Goal: Task Accomplishment & Management: Complete application form

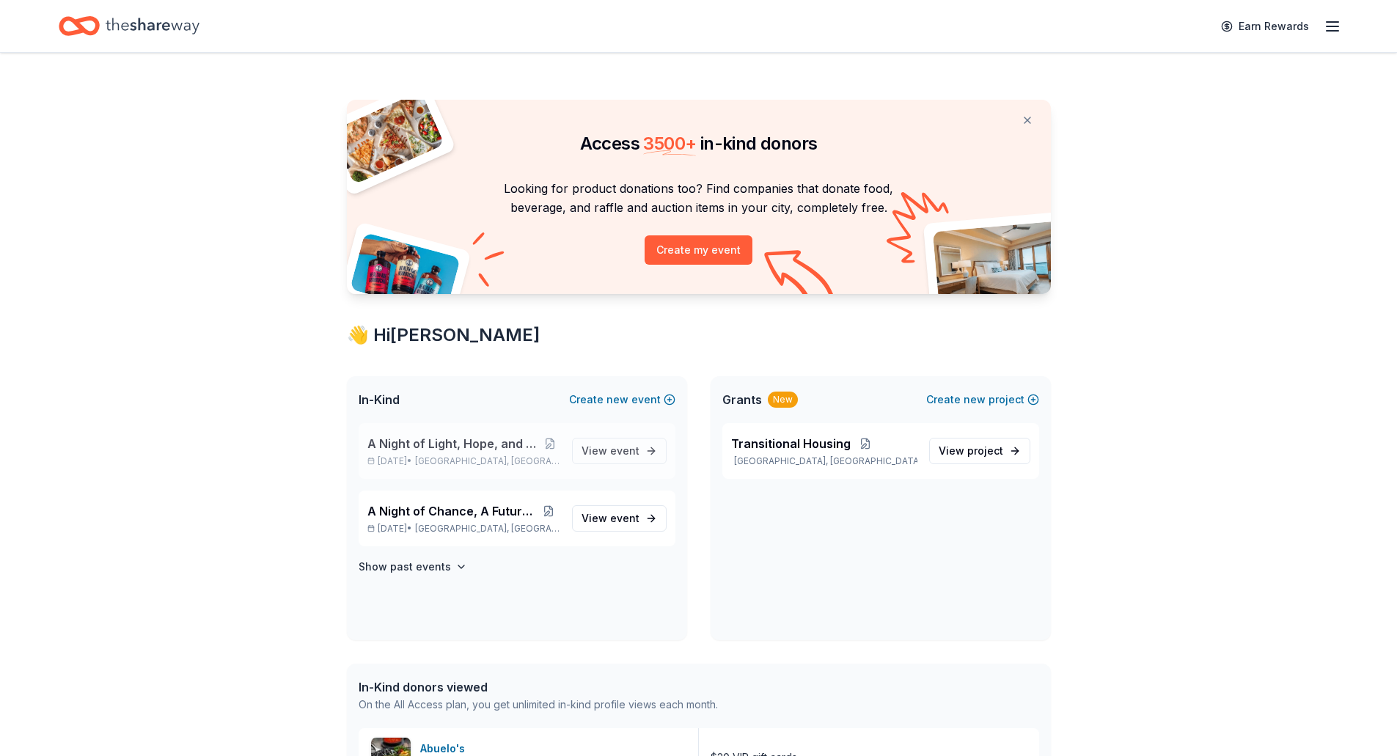
click at [498, 440] on span "A Night of Light, Hope, and Legacy Gala 2026" at bounding box center [454, 444] width 174 height 18
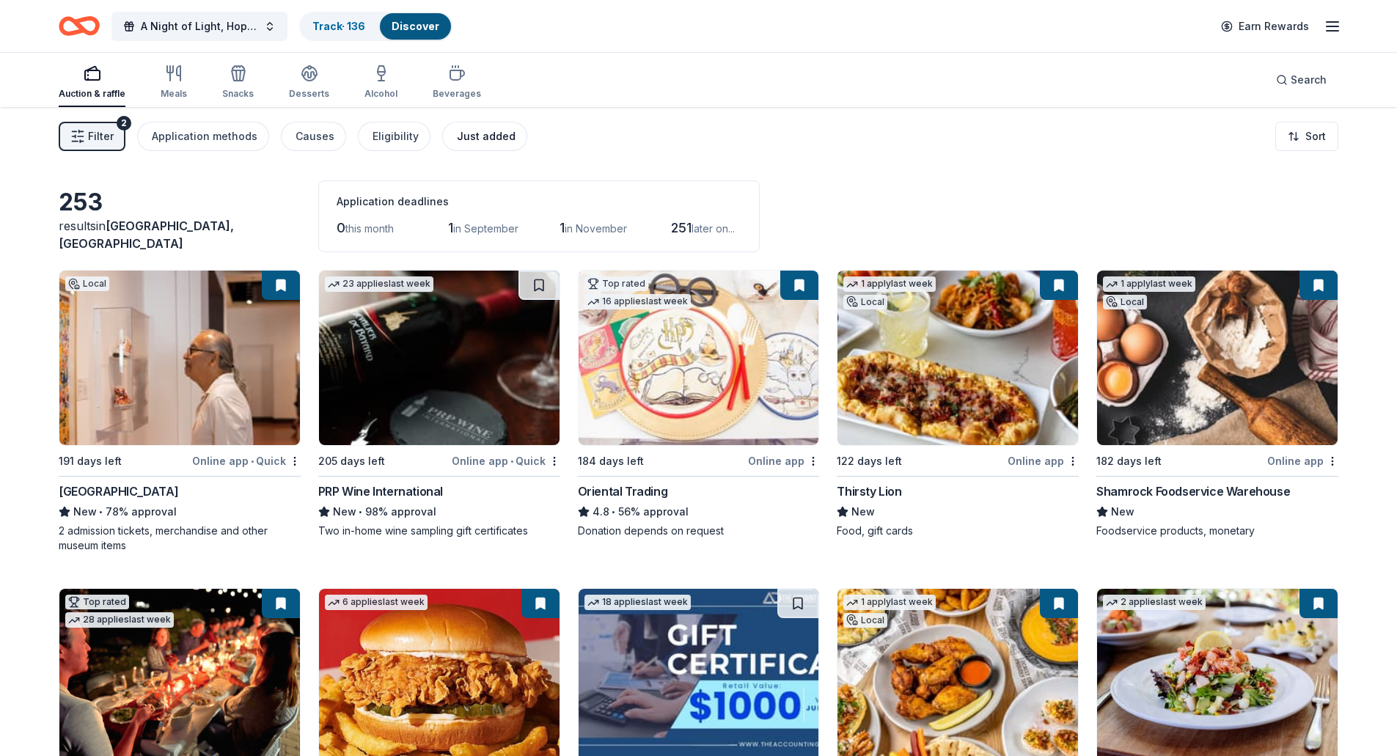
click at [469, 142] on div "Just added" at bounding box center [486, 137] width 59 height 18
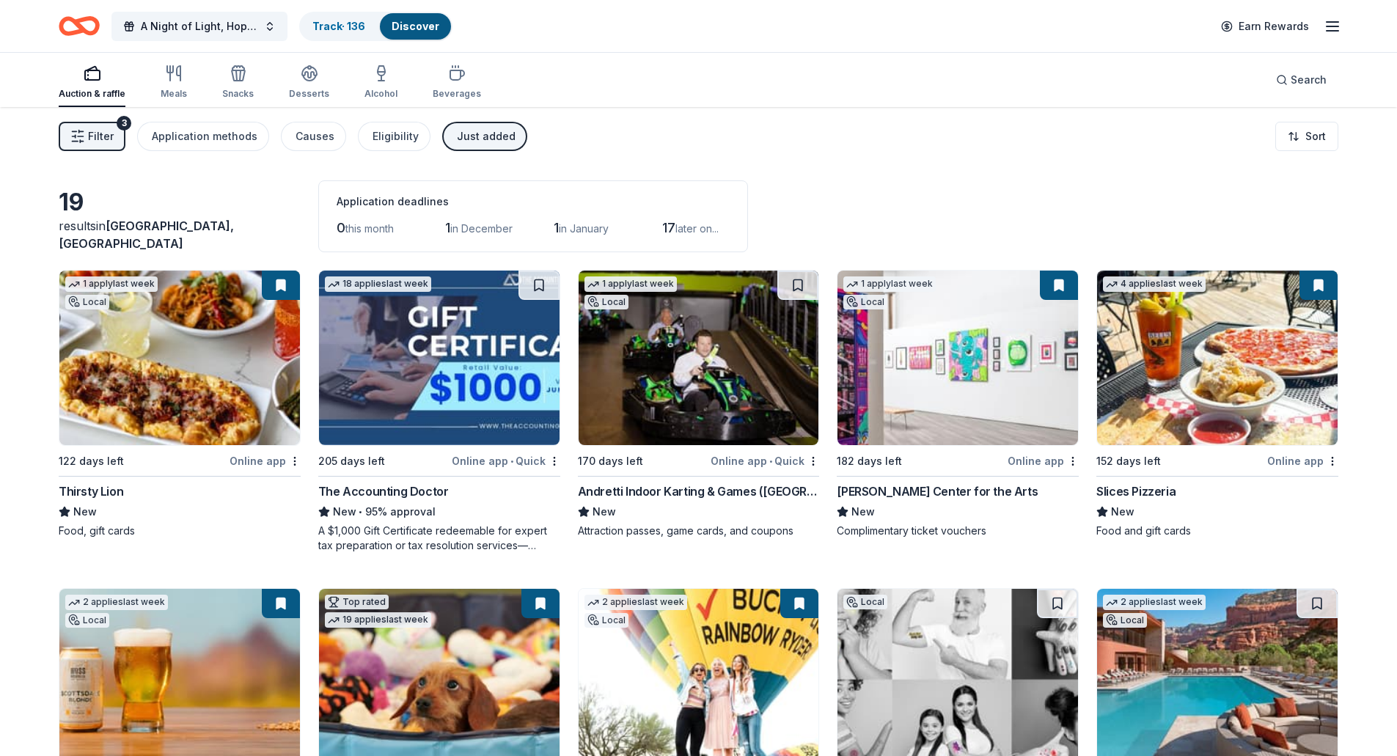
click at [435, 26] on link "Discover" at bounding box center [416, 26] width 48 height 12
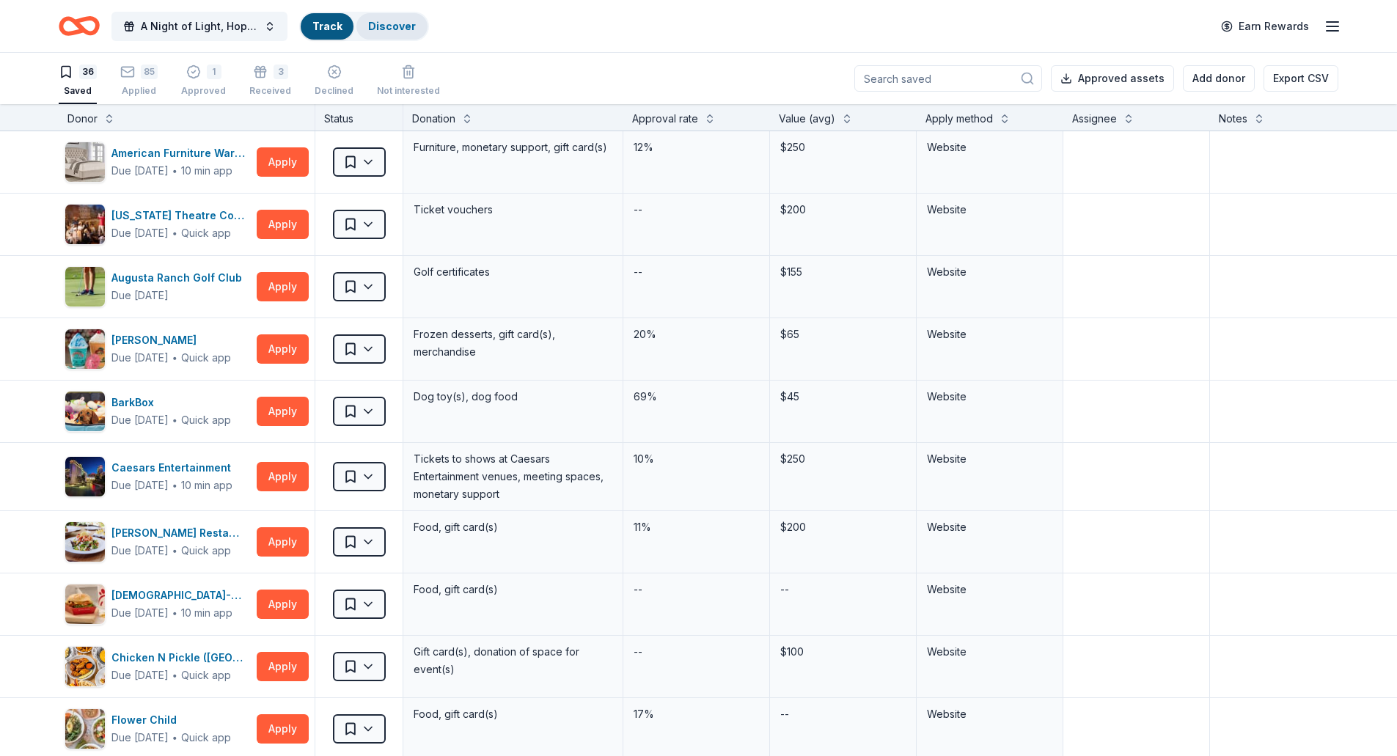
scroll to position [1, 0]
click at [411, 25] on link "Discover" at bounding box center [416, 26] width 48 height 12
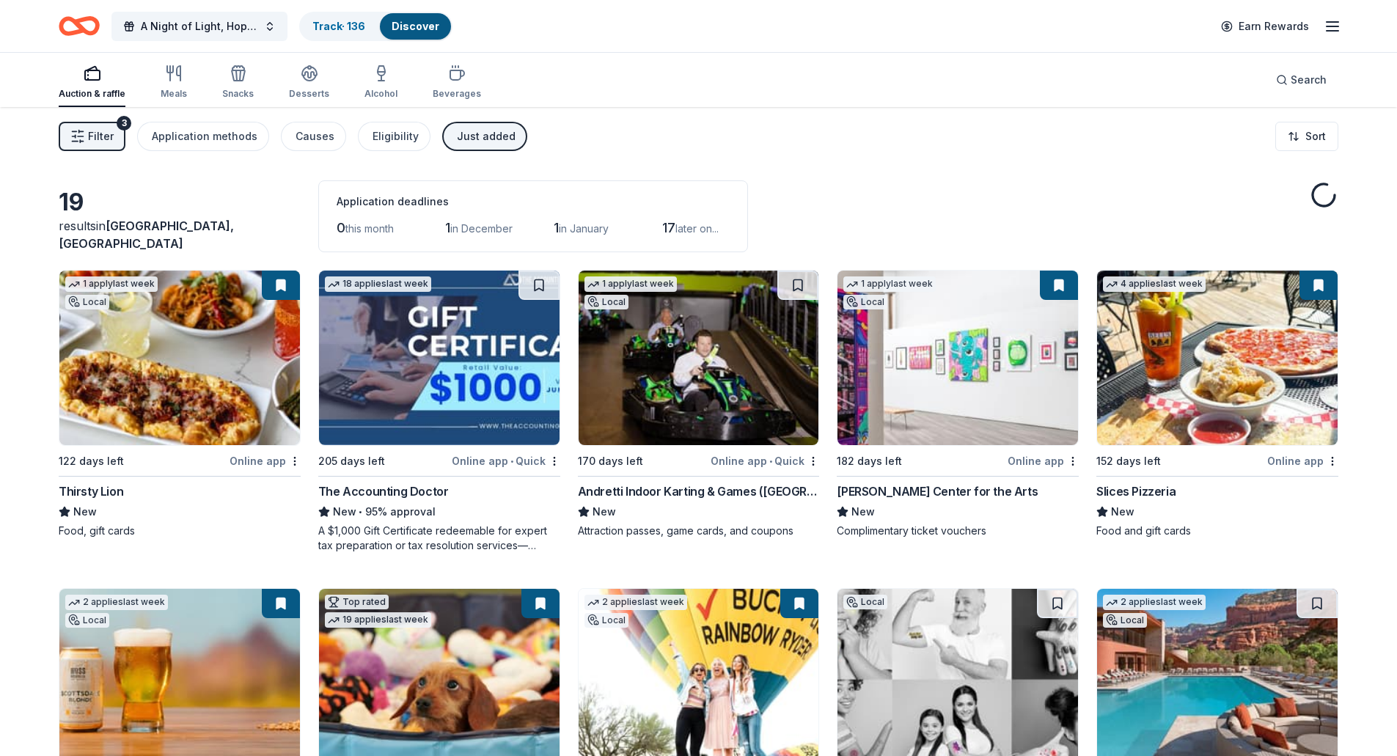
click at [444, 137] on button "Just added" at bounding box center [484, 136] width 85 height 29
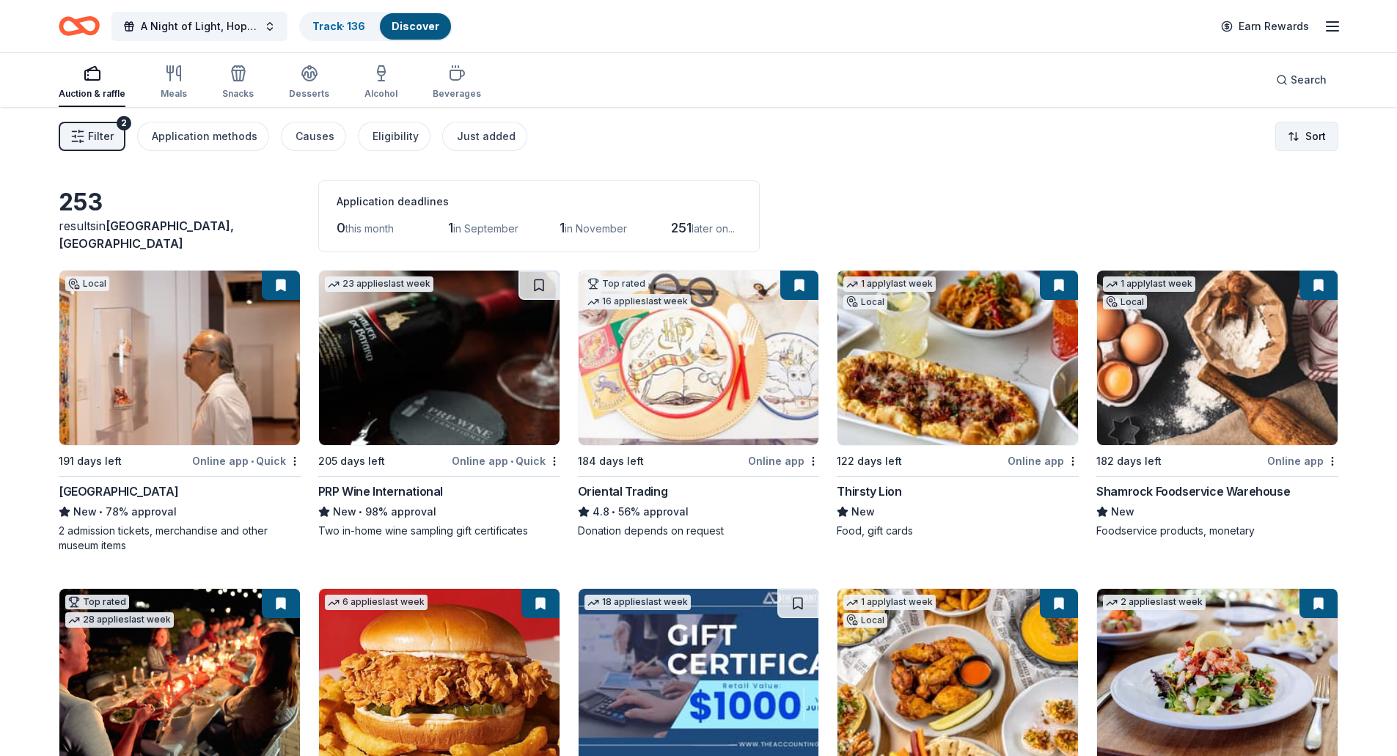
click at [1311, 137] on html "A Night of Light, Hope, and Legacy Gala 2026 Track · 136 Discover Earn Rewards …" at bounding box center [698, 378] width 1397 height 756
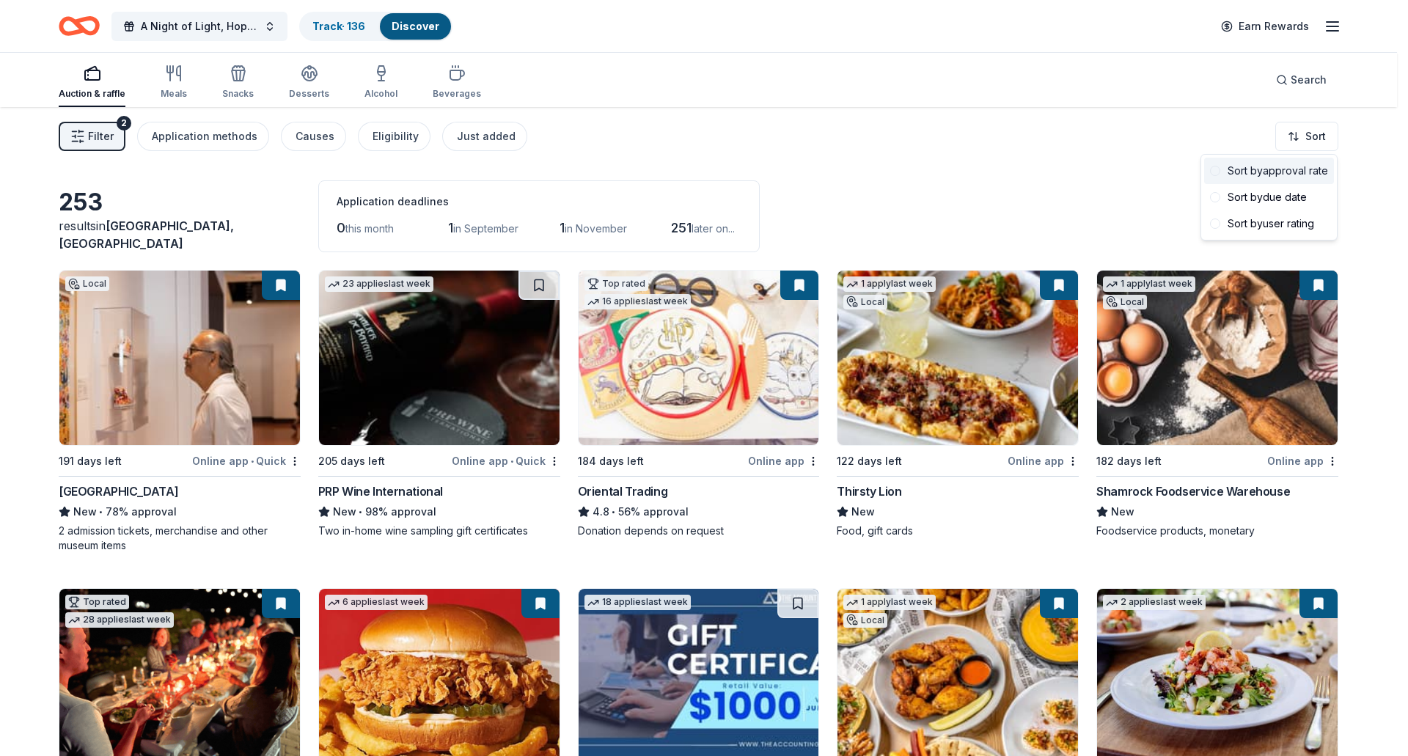
click at [1218, 173] on span at bounding box center [1215, 171] width 10 height 10
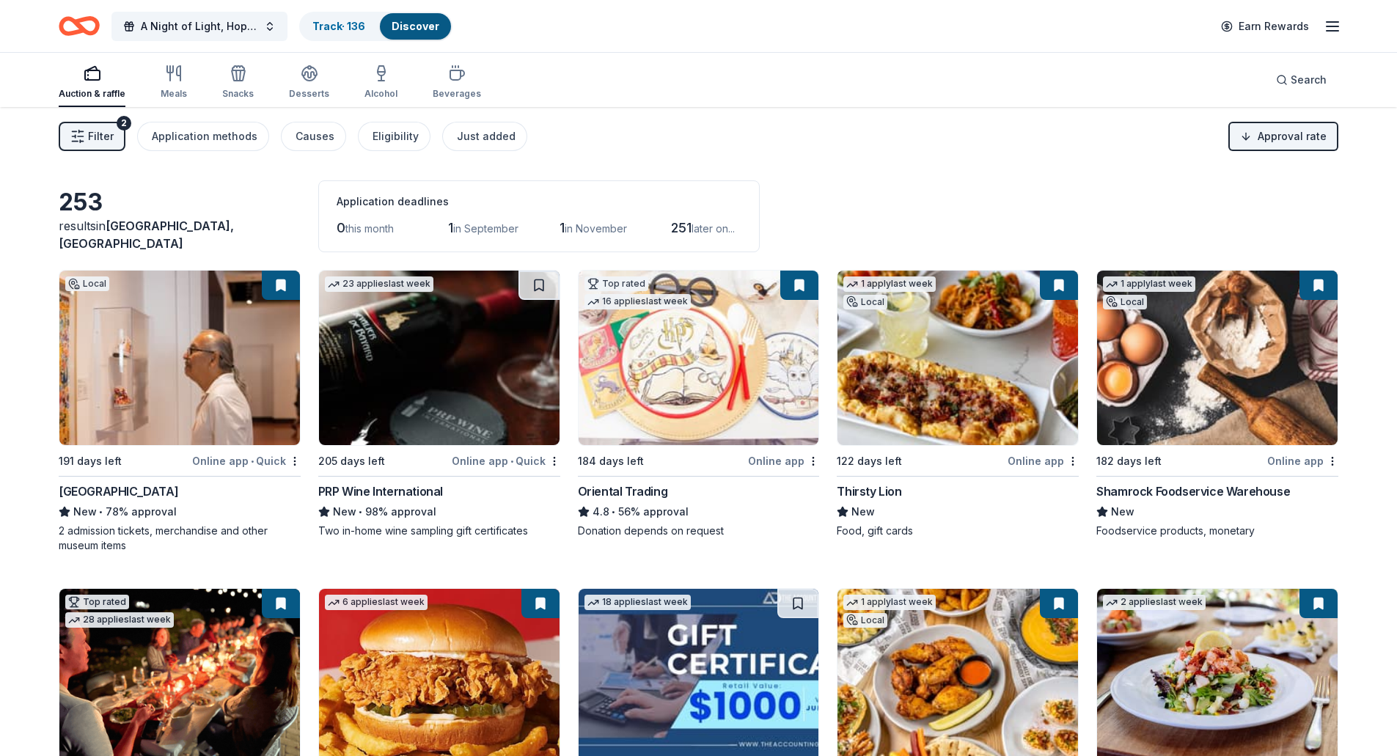
click at [447, 397] on img at bounding box center [439, 358] width 241 height 175
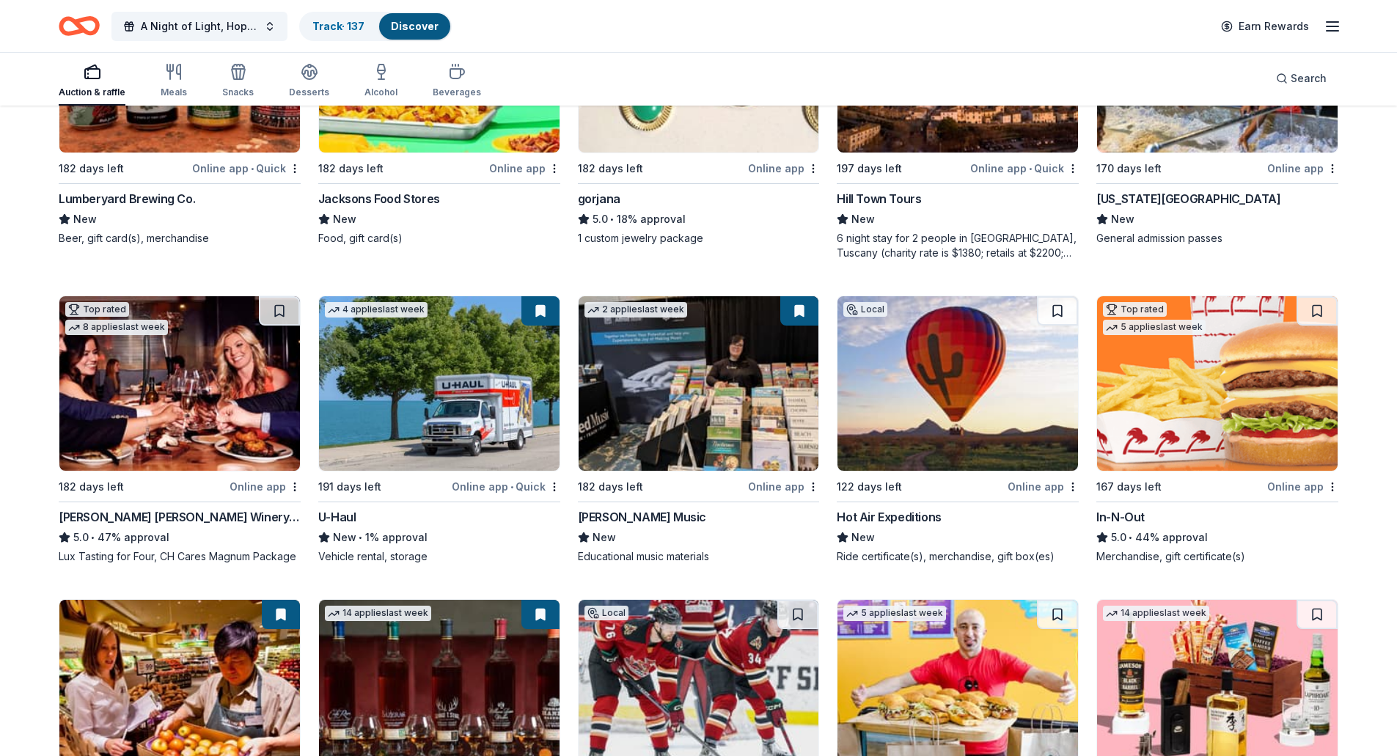
scroll to position [4154, 0]
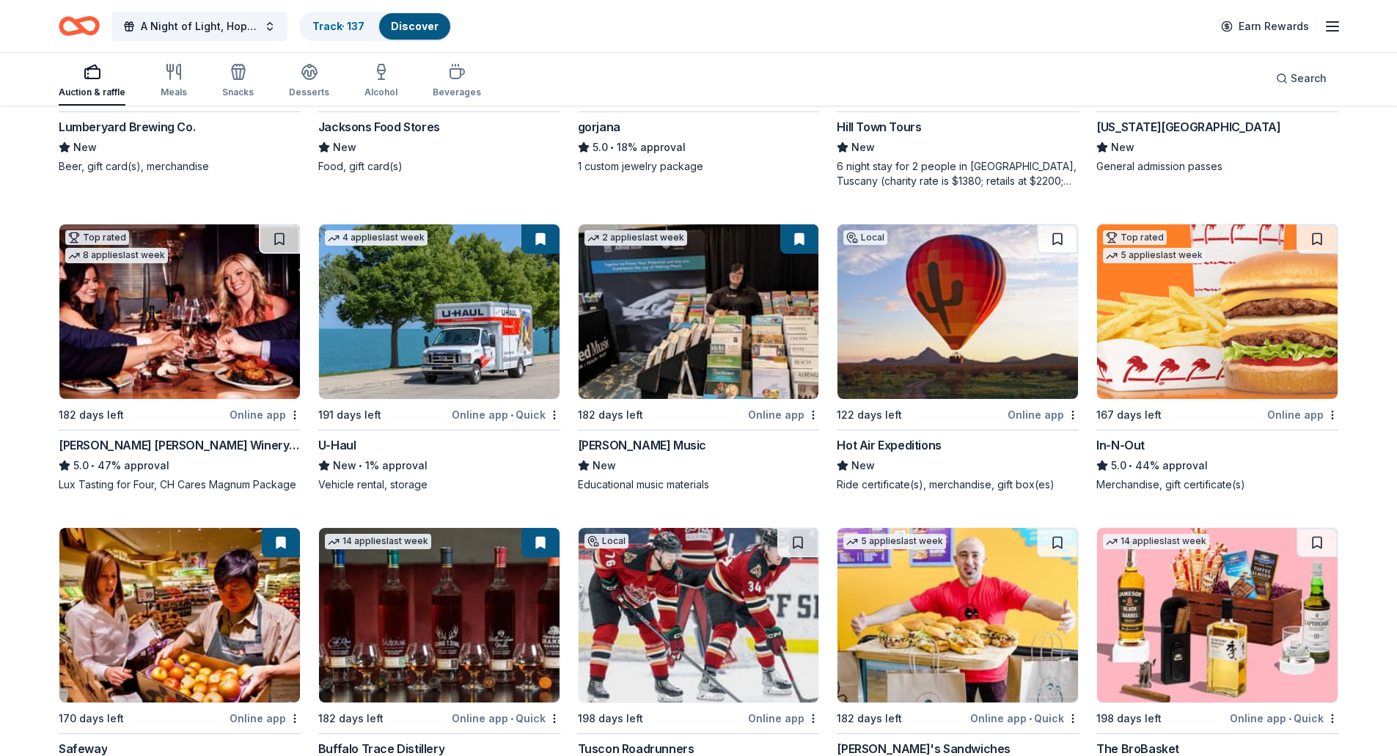
click at [1138, 570] on img at bounding box center [1217, 615] width 241 height 175
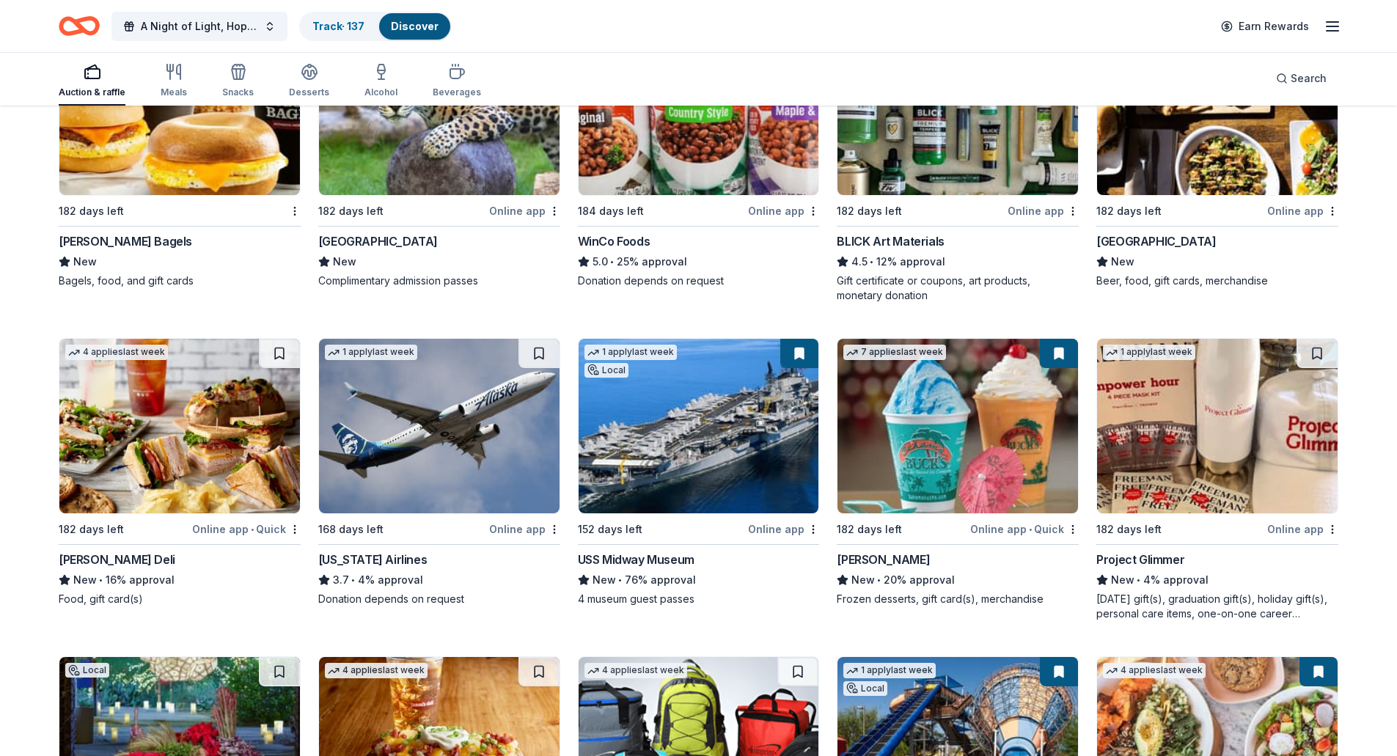
scroll to position [5181, 0]
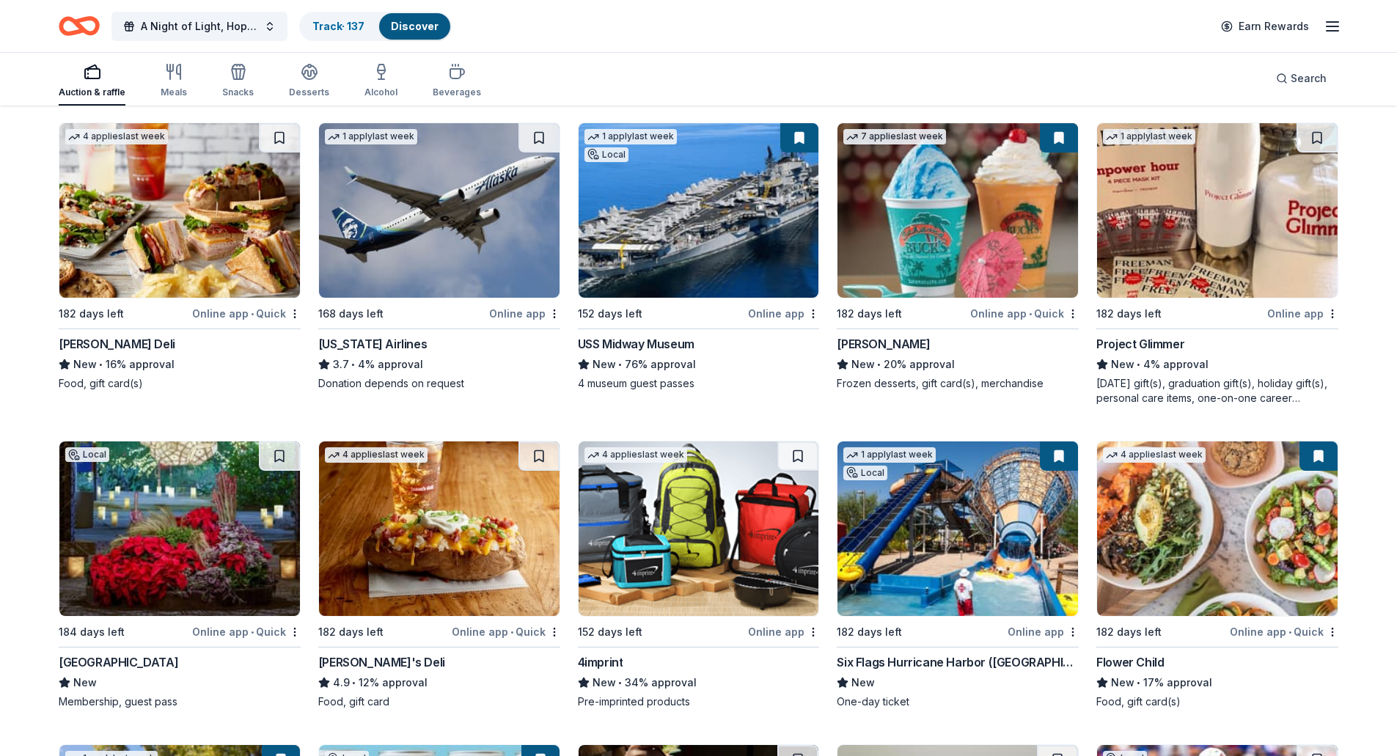
click at [1023, 563] on img at bounding box center [957, 528] width 241 height 175
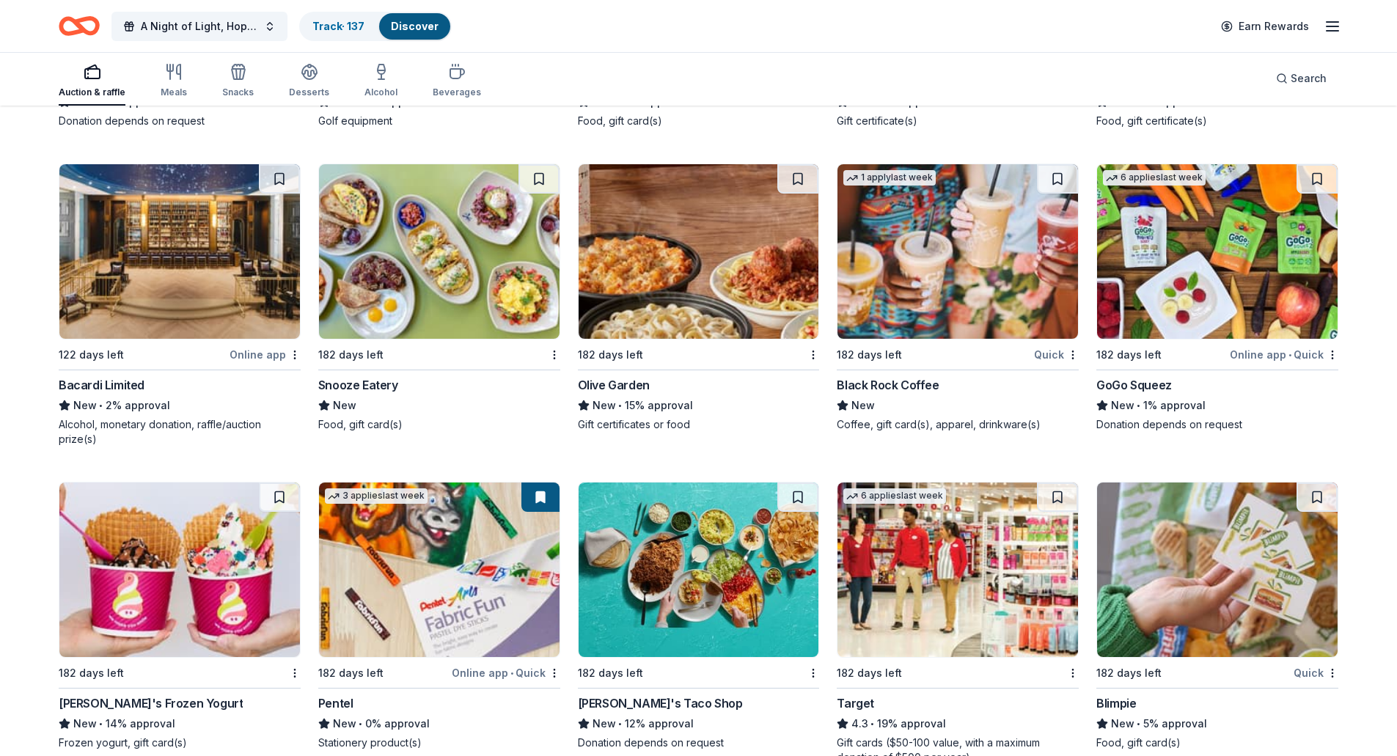
scroll to position [9824, 0]
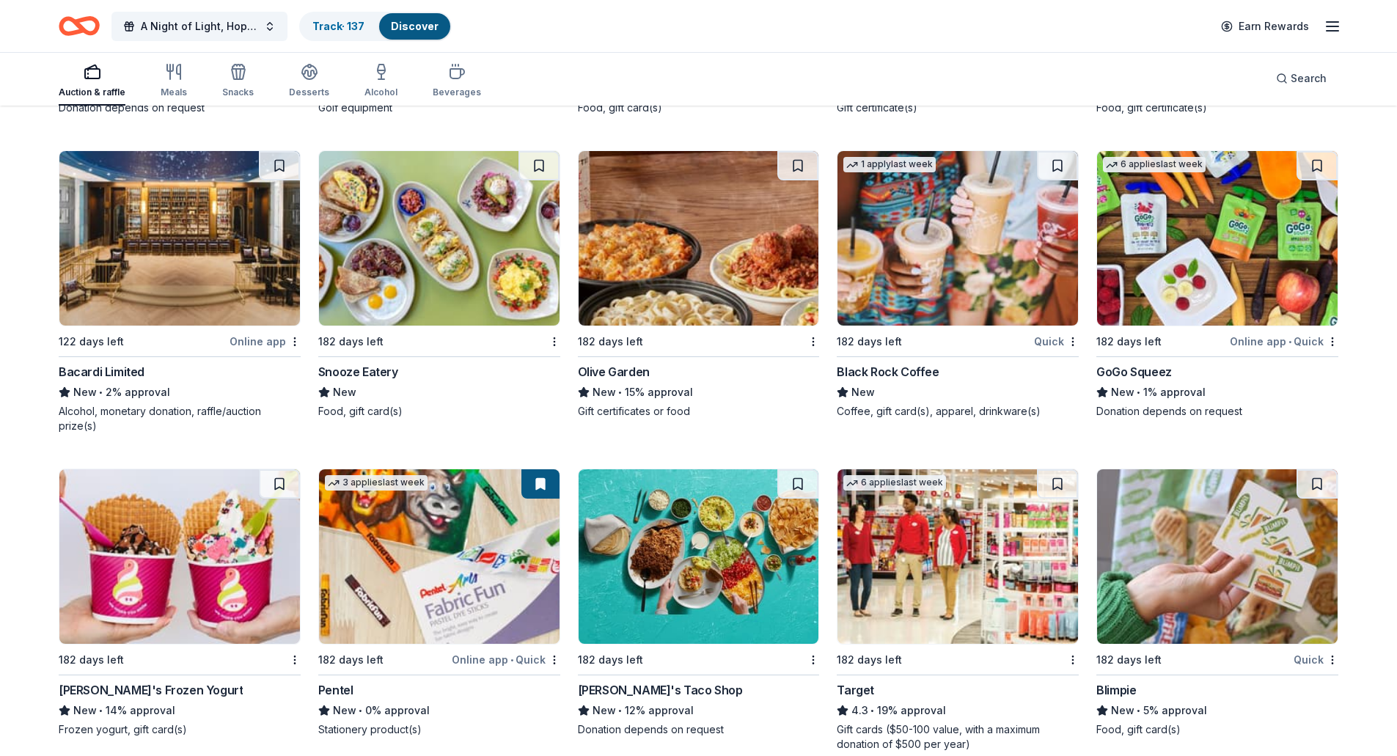
click at [180, 220] on img at bounding box center [179, 238] width 241 height 175
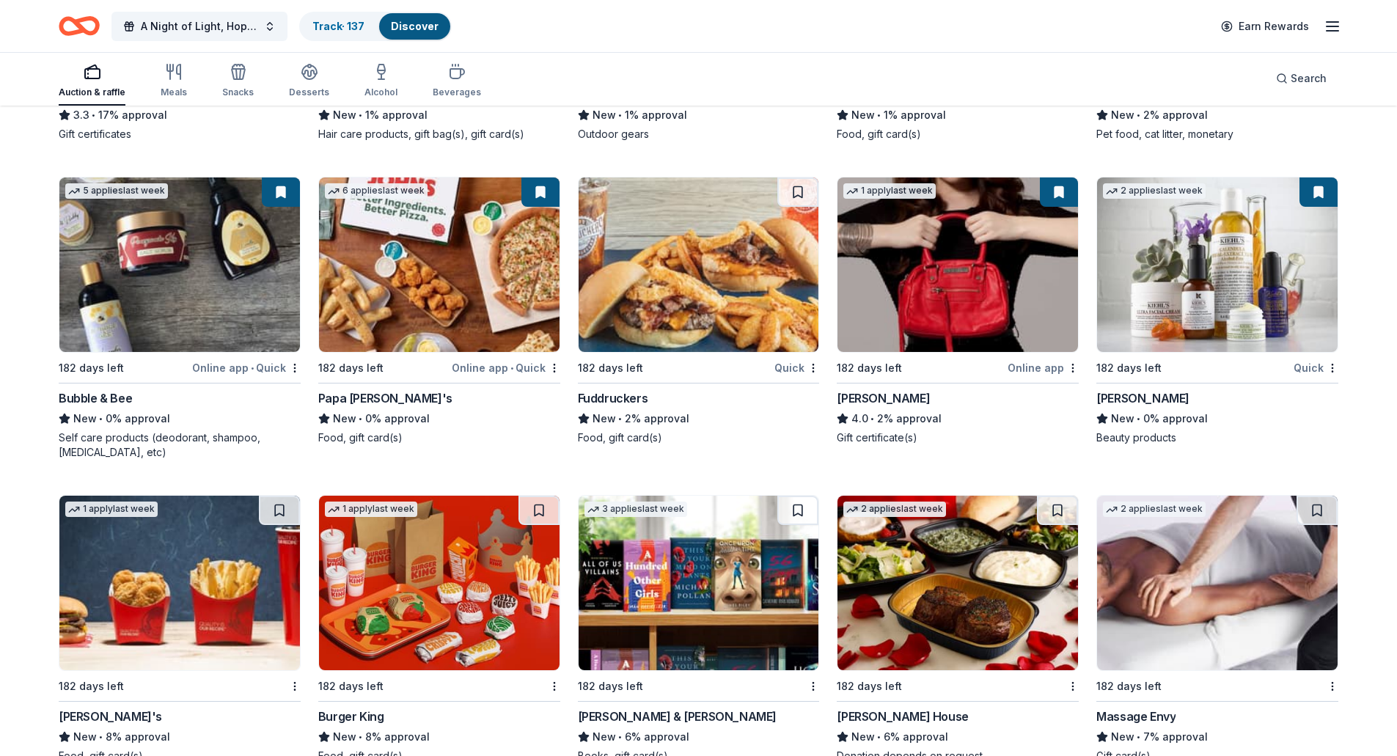
scroll to position [11484, 0]
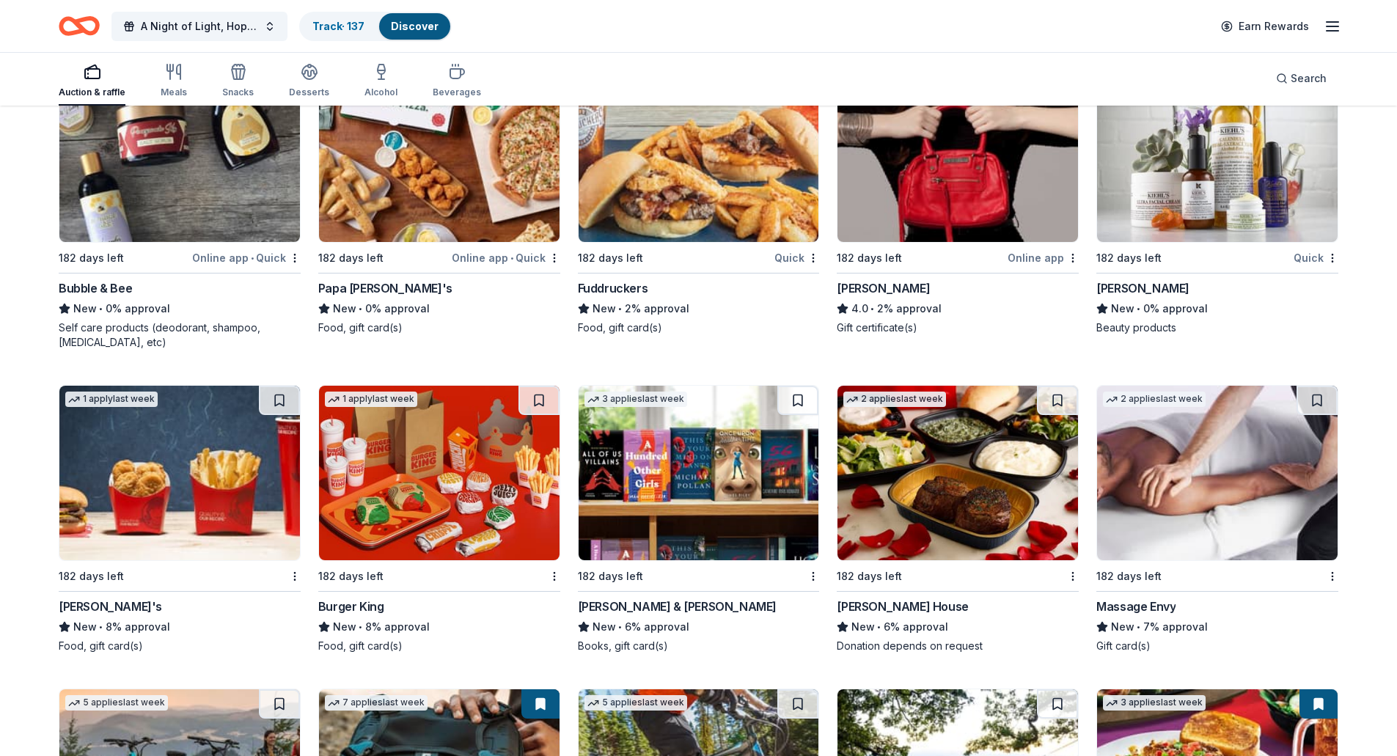
click at [936, 458] on img at bounding box center [957, 473] width 241 height 175
click at [1311, 81] on span "Search" at bounding box center [1309, 79] width 36 height 18
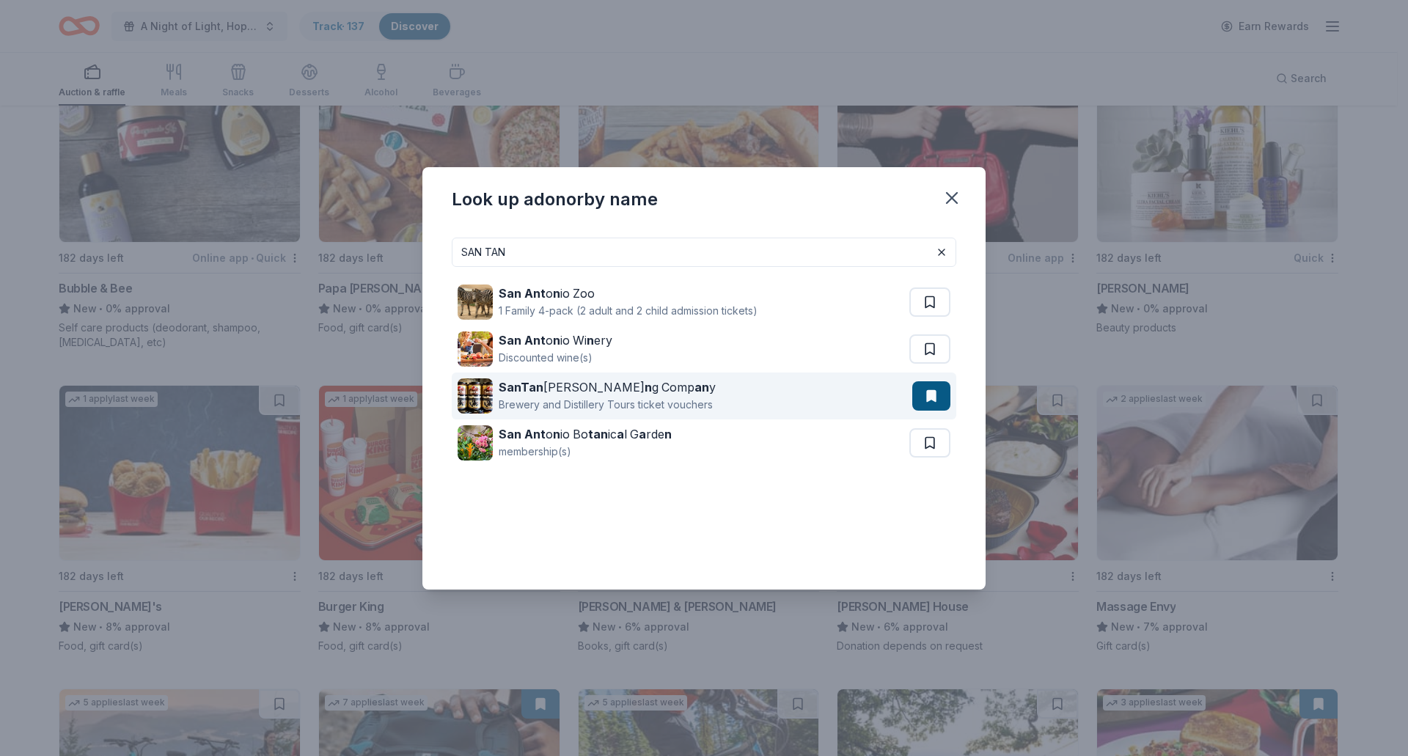
click at [584, 404] on div "Brewery and Distillery Tours ticket vouchers" at bounding box center [607, 405] width 217 height 18
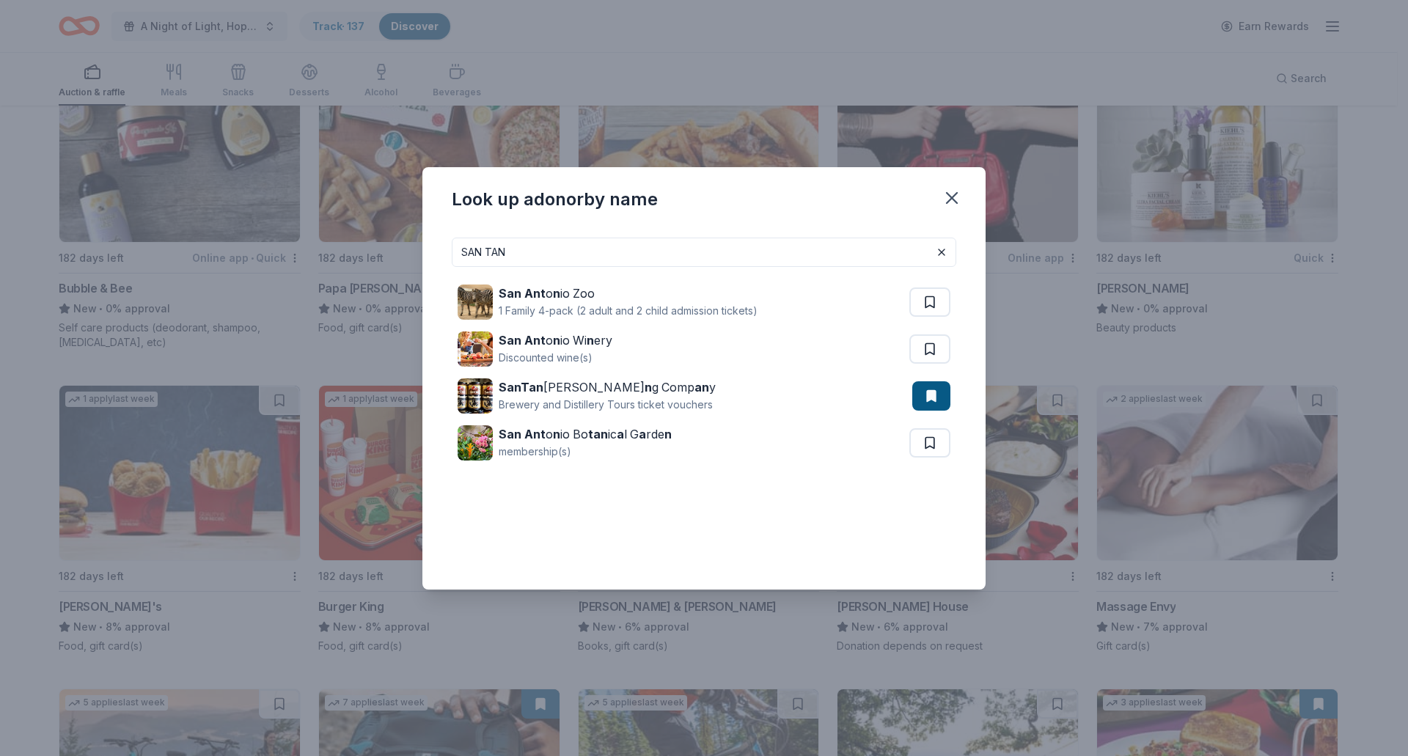
drag, startPoint x: 523, startPoint y: 261, endPoint x: 364, endPoint y: 261, distance: 159.1
click at [364, 261] on div "Look up a donor by name SAN TAN San Ant o n io Zoo 1 Family 4-pack (2 adult and…" at bounding box center [704, 378] width 1408 height 756
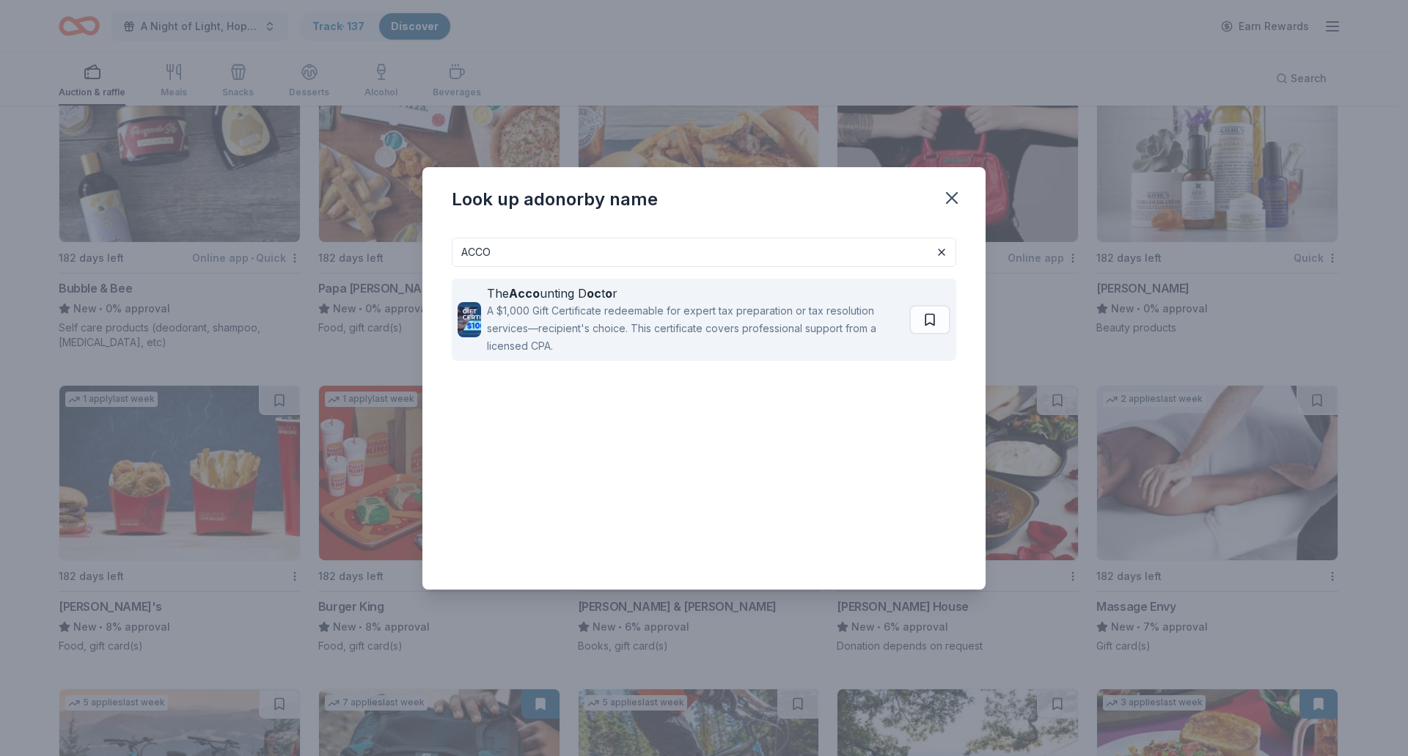
click at [629, 315] on div "A $1,000 Gift Certificate redeemable for expert tax preparation or tax resoluti…" at bounding box center [695, 328] width 417 height 53
click at [812, 314] on div "A $1,000 Gift Certificate redeemable for expert tax preparation or tax resoluti…" at bounding box center [696, 328] width 419 height 53
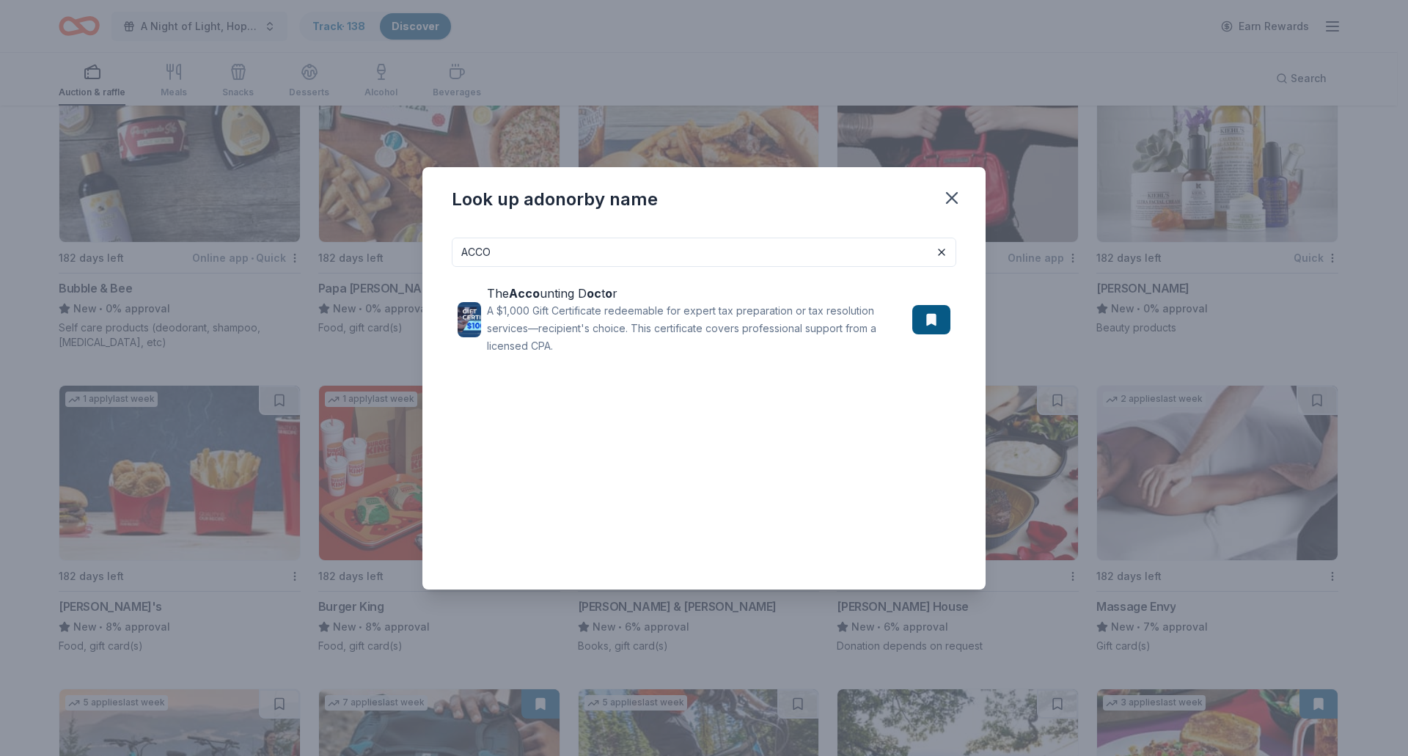
drag, startPoint x: 571, startPoint y: 234, endPoint x: 546, endPoint y: 249, distance: 29.6
click at [563, 234] on div "ACCO The Acco unting D oc t o r A $1,000 Gift Certificate redeemable for expert…" at bounding box center [703, 408] width 563 height 364
drag, startPoint x: 519, startPoint y: 257, endPoint x: 410, endPoint y: 250, distance: 109.5
click at [410, 250] on div "Look up a donor by name ACCO The Acco unting D oc t o r A $1,000 Gift Certifica…" at bounding box center [704, 378] width 1408 height 756
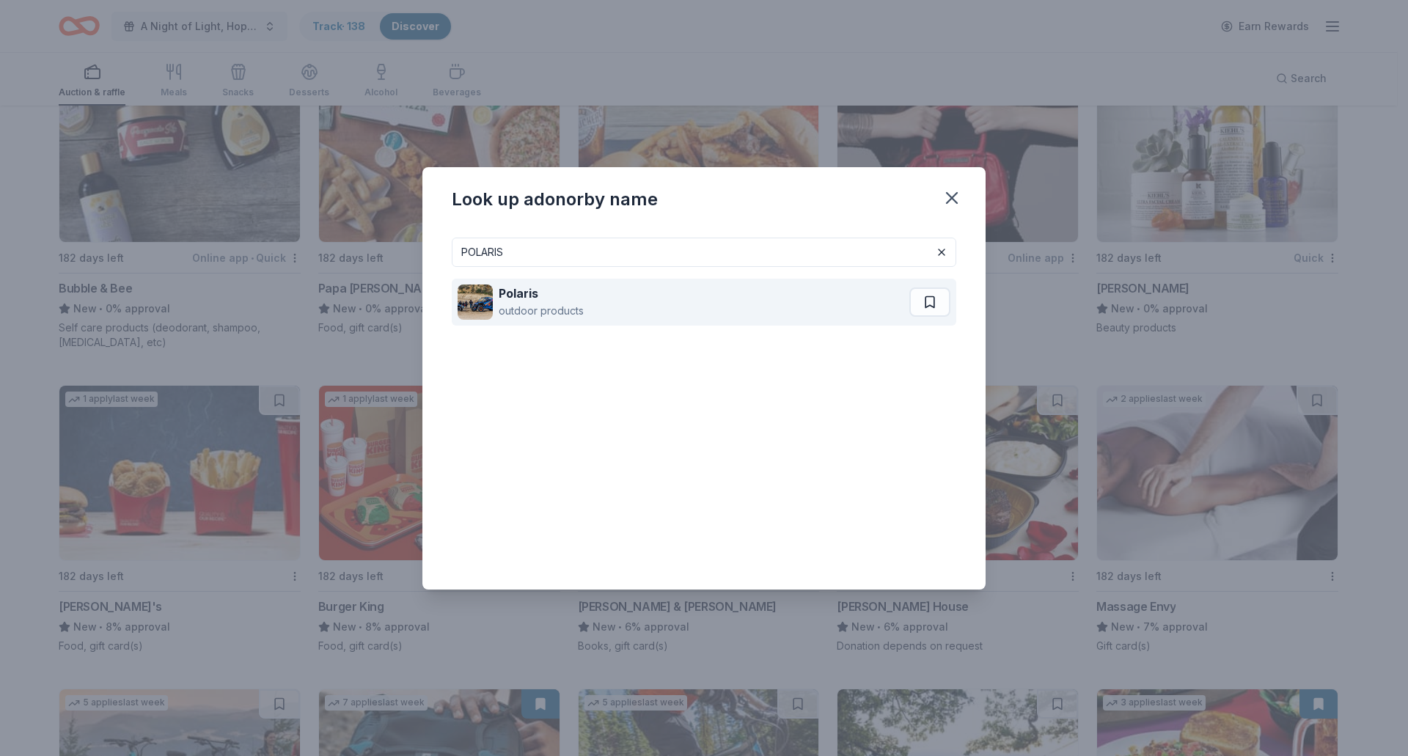
click at [537, 306] on div "outdoor products" at bounding box center [541, 311] width 85 height 18
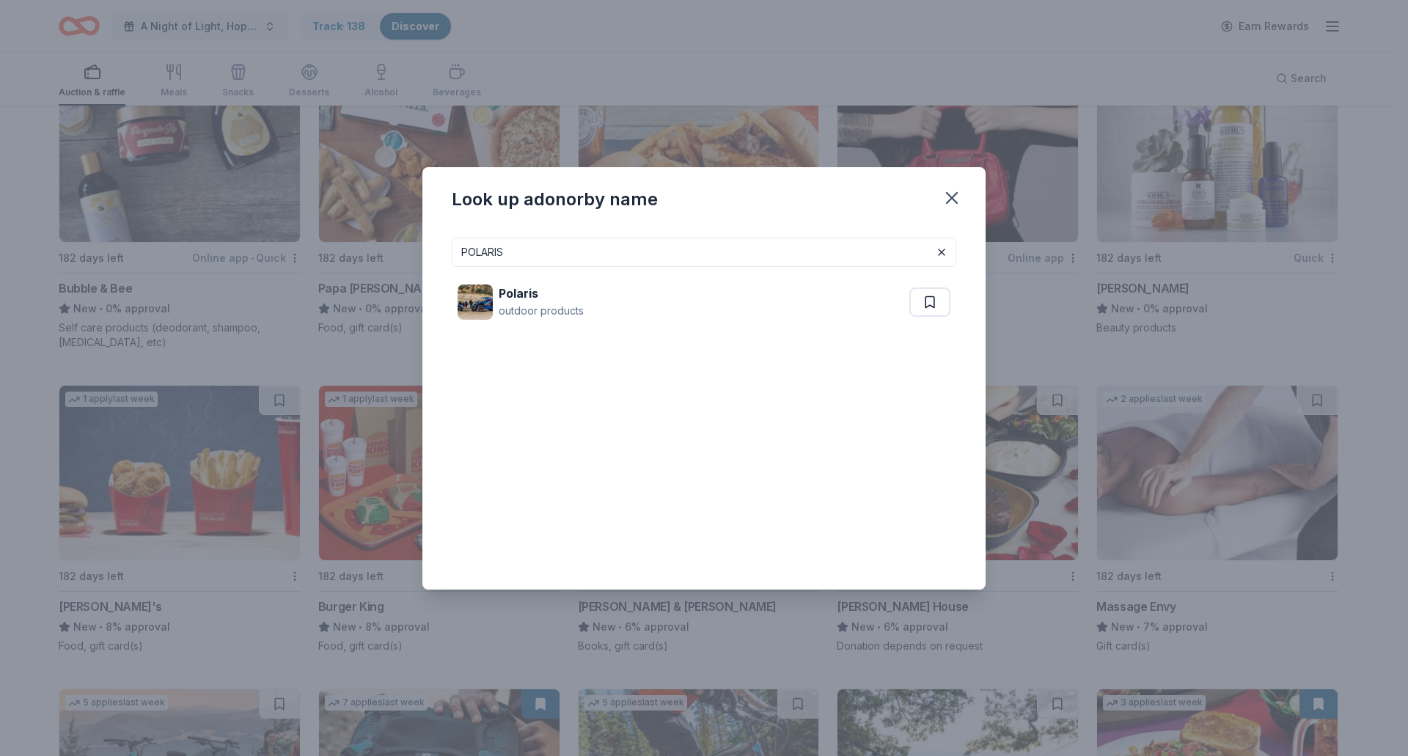
drag, startPoint x: 507, startPoint y: 260, endPoint x: 331, endPoint y: 264, distance: 176.0
click at [331, 264] on div "Look up a donor by name POLARIS Polaris outdoor products" at bounding box center [704, 378] width 1408 height 756
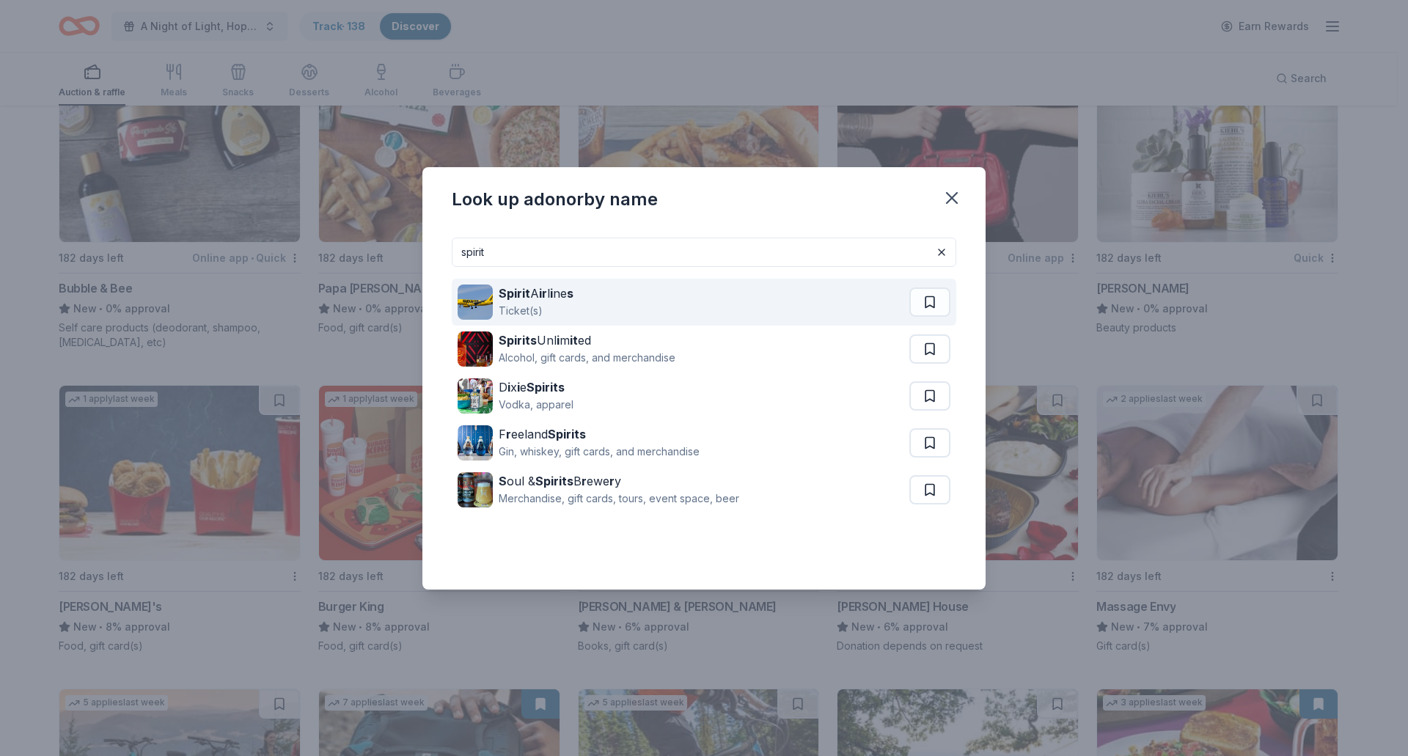
click at [515, 312] on div "Ticket(s)" at bounding box center [536, 311] width 75 height 18
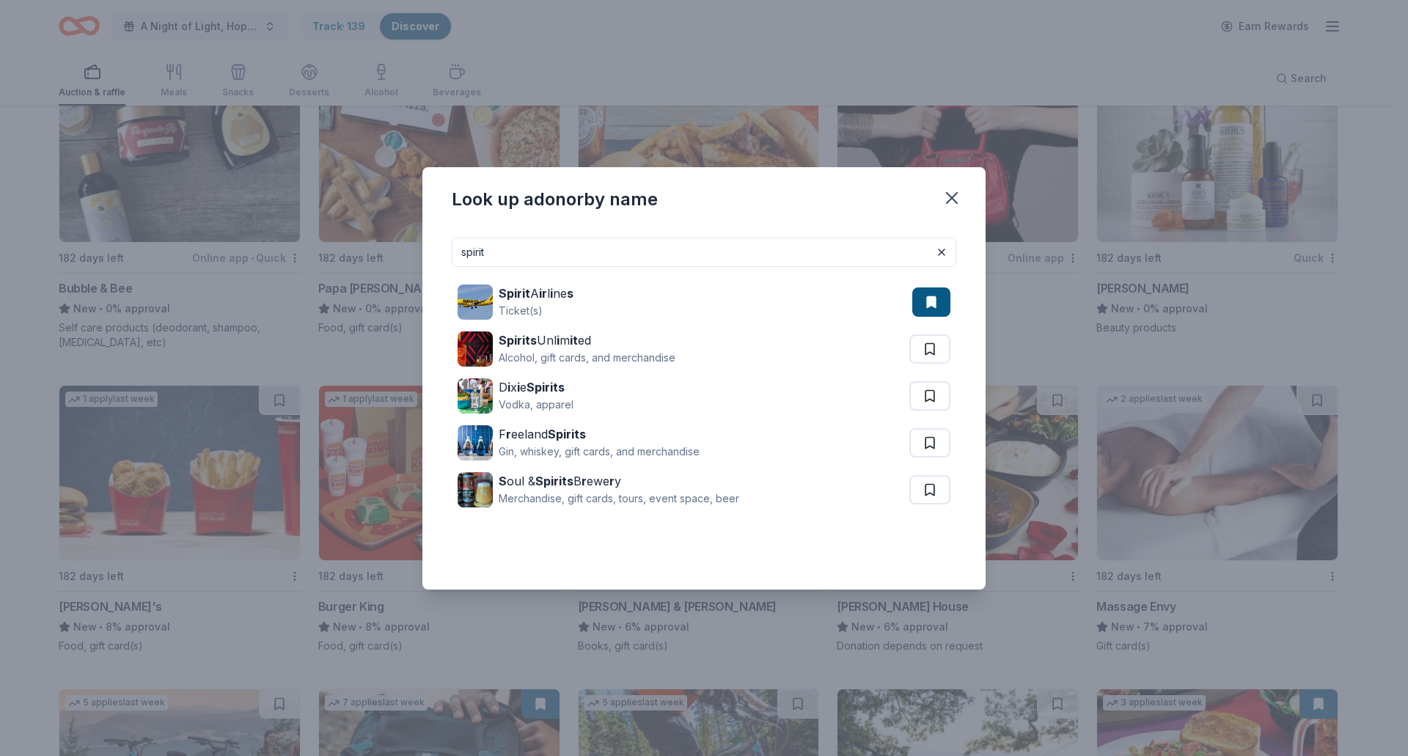
drag, startPoint x: 550, startPoint y: 261, endPoint x: 325, endPoint y: 293, distance: 227.4
click at [325, 293] on div "Look up a donor by name spirit Spirit A ir l i ne s Ticket(s) Spirits Unl i m i…" at bounding box center [704, 378] width 1408 height 756
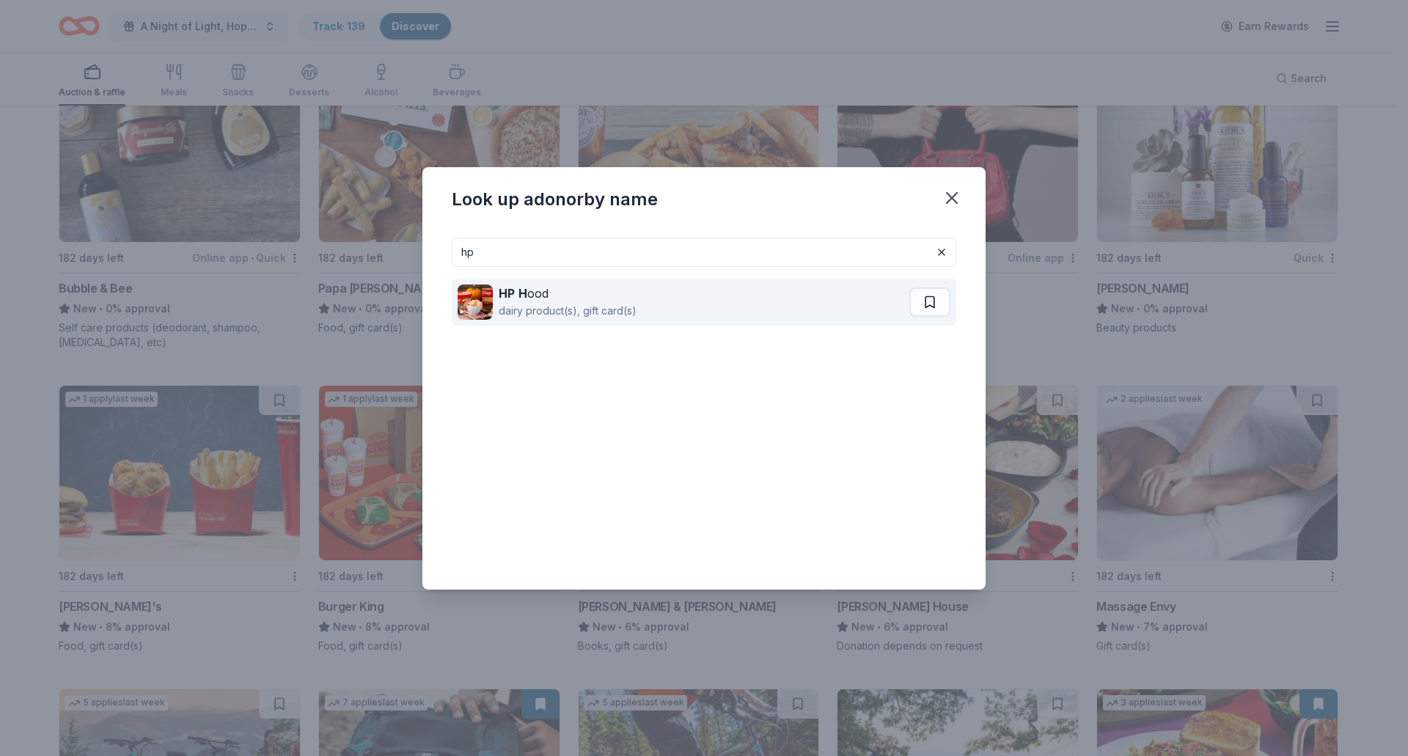
click at [568, 325] on div "HP H ood dairy product(s), gift card(s)" at bounding box center [684, 302] width 452 height 47
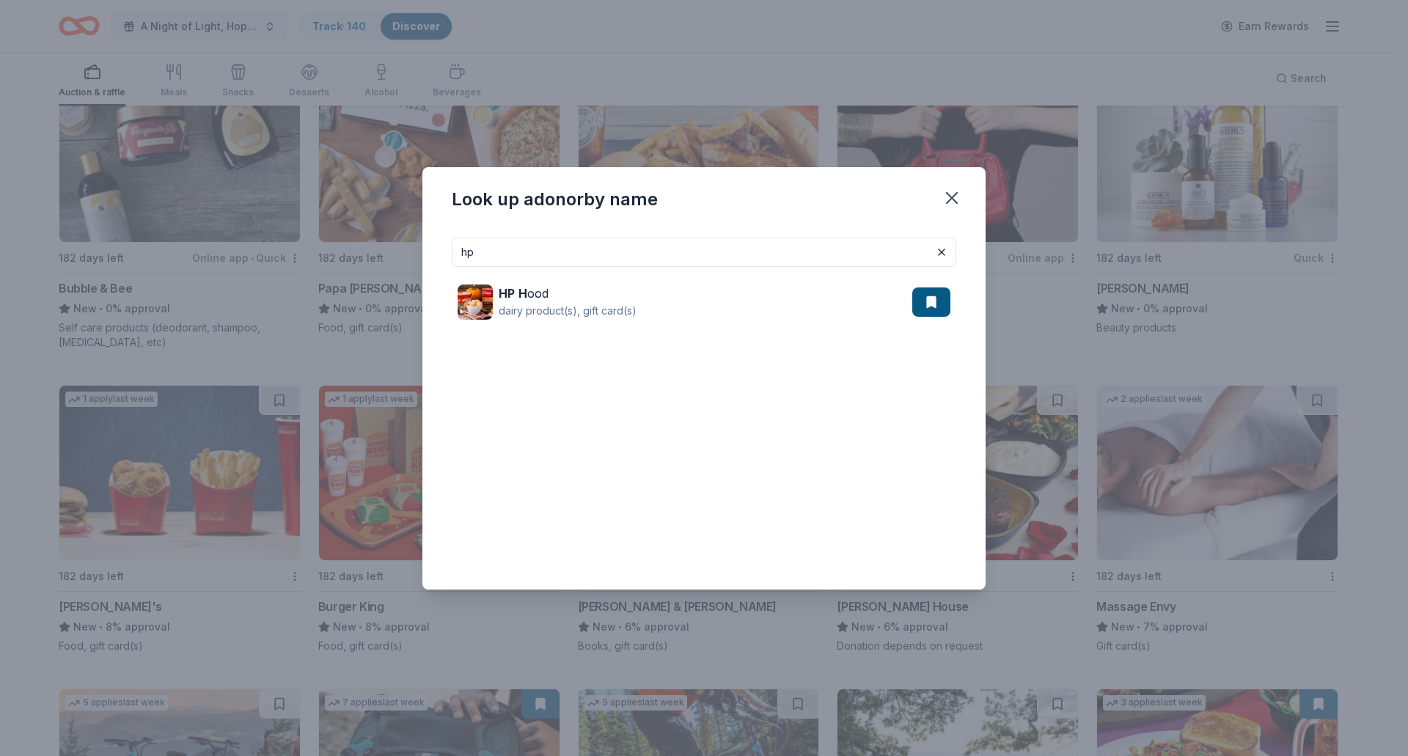
drag, startPoint x: 533, startPoint y: 245, endPoint x: 332, endPoint y: 241, distance: 201.0
click at [332, 241] on div "Look up a donor by name hp HP H ood dairy product(s), gift card(s)" at bounding box center [704, 378] width 1408 height 756
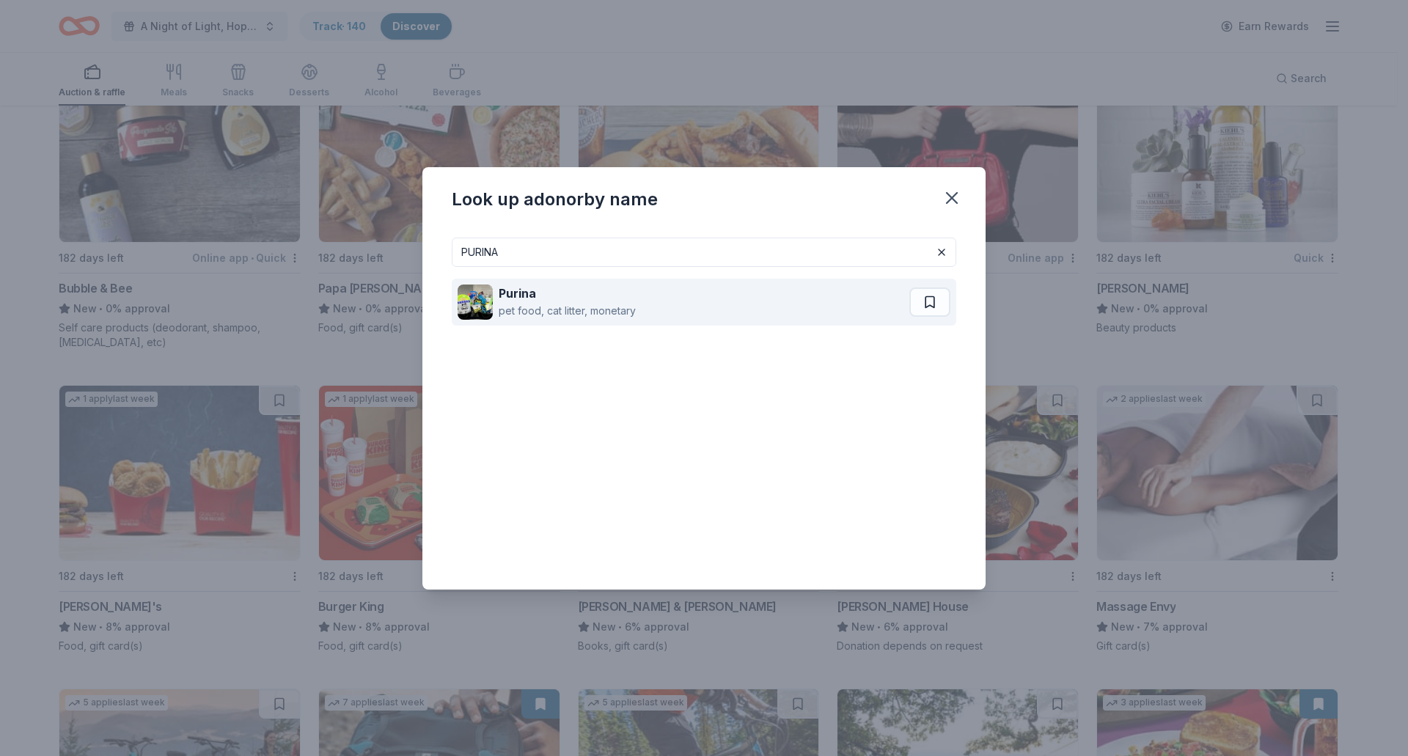
click at [522, 310] on div "pet food, cat litter, monetary" at bounding box center [567, 311] width 137 height 18
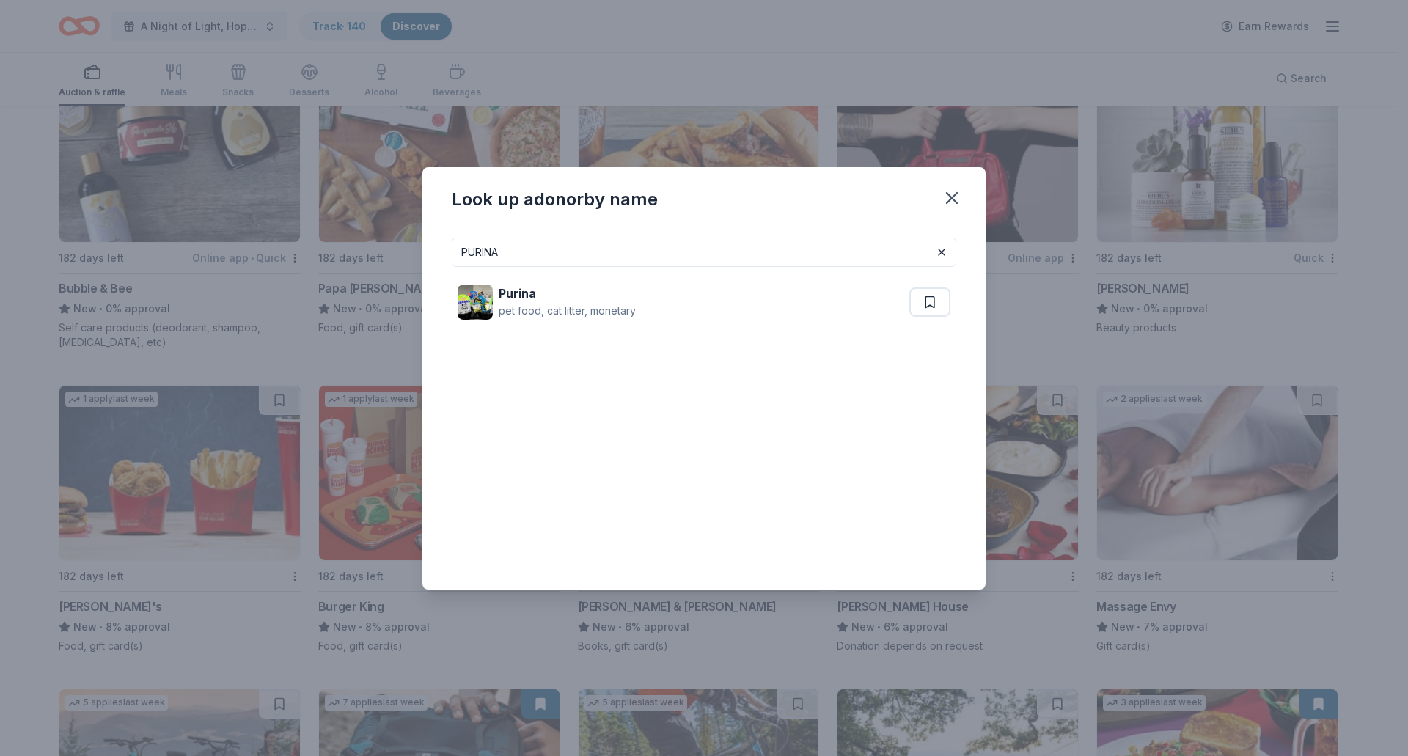
drag, startPoint x: 526, startPoint y: 246, endPoint x: 410, endPoint y: 246, distance: 115.9
click at [410, 246] on div "Look up a donor by name PURINA Purina pet food, cat litter, monetary" at bounding box center [704, 378] width 1408 height 756
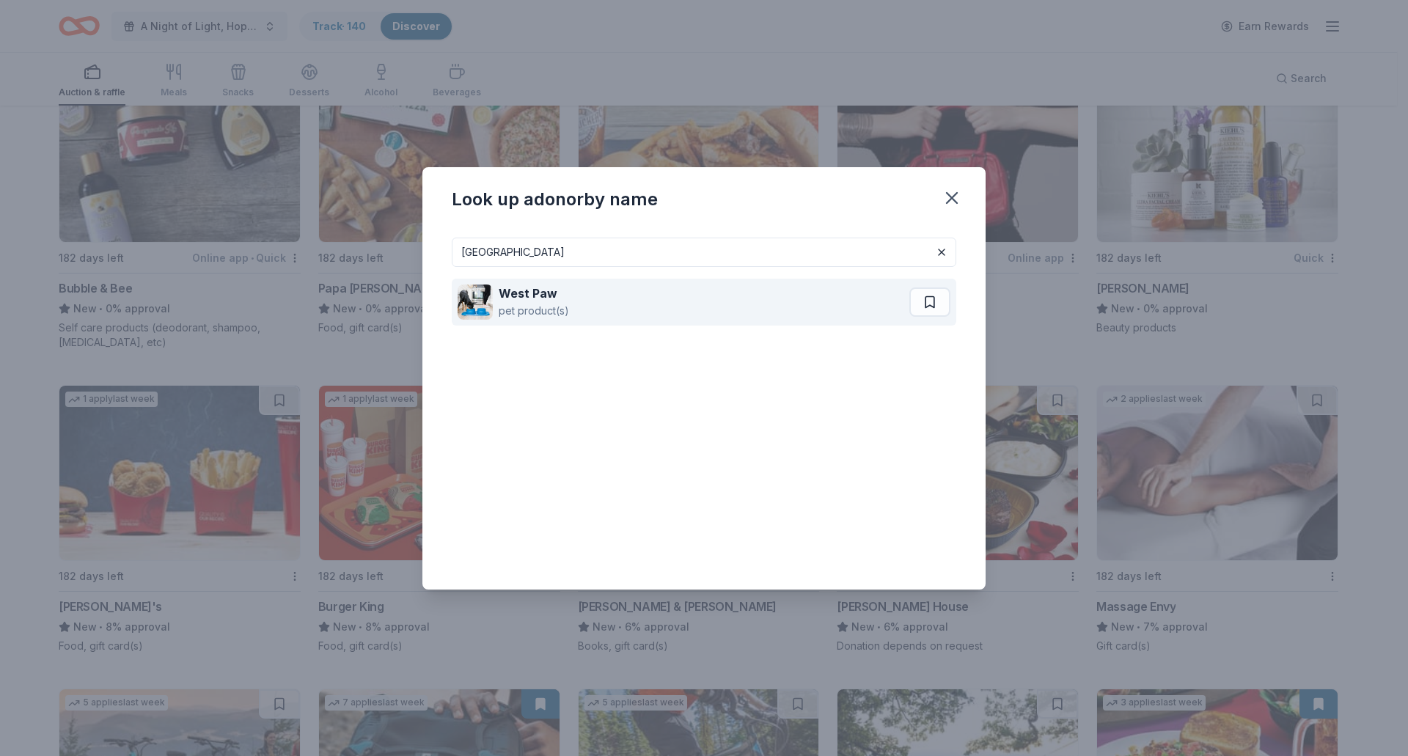
click at [512, 298] on strong "West Paw" at bounding box center [528, 293] width 59 height 15
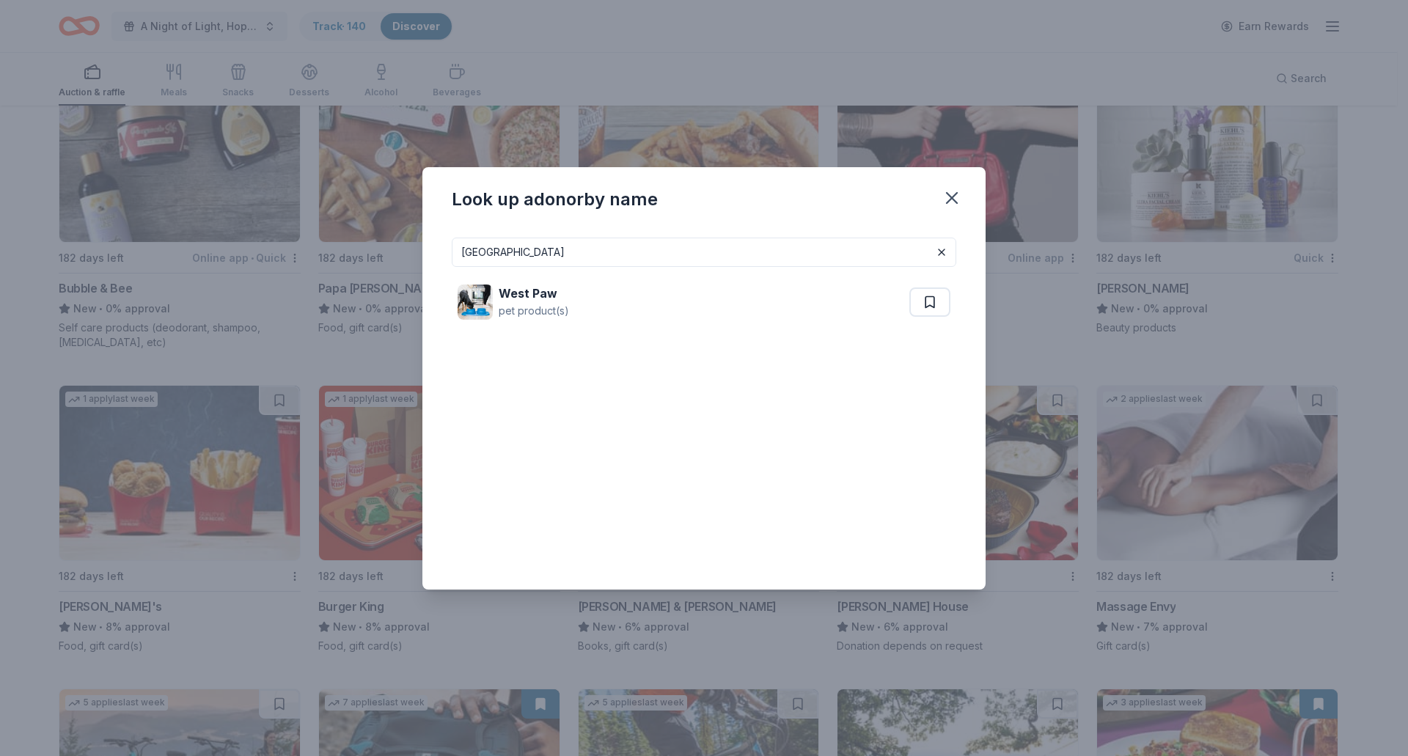
drag, startPoint x: 546, startPoint y: 252, endPoint x: 310, endPoint y: 223, distance: 237.2
click at [310, 223] on div "Look up a donor by name WEST PAW West Paw pet product(s)" at bounding box center [704, 378] width 1408 height 756
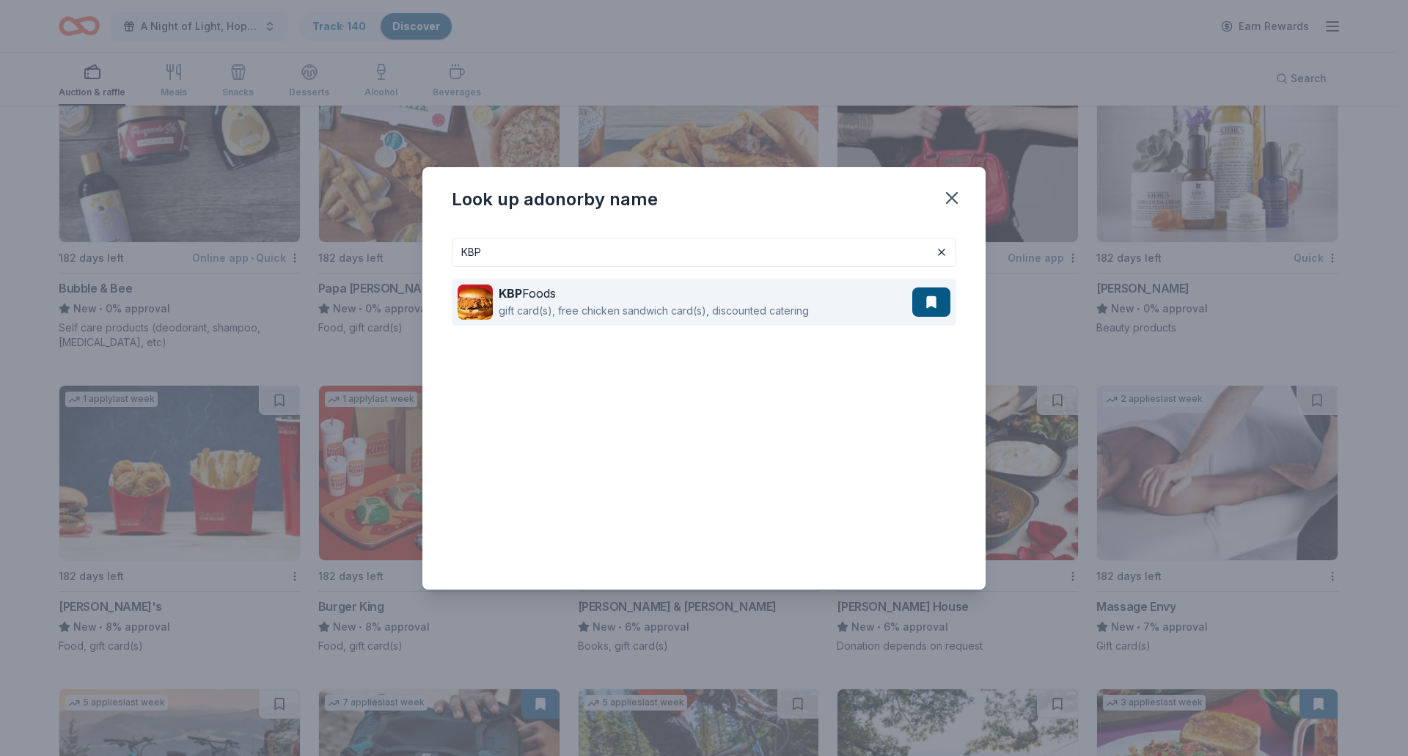
click at [568, 296] on div "KBP Foods" at bounding box center [654, 294] width 310 height 18
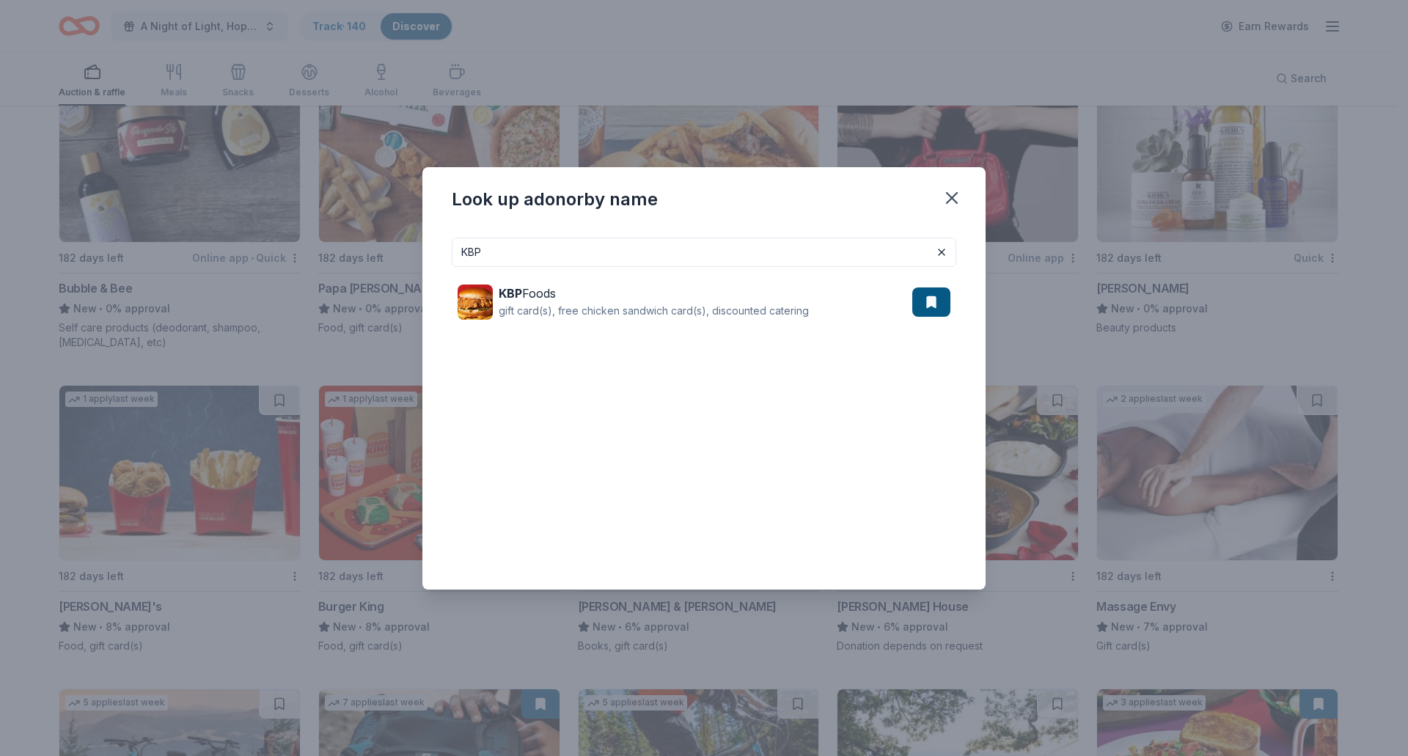
drag, startPoint x: 503, startPoint y: 243, endPoint x: 328, endPoint y: 255, distance: 175.7
click at [330, 254] on div "Look up a donor by name KBP KBP Foods gift card(s), free chicken sandwich card(…" at bounding box center [704, 378] width 1408 height 756
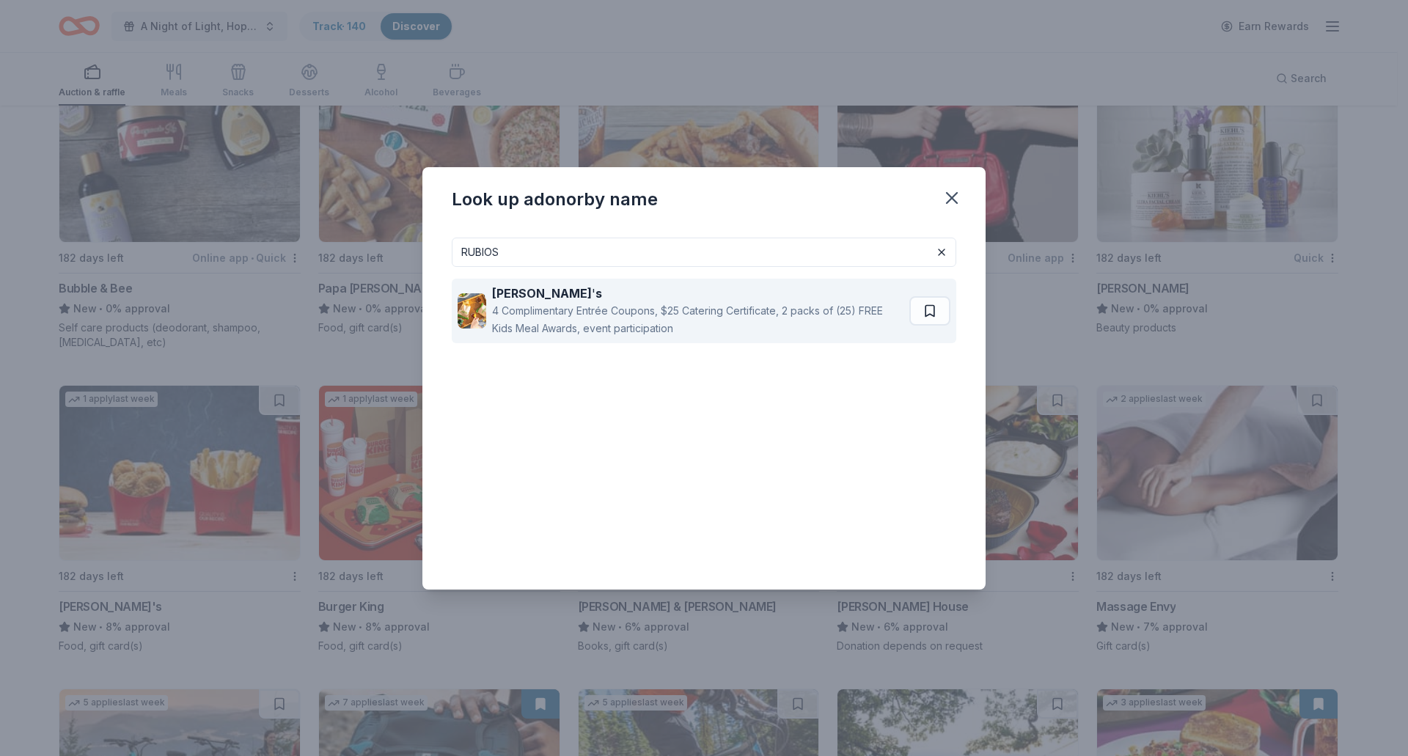
type input "RUBIOS"
click at [515, 287] on strong "Rubio" at bounding box center [542, 293] width 100 height 15
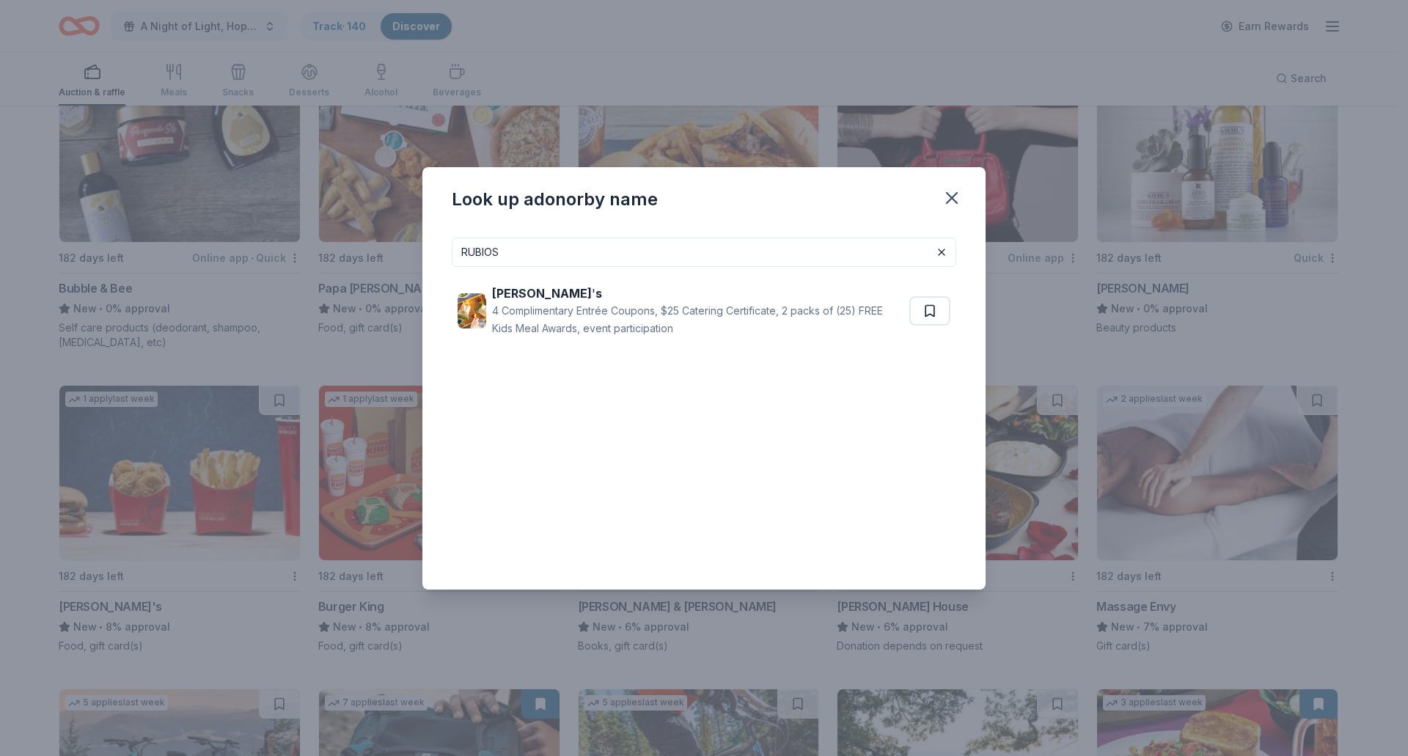
drag, startPoint x: 607, startPoint y: 315, endPoint x: 513, endPoint y: 347, distance: 99.9
click at [513, 347] on div "Rubio ' s 4 Complimentary Entrée Coupons, $25 Catering Certificate, 2 packs of …" at bounding box center [704, 311] width 505 height 88
click at [950, 202] on icon "button" at bounding box center [952, 198] width 21 height 21
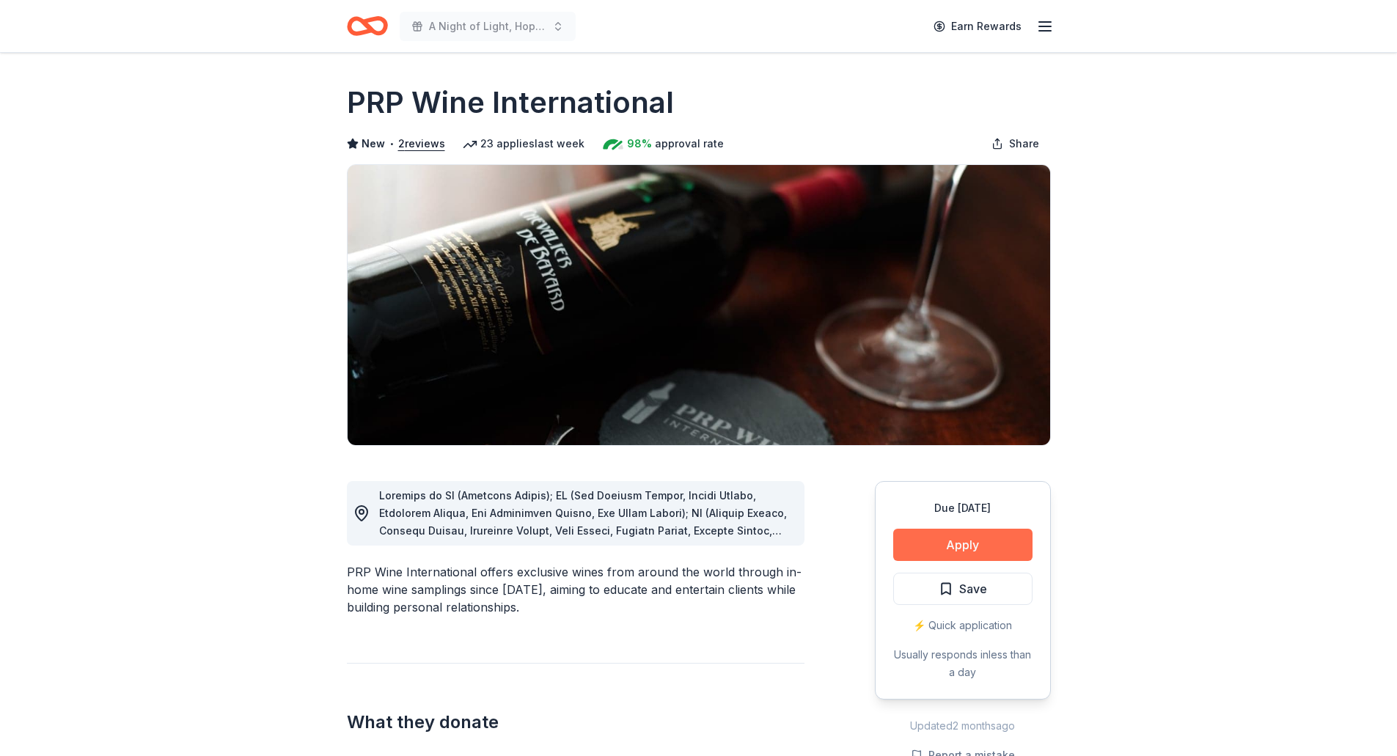
click at [993, 553] on button "Apply" at bounding box center [962, 545] width 139 height 32
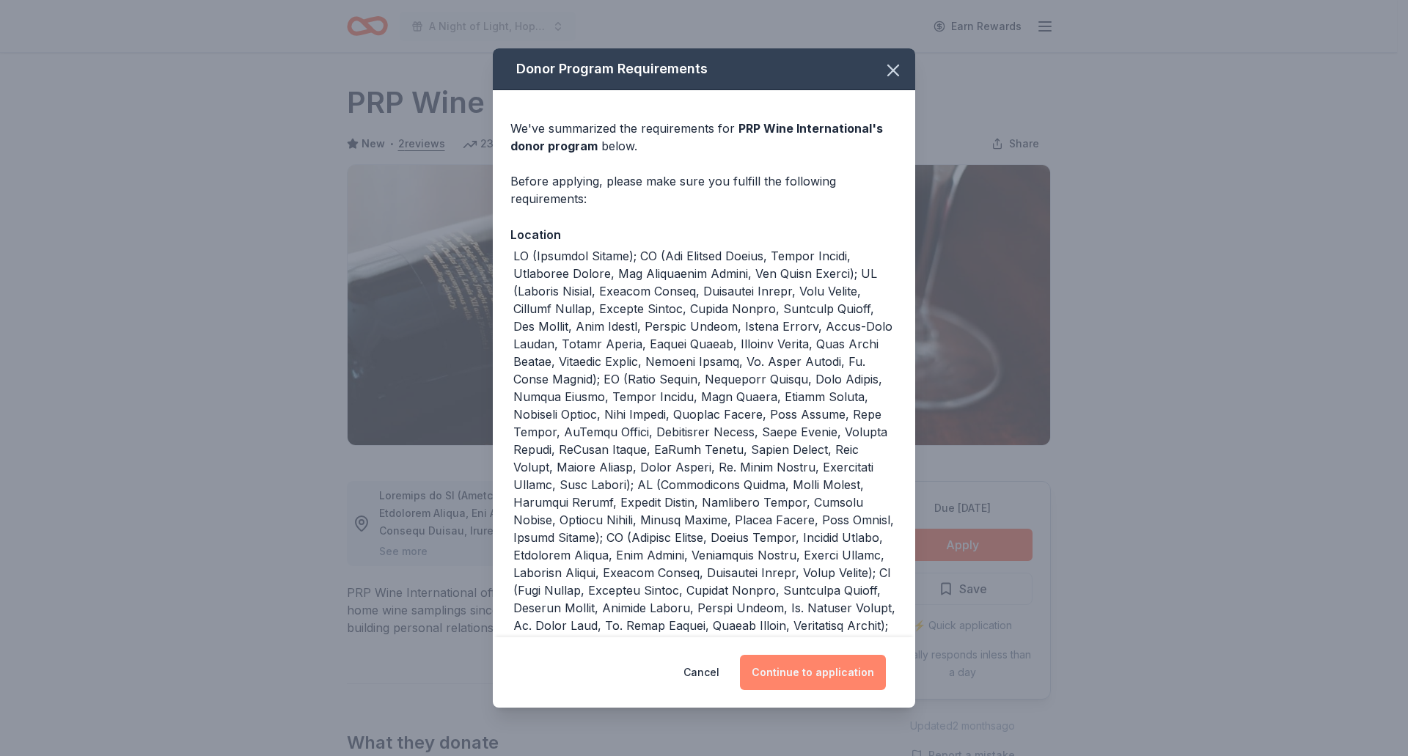
click at [775, 665] on button "Continue to application" at bounding box center [813, 672] width 146 height 35
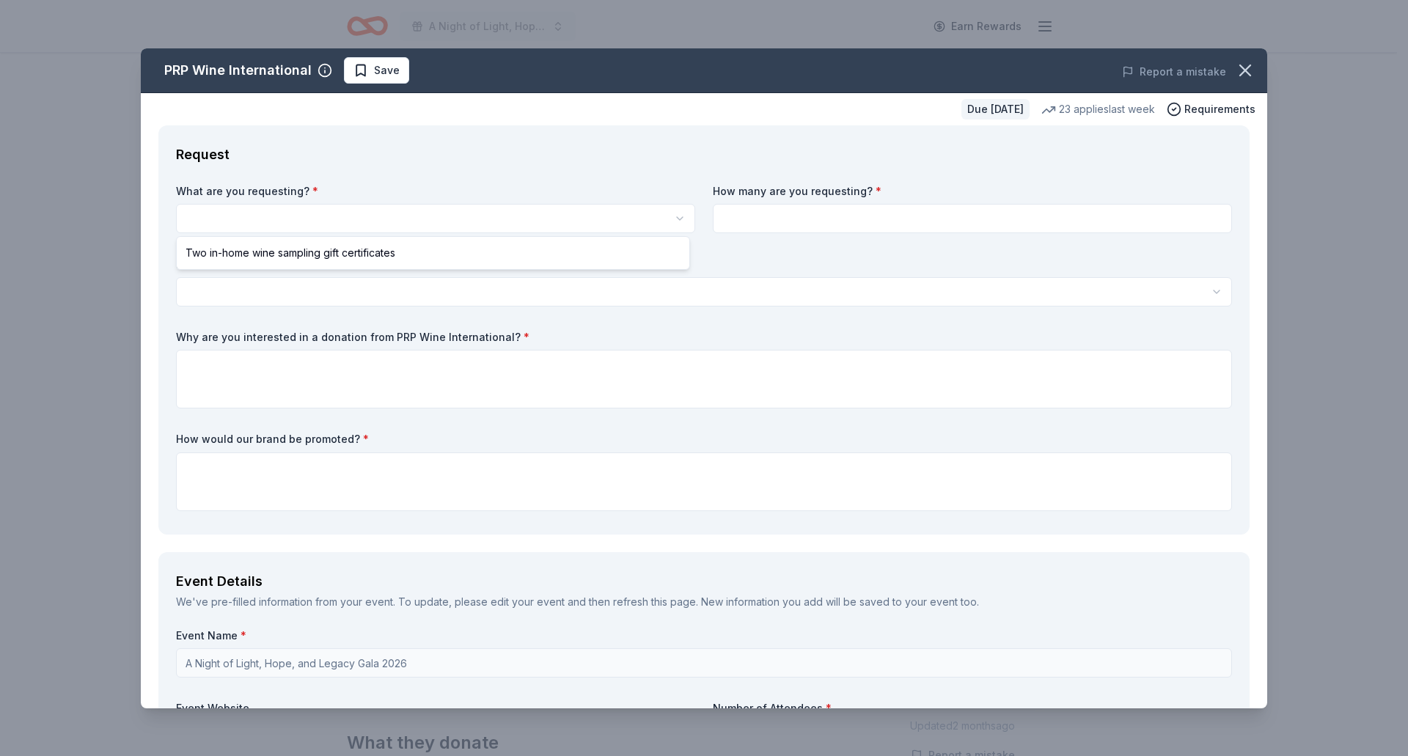
click at [223, 216] on html "A Night of Light, Hope, and Legacy Gala 2026 Earn Rewards Due in 205 days Share…" at bounding box center [704, 378] width 1408 height 756
select select "Two in-home wine sampling gift certificates"
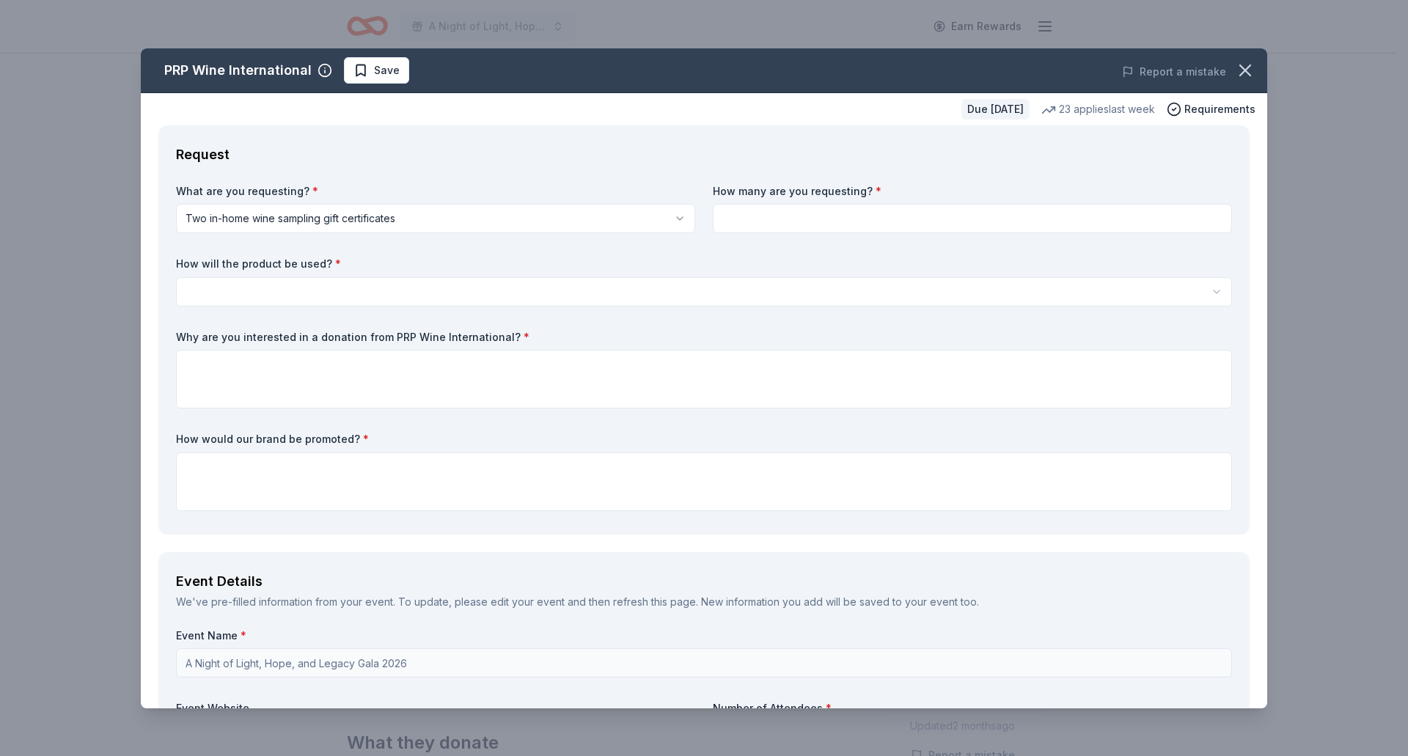
click at [804, 215] on input at bounding box center [972, 218] width 519 height 29
type input "1"
click at [354, 296] on html "A Night of Light, Hope, and Legacy Gala 2026 Earn Rewards Due in 205 days Share…" at bounding box center [704, 378] width 1408 height 756
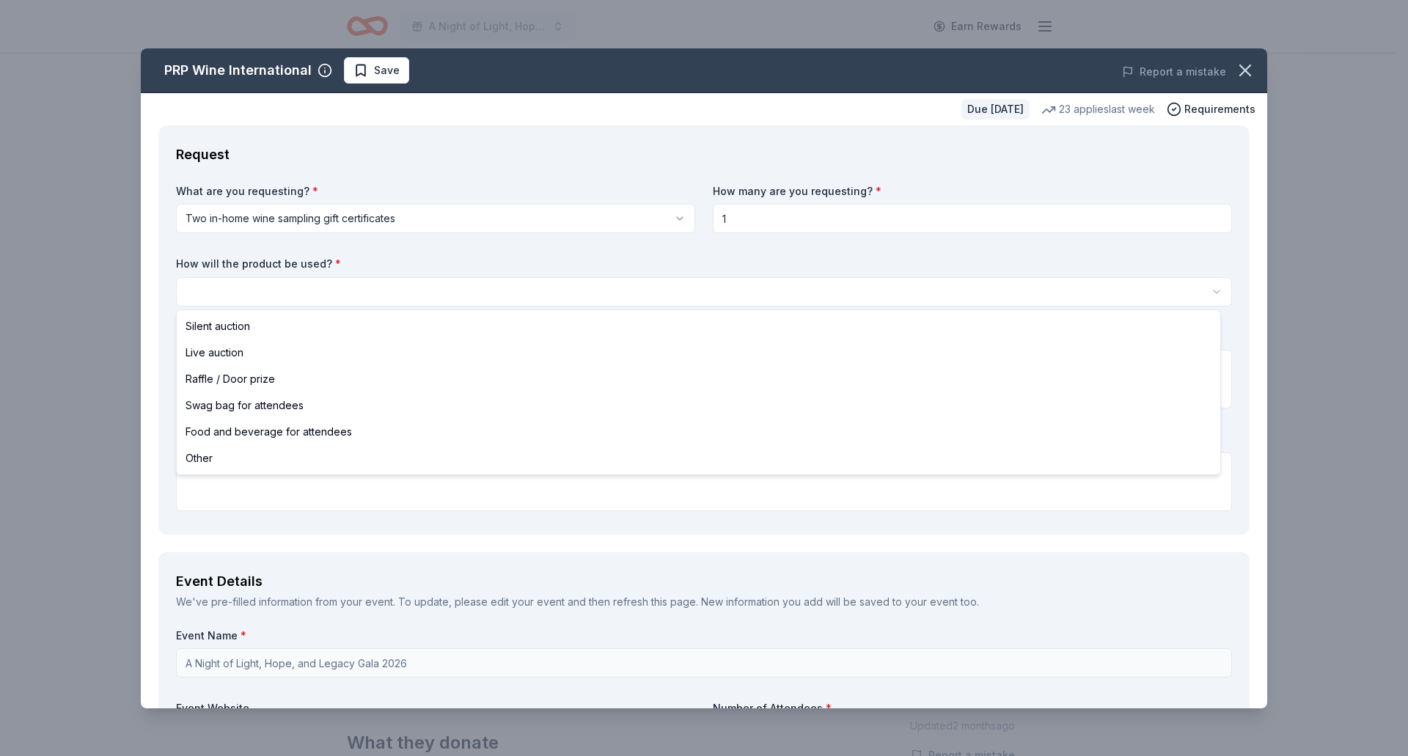
select select "silentAuction"
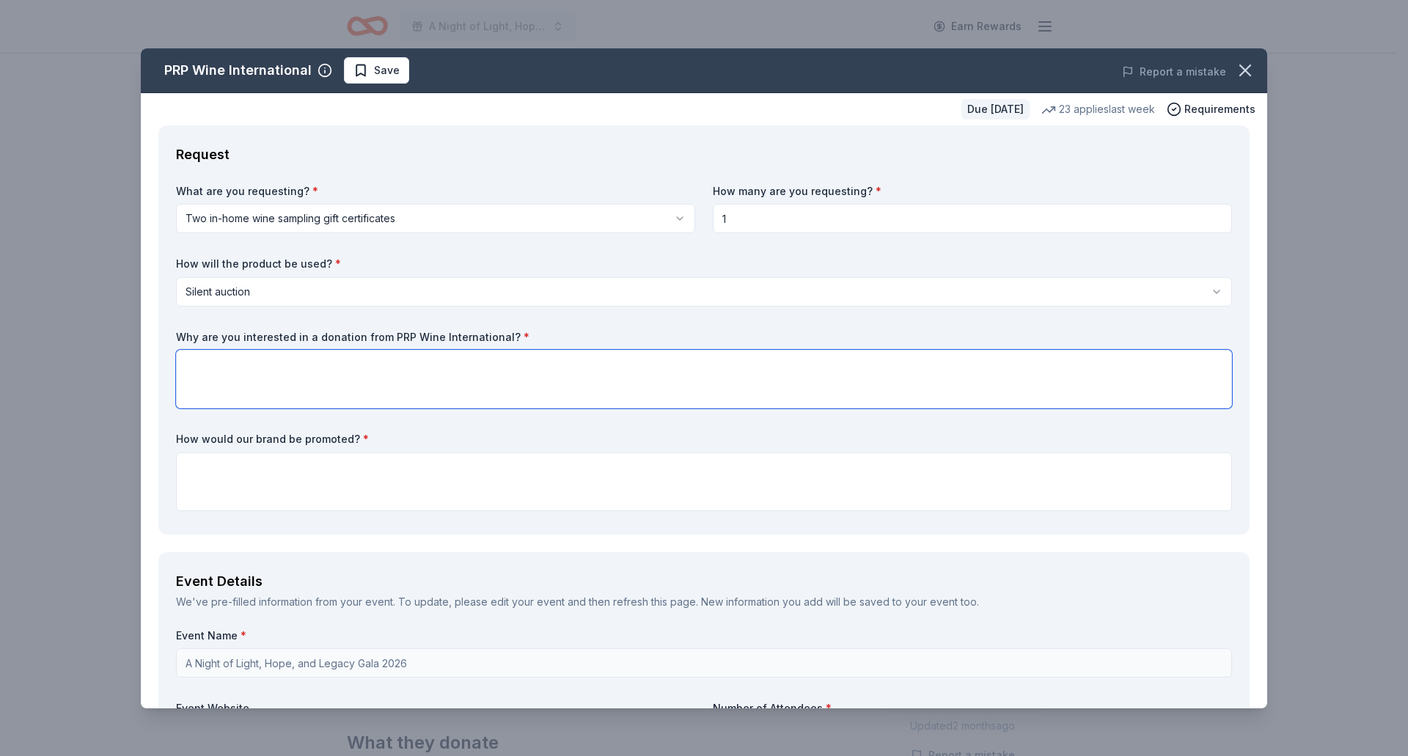
click at [293, 377] on textarea at bounding box center [704, 379] width 1056 height 59
drag, startPoint x: 506, startPoint y: 340, endPoint x: 279, endPoint y: 323, distance: 227.2
click at [283, 323] on div "What are you requesting? * Two in-home wine sampling gift certificates Two in-h…" at bounding box center [704, 350] width 1056 height 333
click at [176, 336] on label "Why are you interested in a donation from PRP Wine International? *" at bounding box center [704, 337] width 1056 height 15
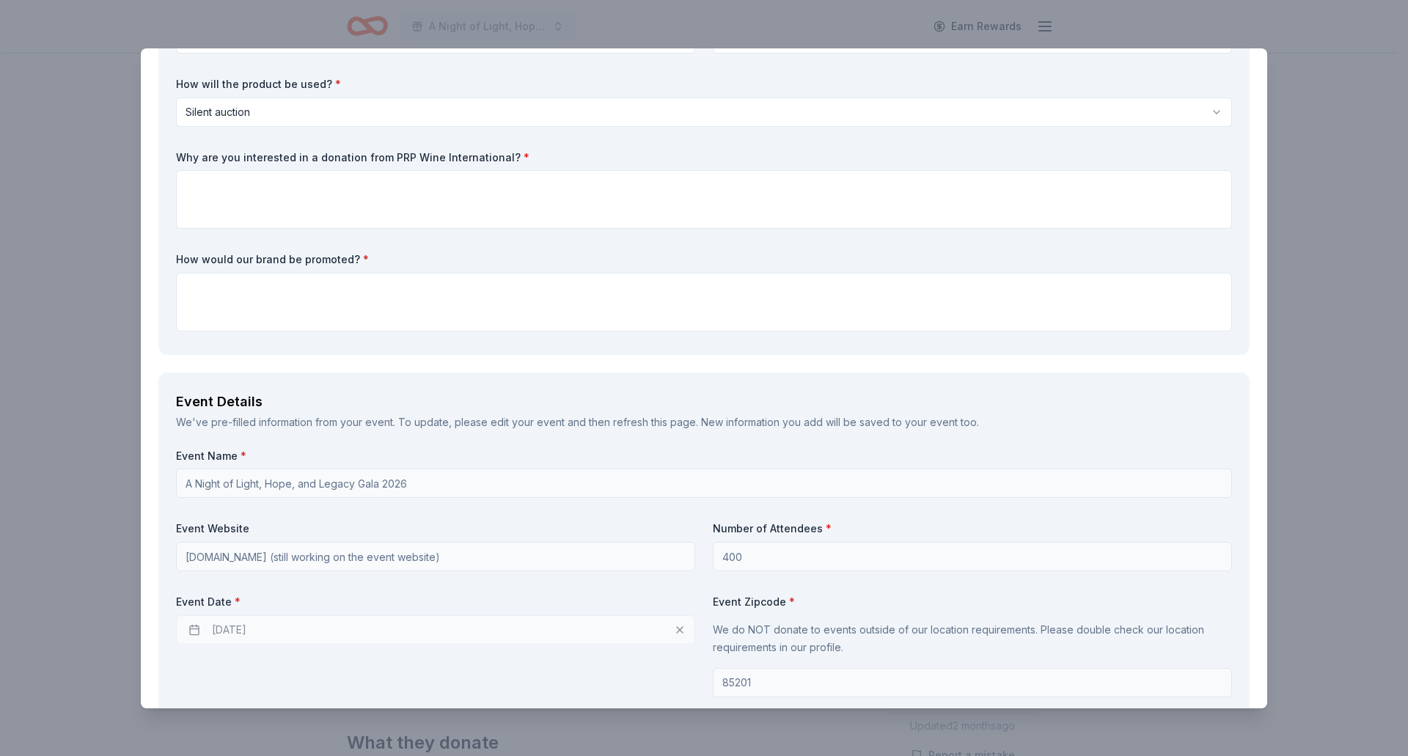
scroll to position [77, 0]
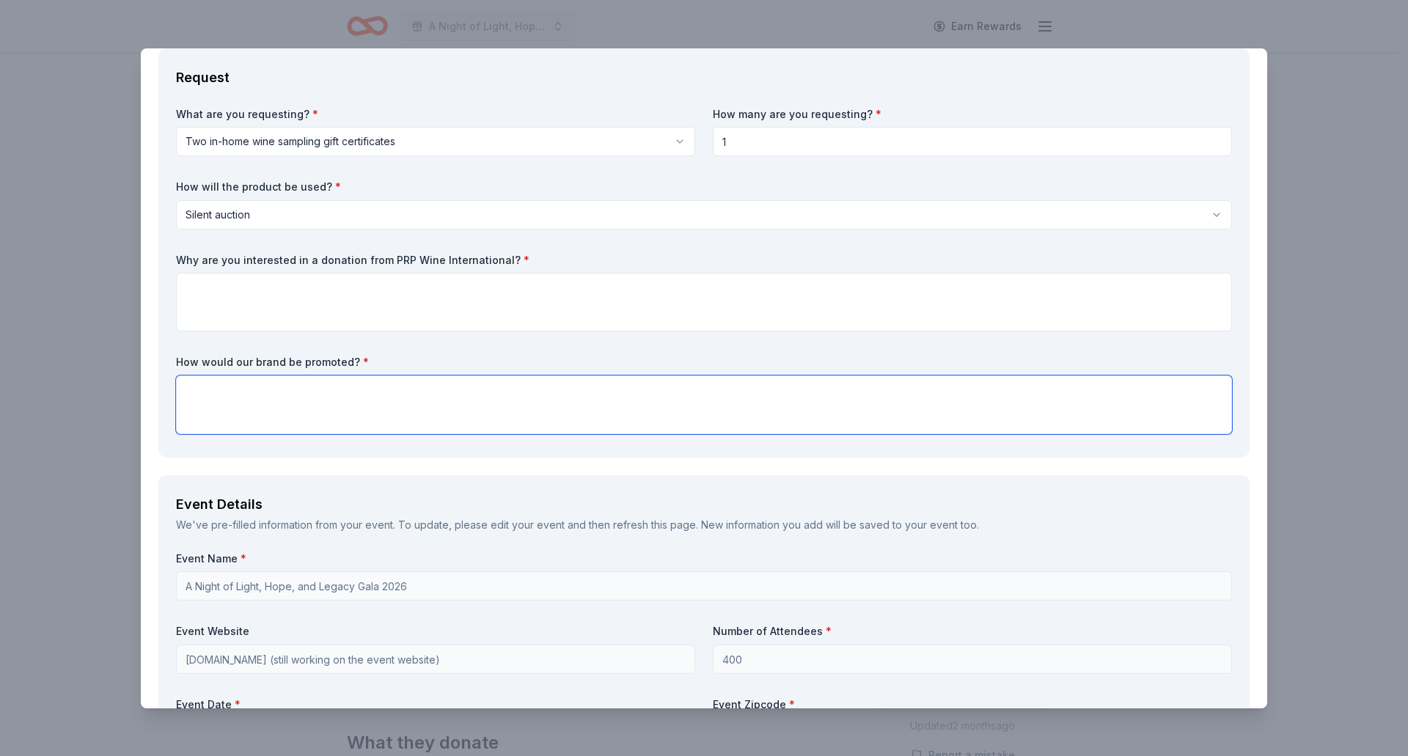
click at [207, 425] on textarea at bounding box center [704, 404] width 1056 height 59
paste textarea "Your generous contribution will help us raise vital funds and, in return, your …"
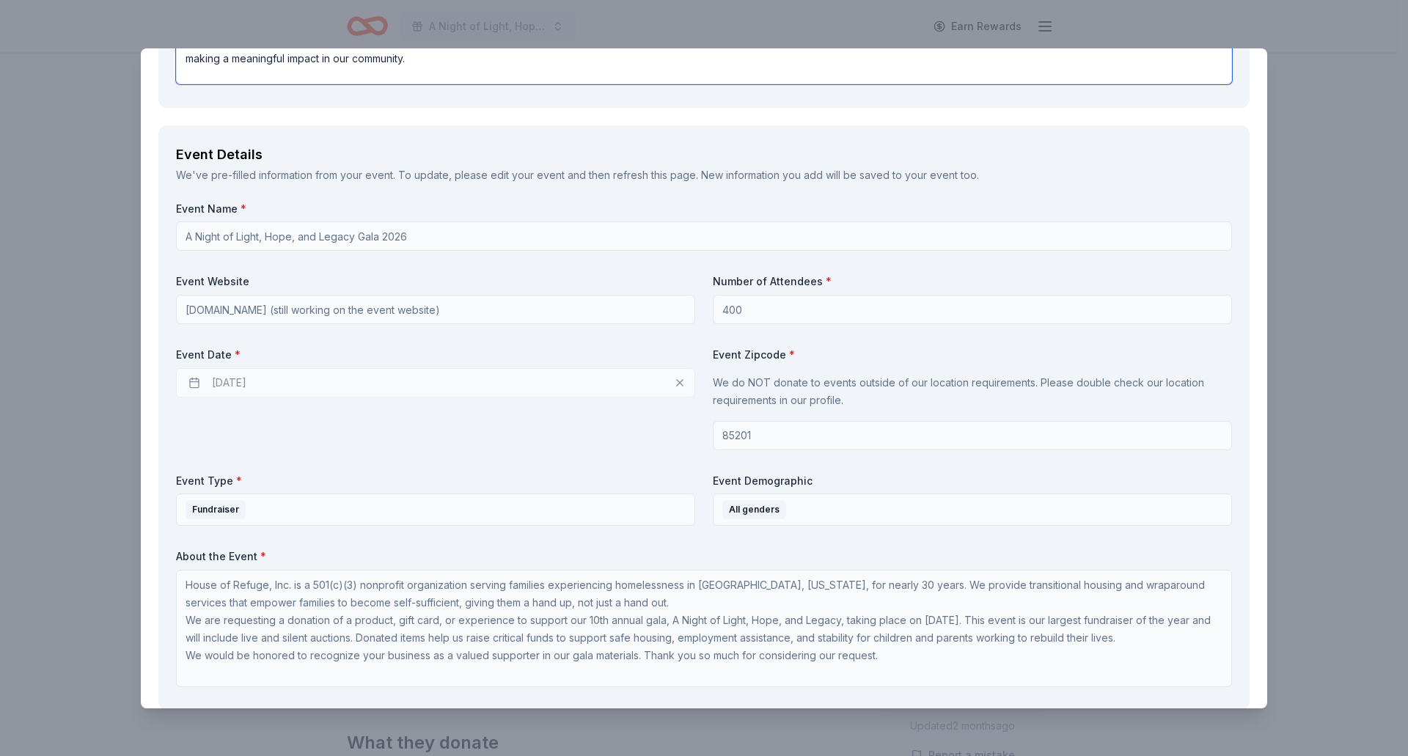
scroll to position [297, 0]
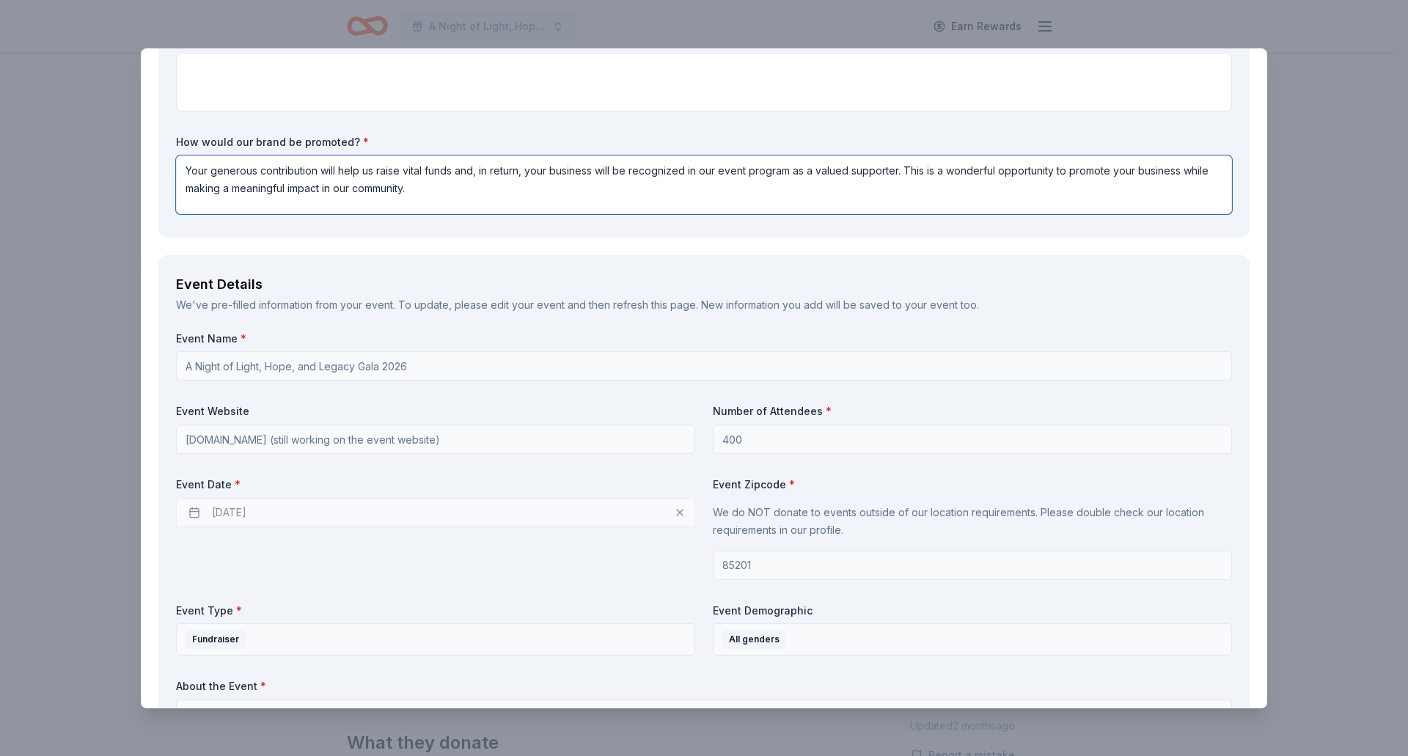
type textarea "Your generous contribution will help us raise vital funds and, in return, your …"
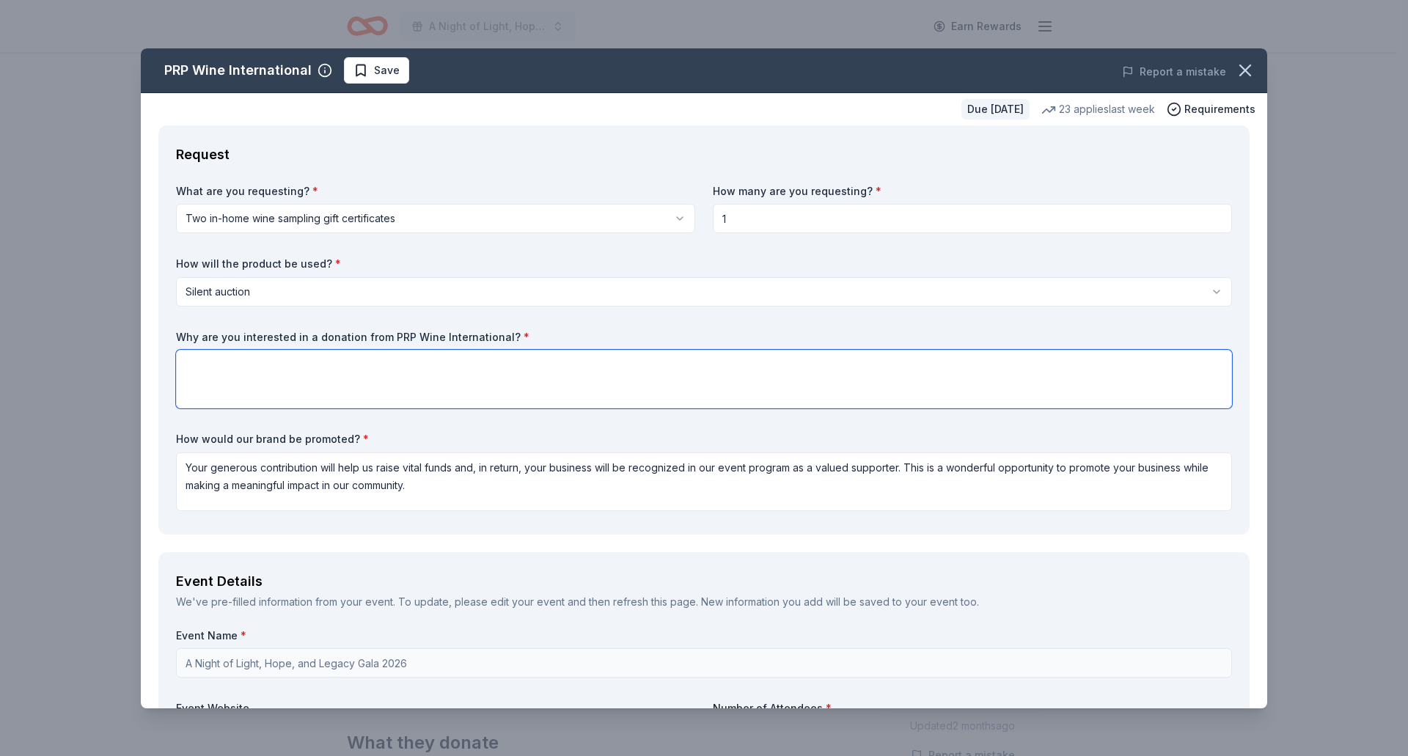
click at [290, 407] on textarea at bounding box center [704, 379] width 1056 height 59
paste textarea "Who We Are PRP Wine International is the pioneer of in home wine samplings. We’…"
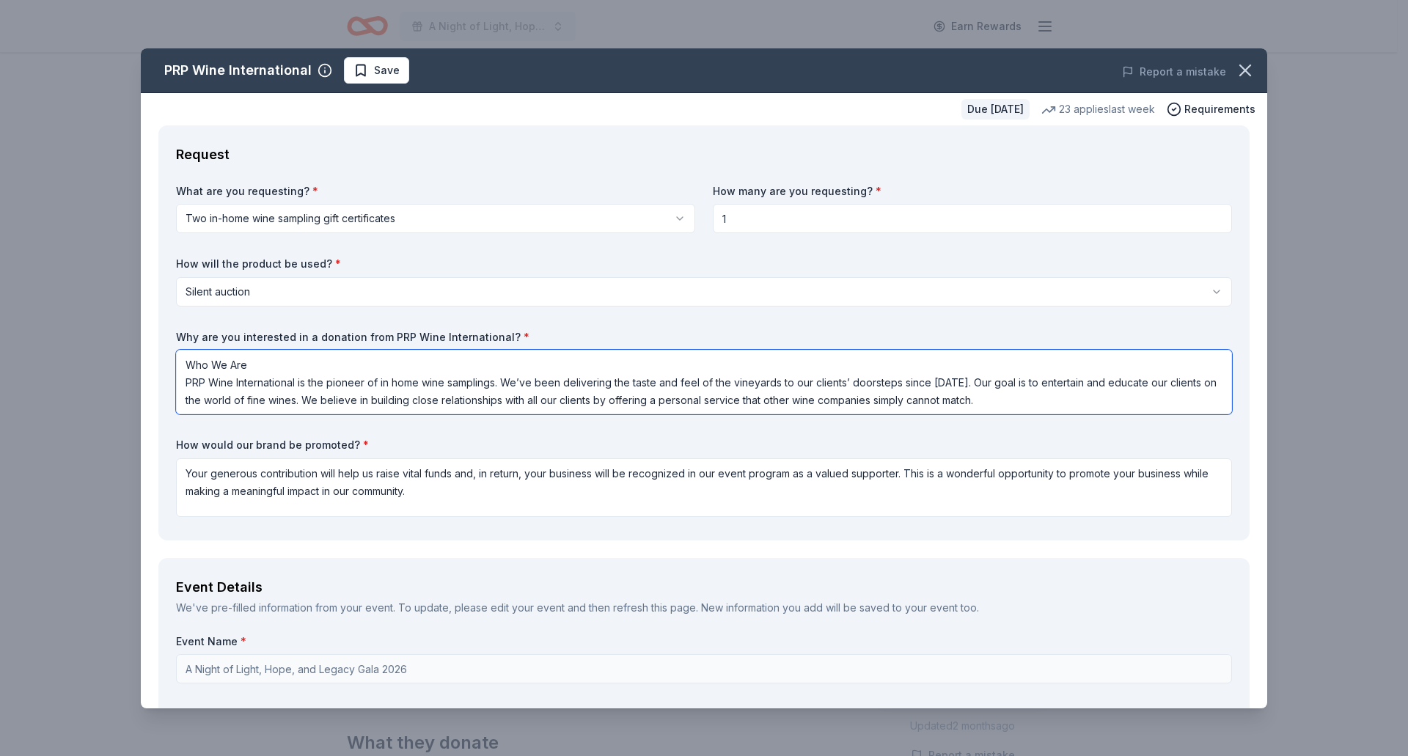
type textarea "Who We Are PRP Wine International is the pioneer of in home wine samplings. We’…"
drag, startPoint x: 219, startPoint y: 371, endPoint x: 1261, endPoint y: 678, distance: 1086.1
click at [1261, 678] on div "PRP Wine International Save Report a mistake Due in 205 days 23 applies last we…" at bounding box center [704, 378] width 1126 height 660
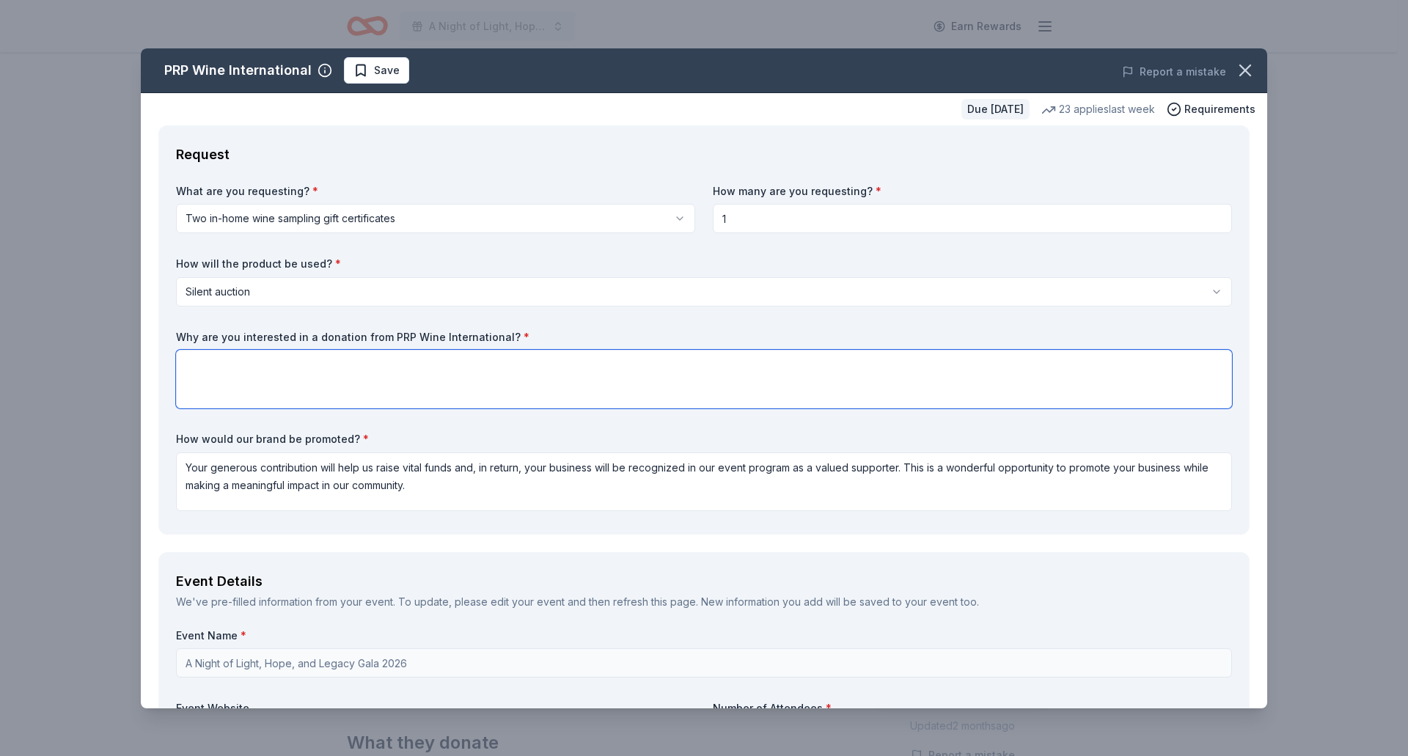
scroll to position [0, 0]
paste textarea "House of Refuge is interested in a donation from PRP Wine International because…"
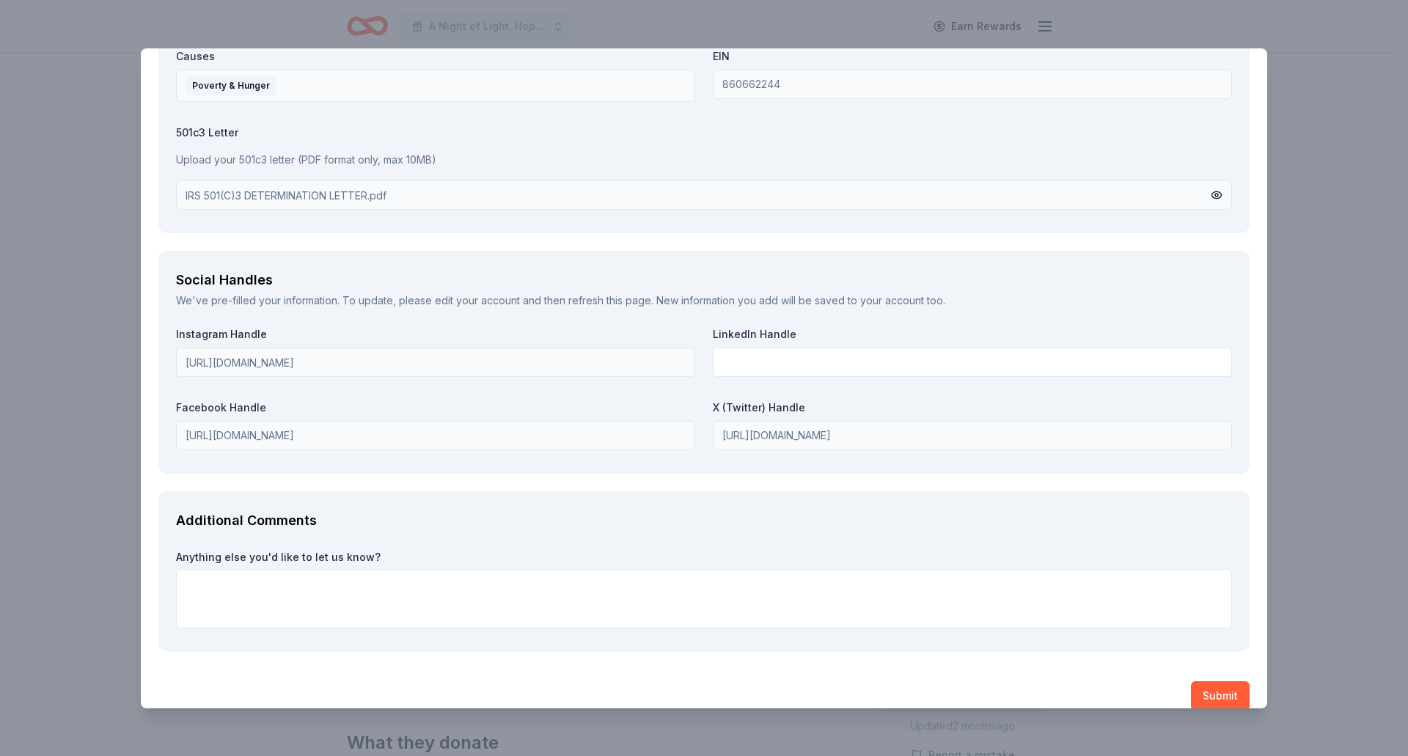
scroll to position [1676, 0]
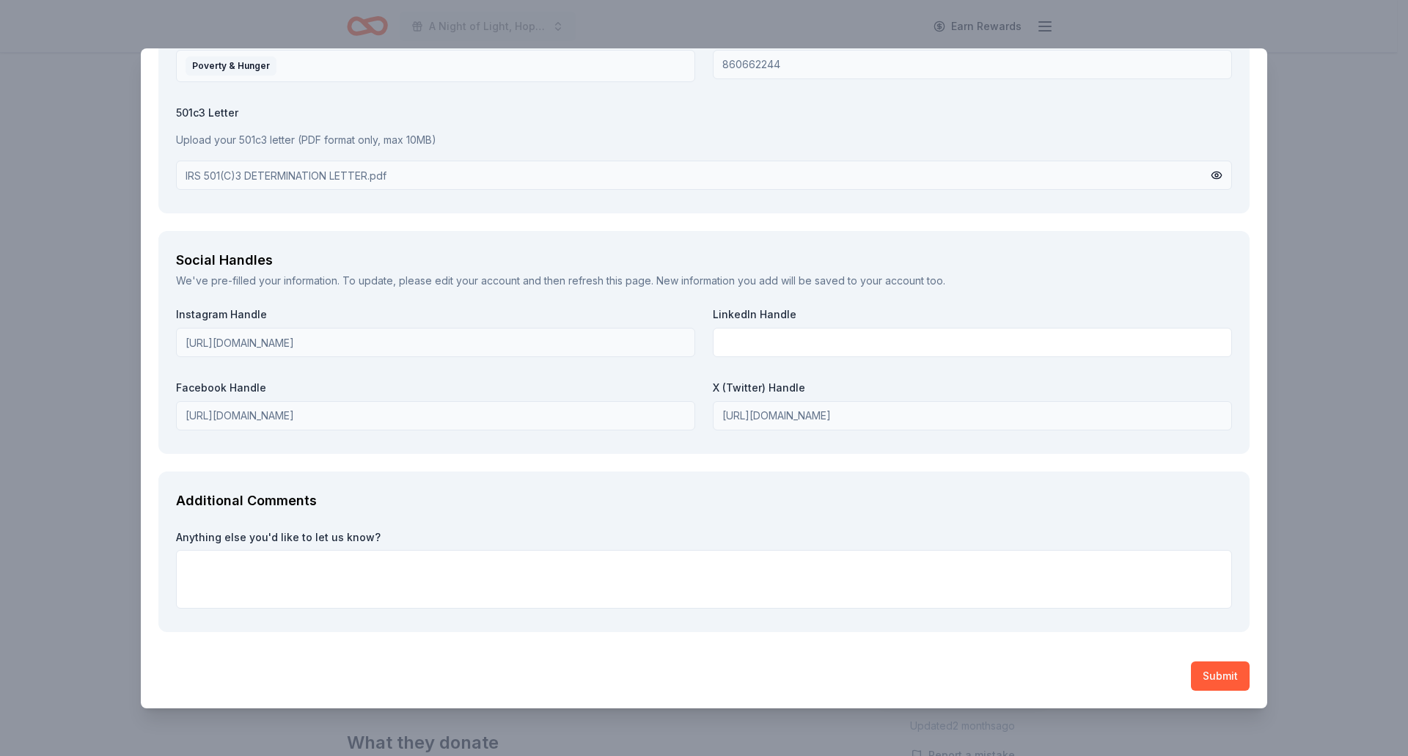
type textarea "House of Refuge is interested in a donation from PRP Wine International because…"
click at [273, 581] on textarea at bounding box center [704, 579] width 1056 height 59
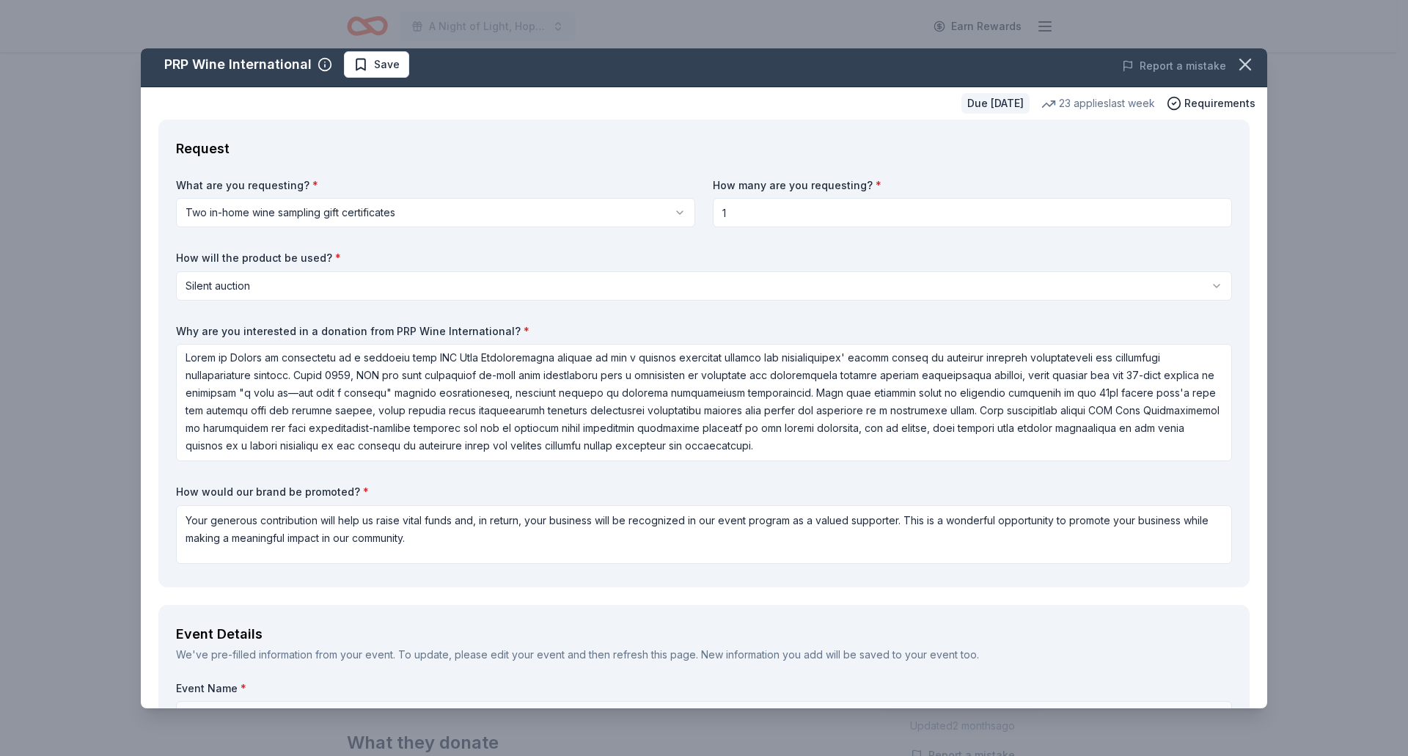
scroll to position [0, 0]
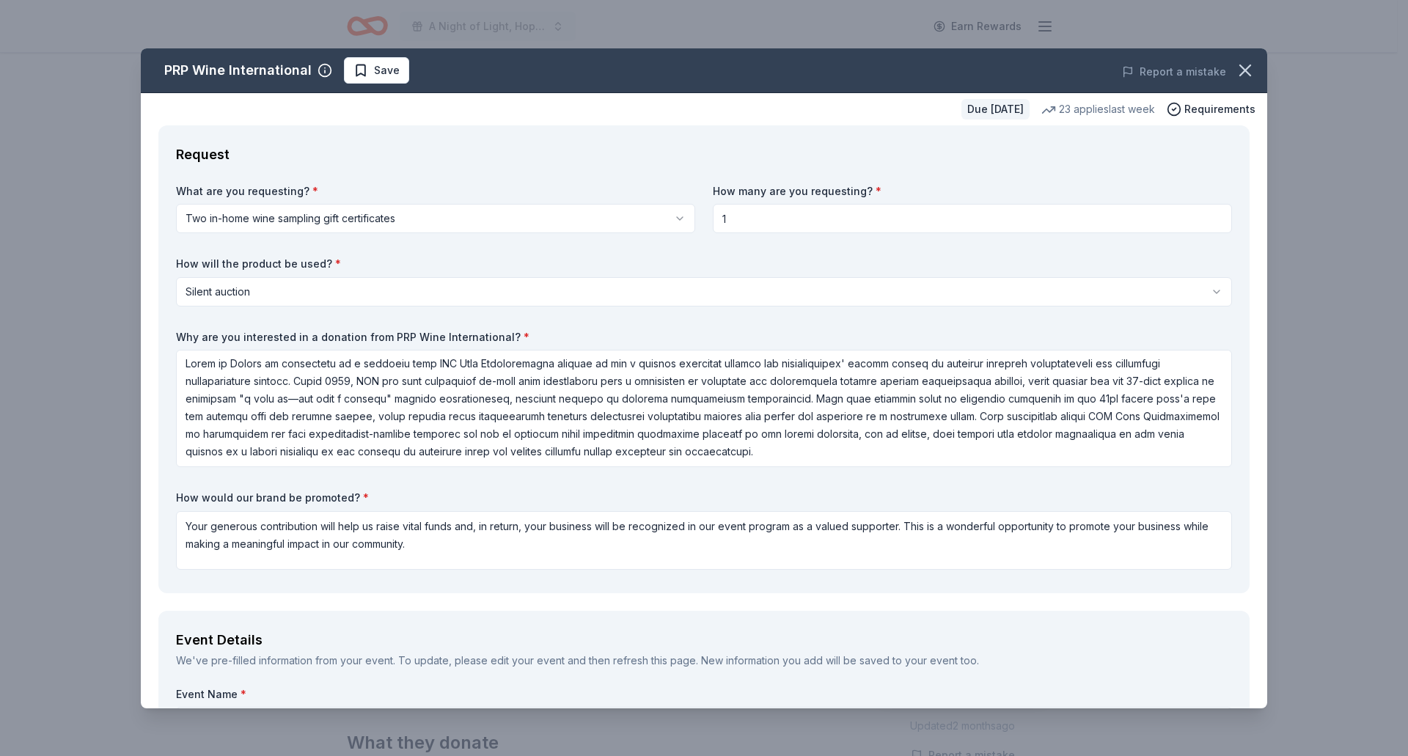
type textarea "Thank you for considering our request!"
drag, startPoint x: 1031, startPoint y: 401, endPoint x: 980, endPoint y: 404, distance: 50.7
click at [980, 404] on textarea at bounding box center [704, 408] width 1056 height 117
click at [892, 401] on textarea at bounding box center [704, 408] width 1056 height 117
click at [1106, 405] on textarea at bounding box center [704, 408] width 1056 height 117
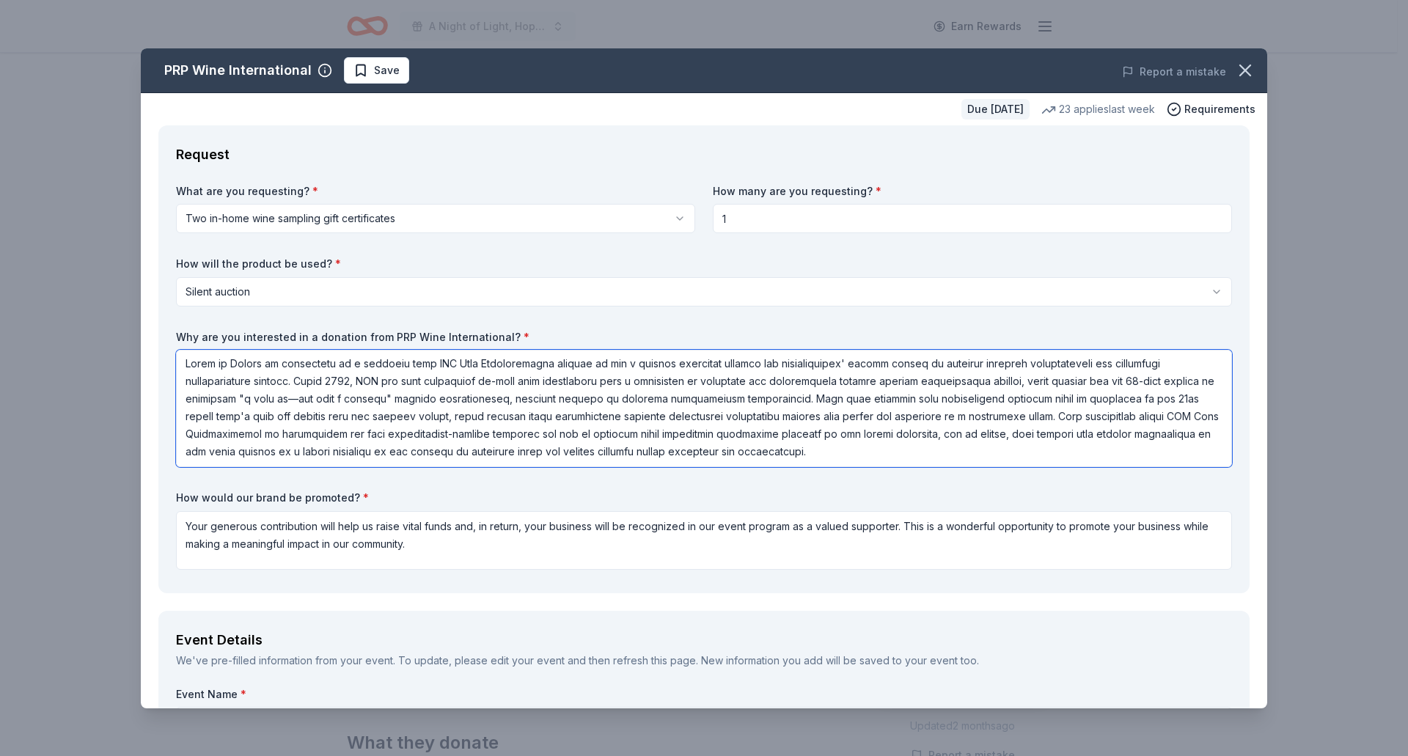
drag, startPoint x: 405, startPoint y: 416, endPoint x: 276, endPoint y: 414, distance: 128.3
click at [276, 414] on textarea at bounding box center [704, 408] width 1056 height 117
drag, startPoint x: 488, startPoint y: 417, endPoint x: 393, endPoint y: 409, distance: 94.9
click at [393, 409] on textarea at bounding box center [704, 408] width 1056 height 117
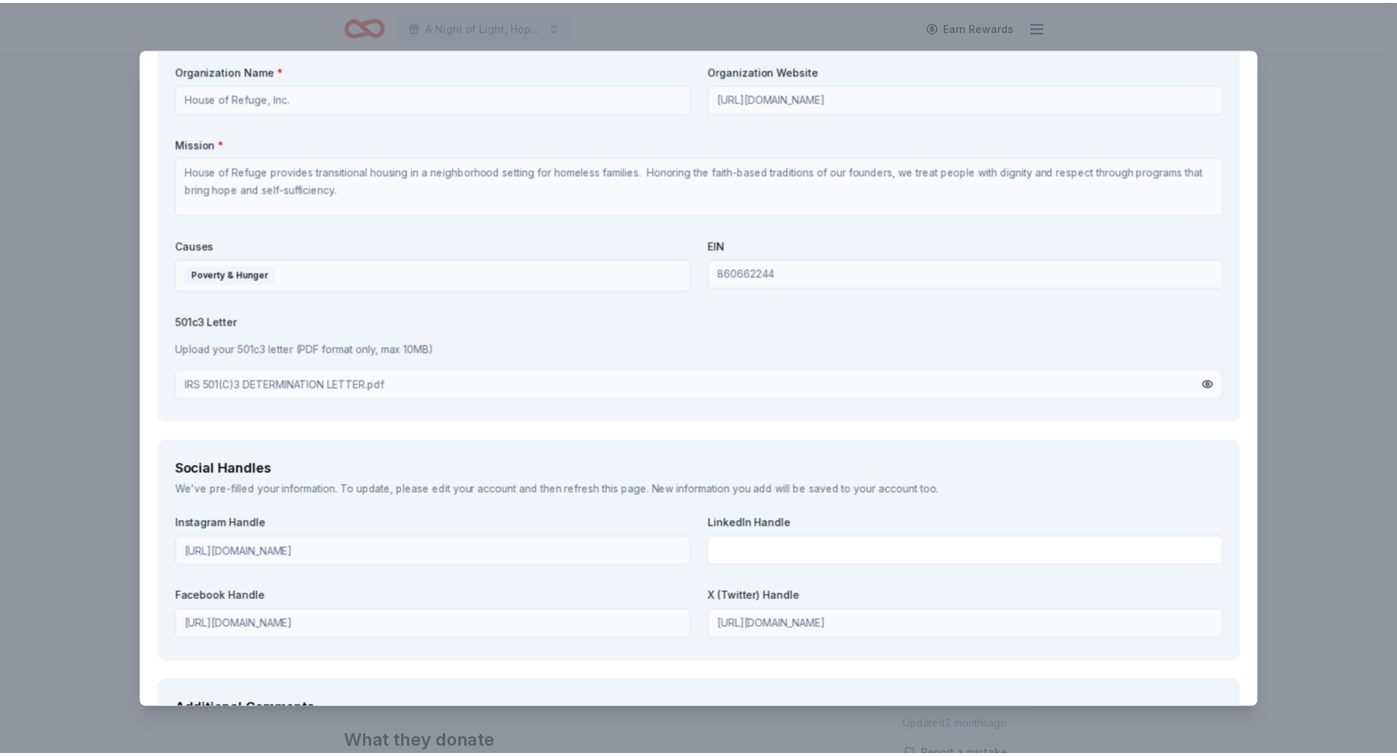
scroll to position [1676, 0]
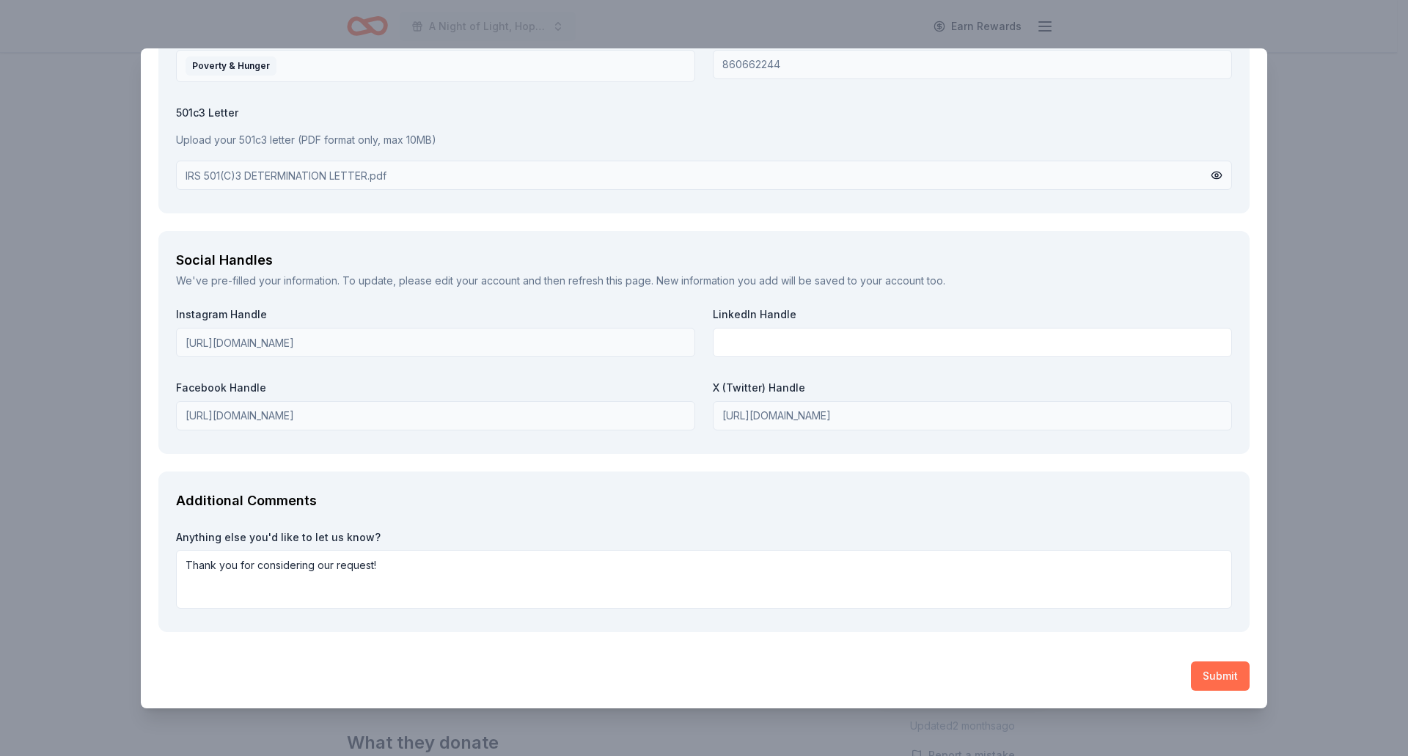
type textarea "House of Refuge is interested in a donation from PRP Wine International because…"
click at [1200, 669] on button "Submit" at bounding box center [1220, 675] width 59 height 29
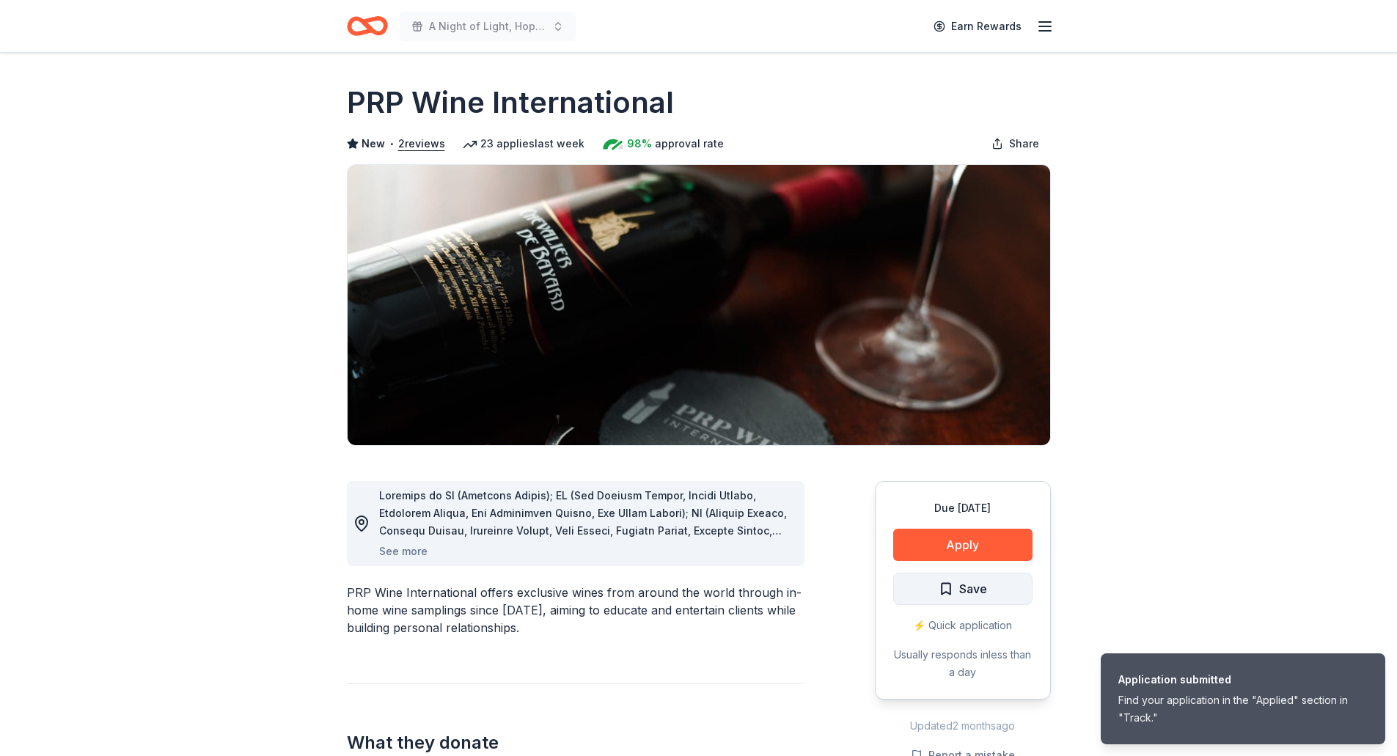
click at [947, 587] on span "Save" at bounding box center [963, 588] width 48 height 19
click at [955, 589] on span "Save" at bounding box center [963, 588] width 48 height 19
click at [986, 586] on span "Save" at bounding box center [973, 588] width 28 height 19
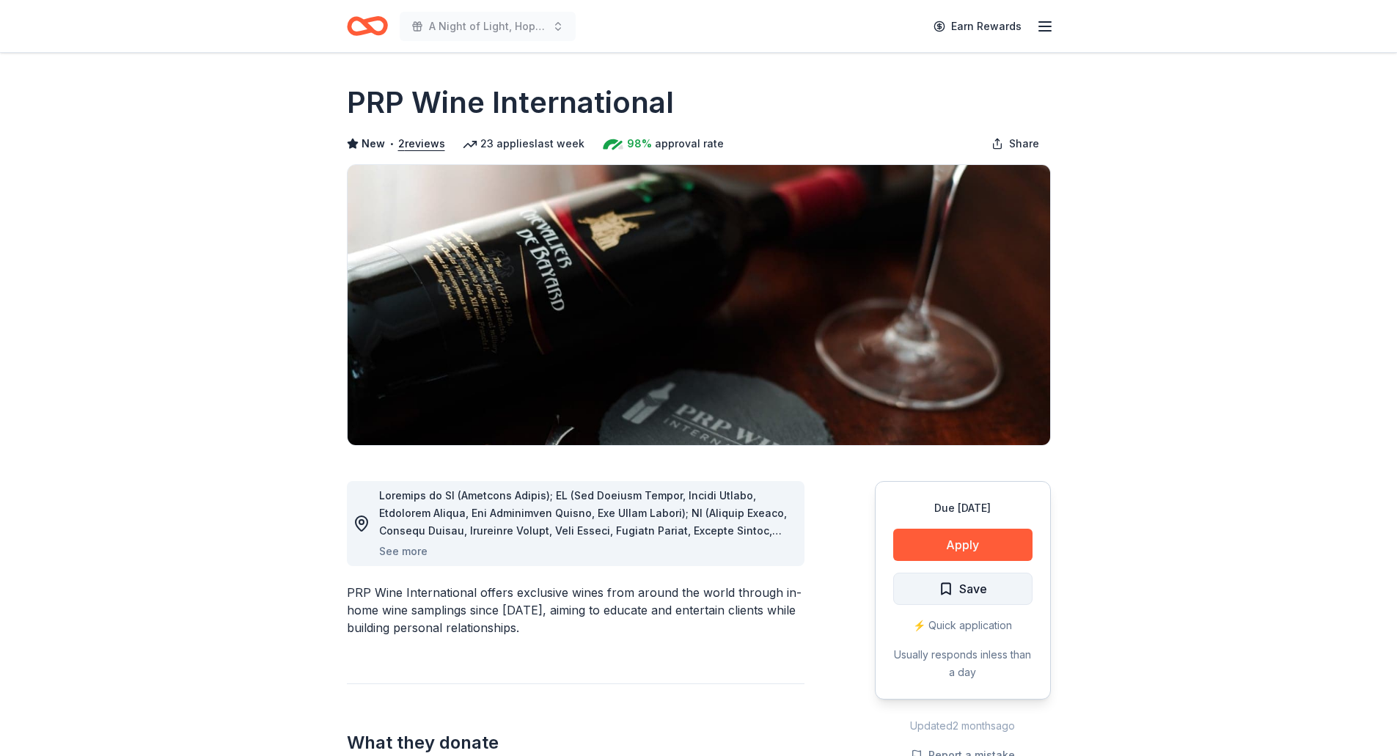
click at [955, 594] on span "Save" at bounding box center [963, 588] width 48 height 19
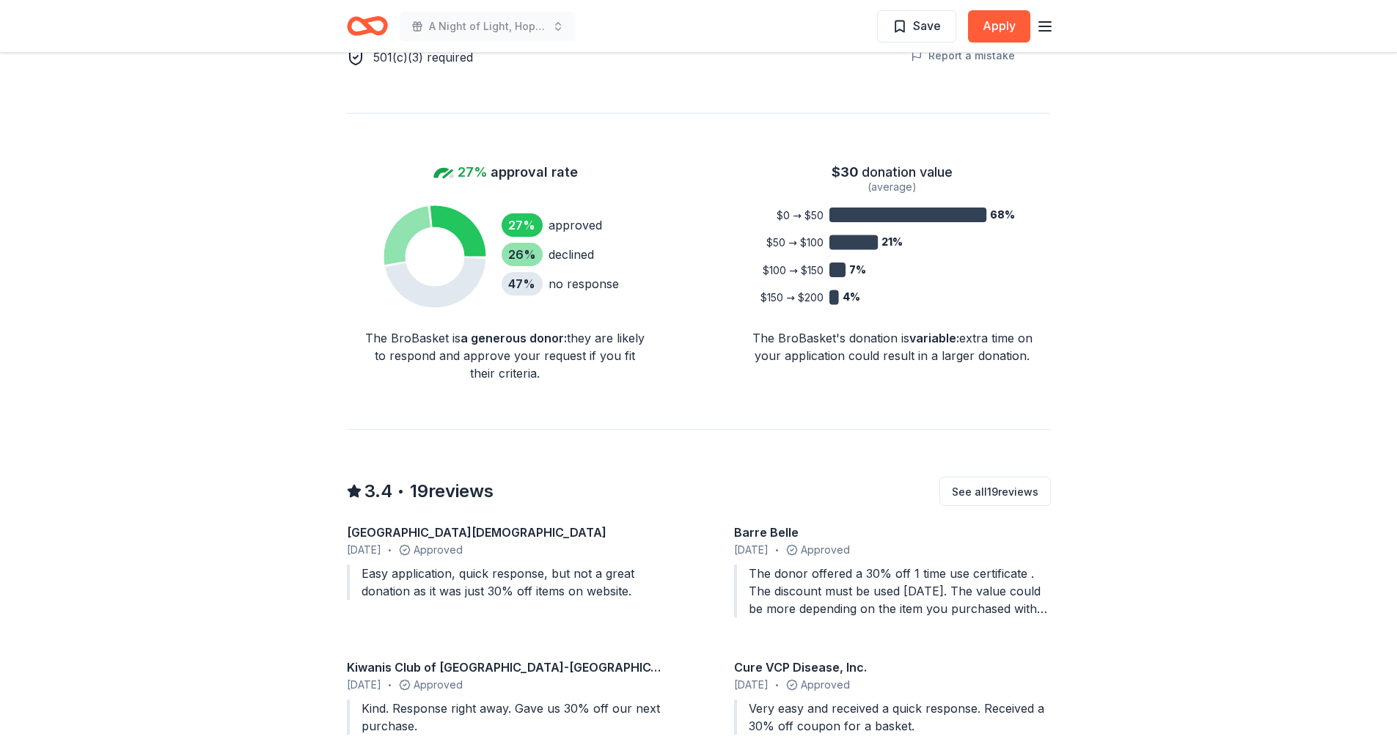
scroll to position [1100, 0]
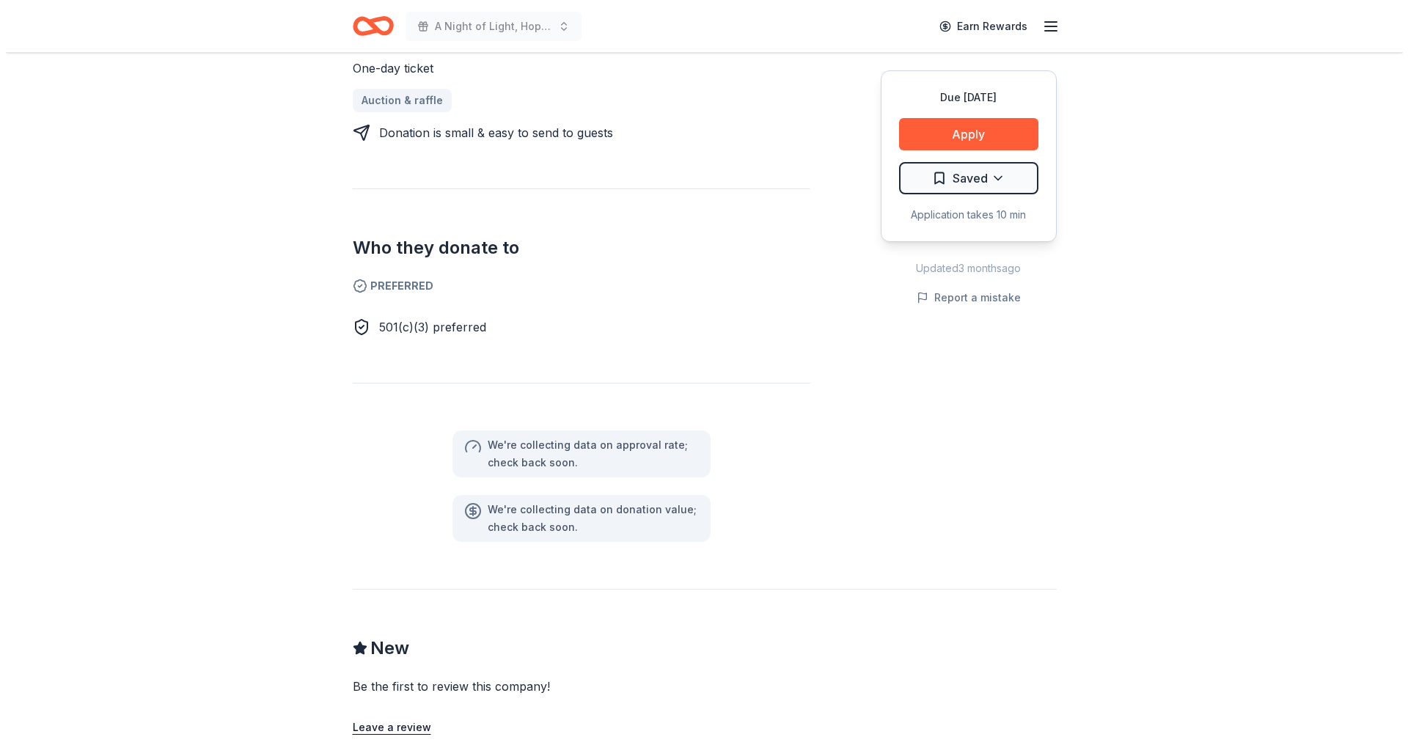
scroll to position [513, 0]
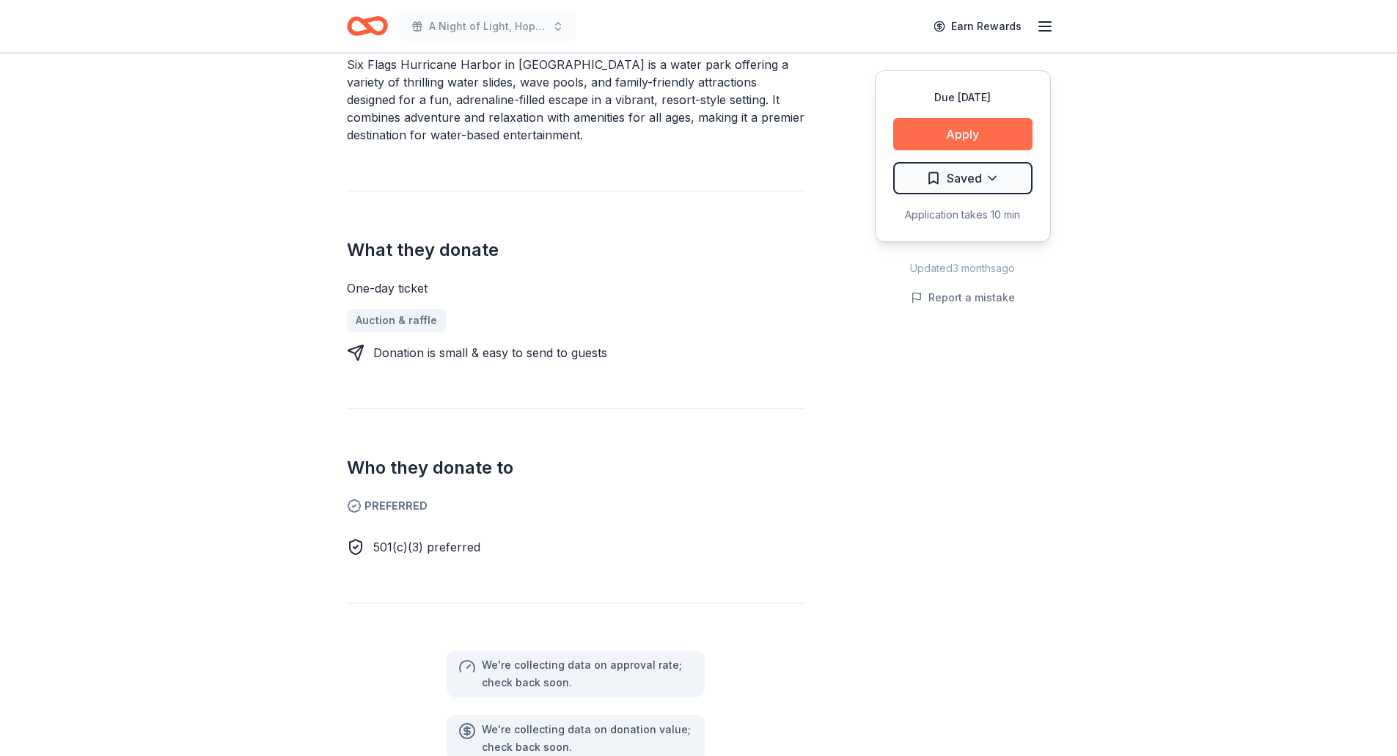
click at [961, 137] on button "Apply" at bounding box center [962, 134] width 139 height 32
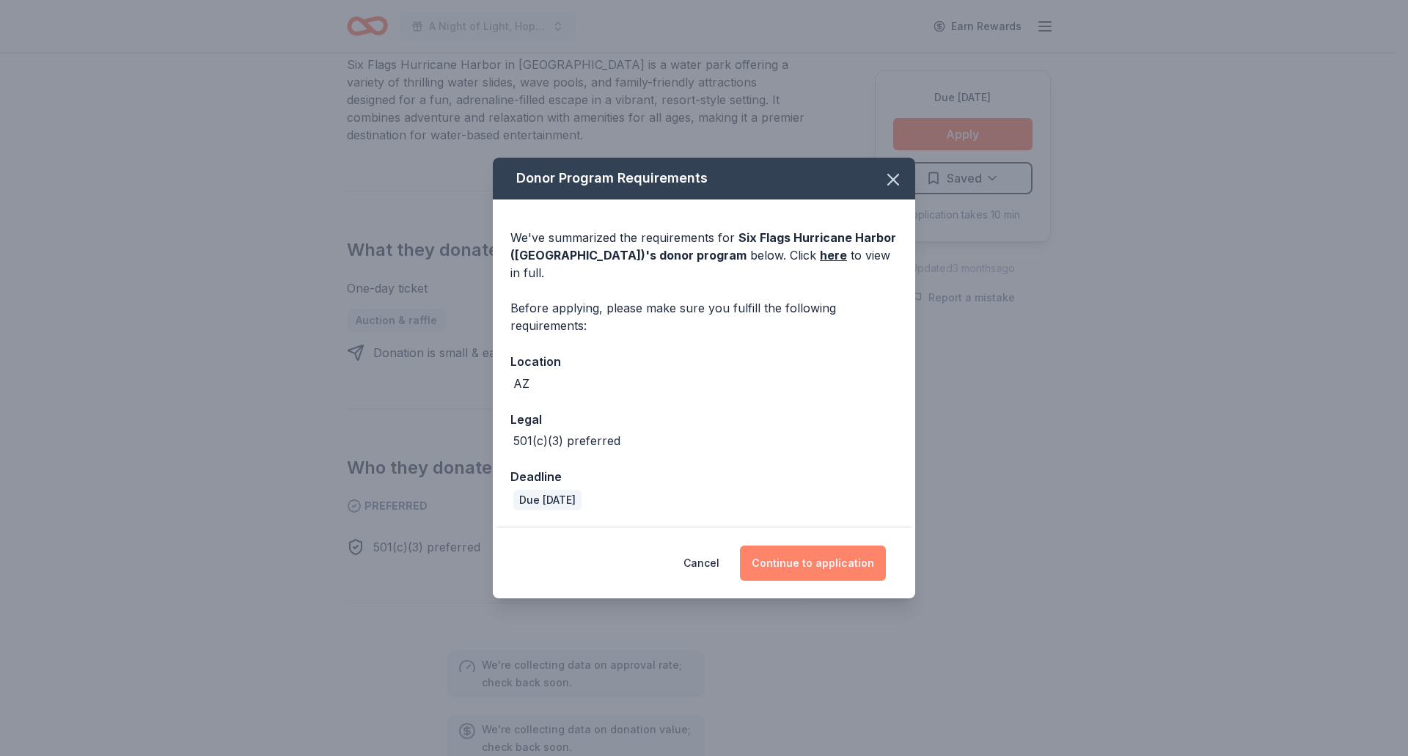
click at [834, 546] on button "Continue to application" at bounding box center [813, 563] width 146 height 35
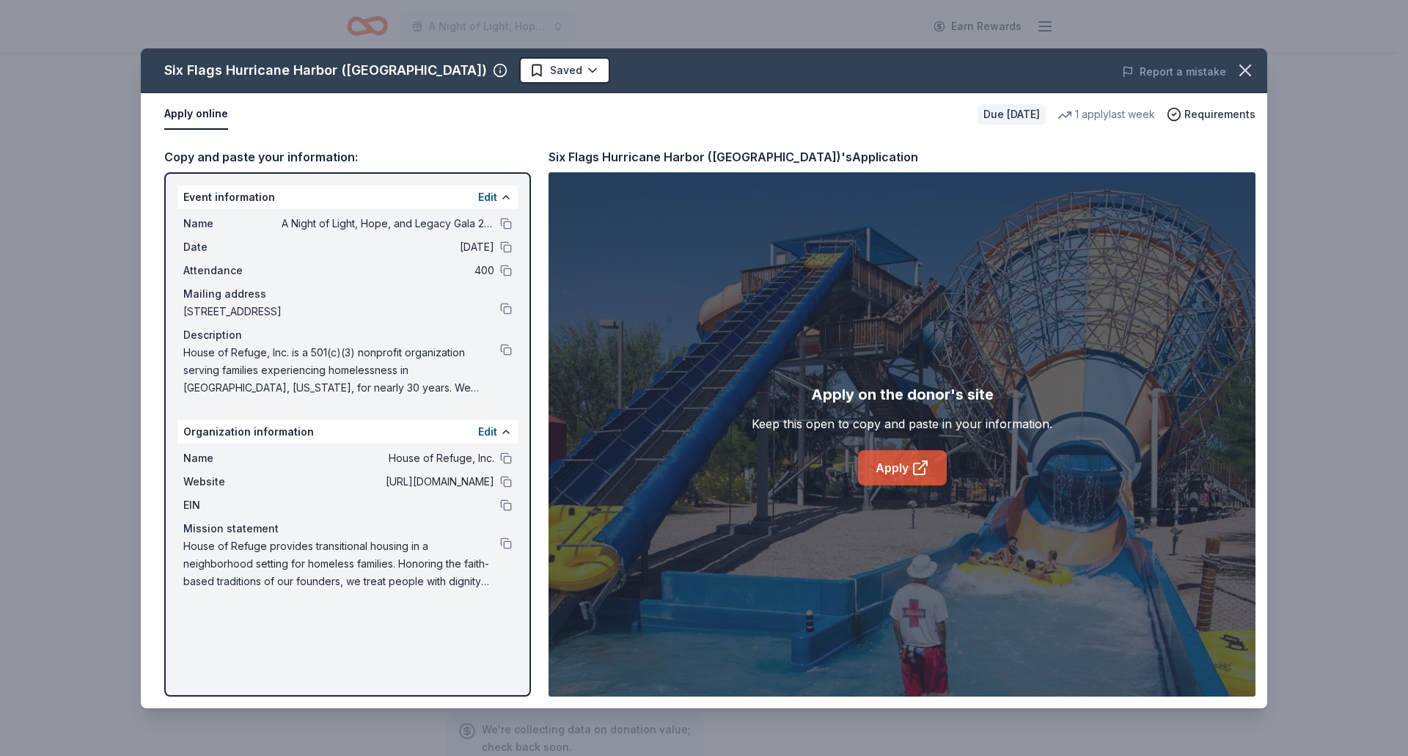
click at [875, 462] on link "Apply" at bounding box center [902, 467] width 89 height 35
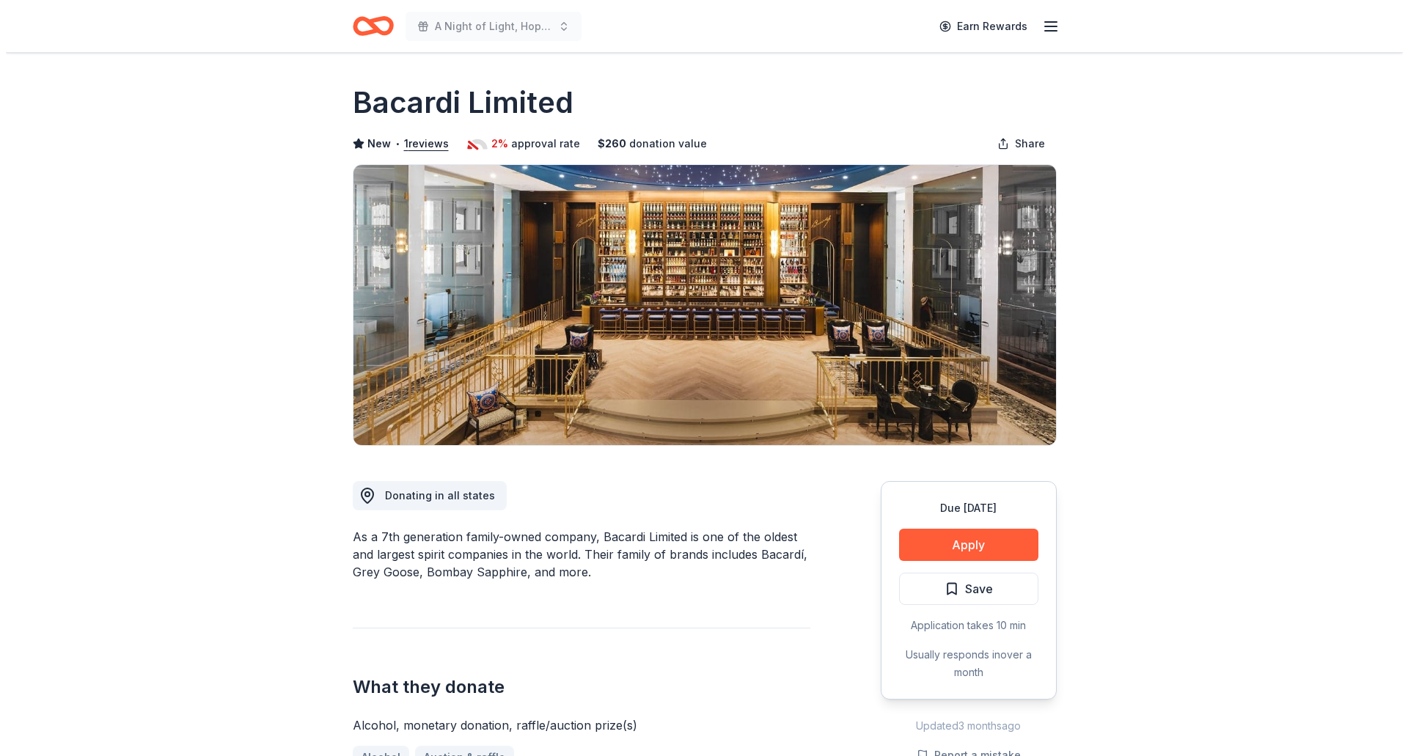
scroll to position [293, 0]
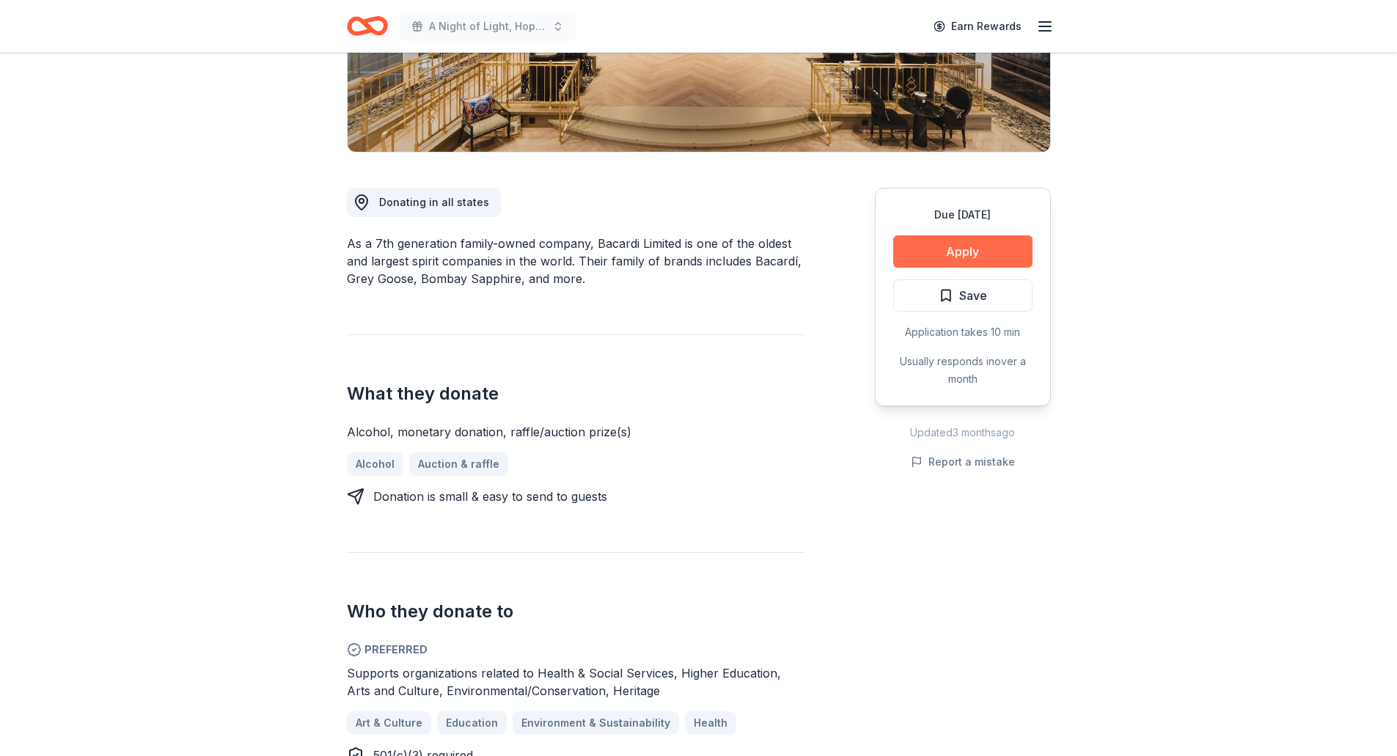
click at [1010, 256] on button "Apply" at bounding box center [962, 251] width 139 height 32
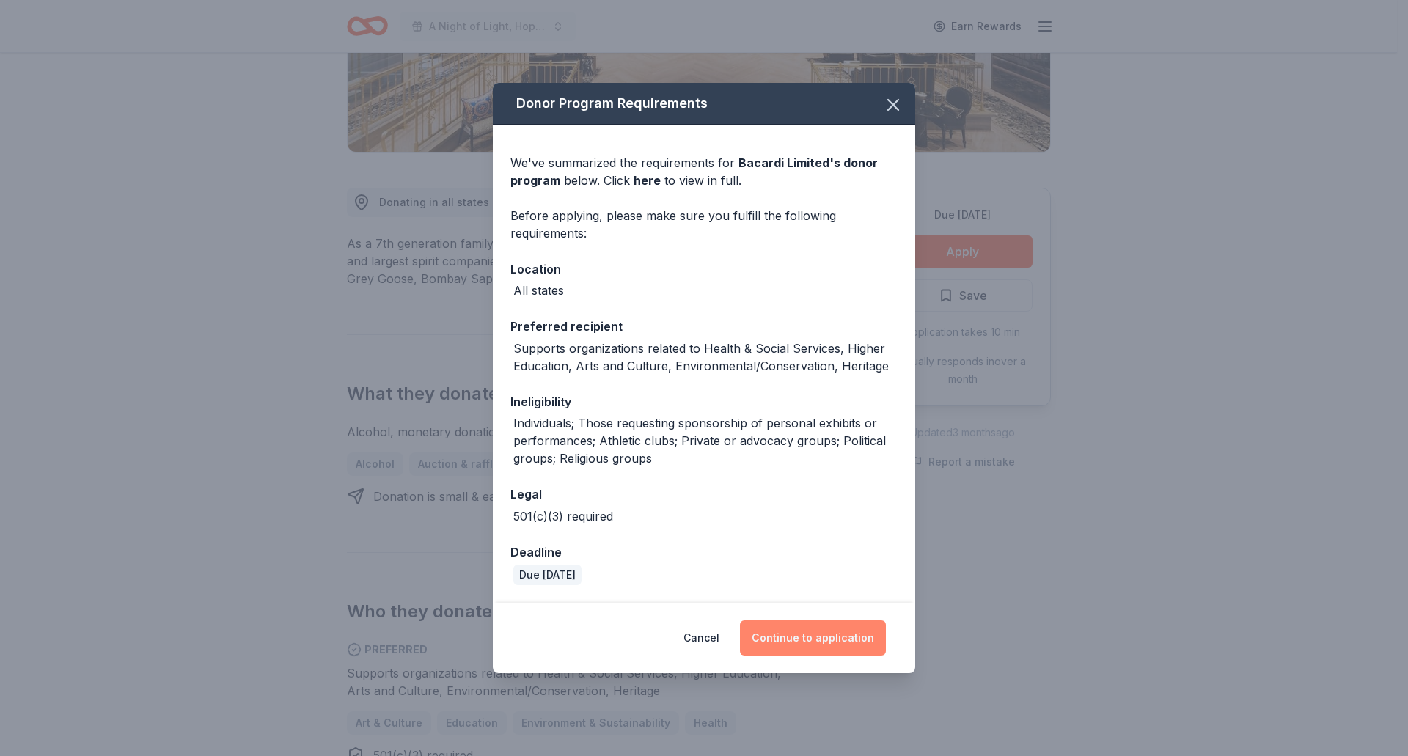
click at [852, 631] on button "Continue to application" at bounding box center [813, 637] width 146 height 35
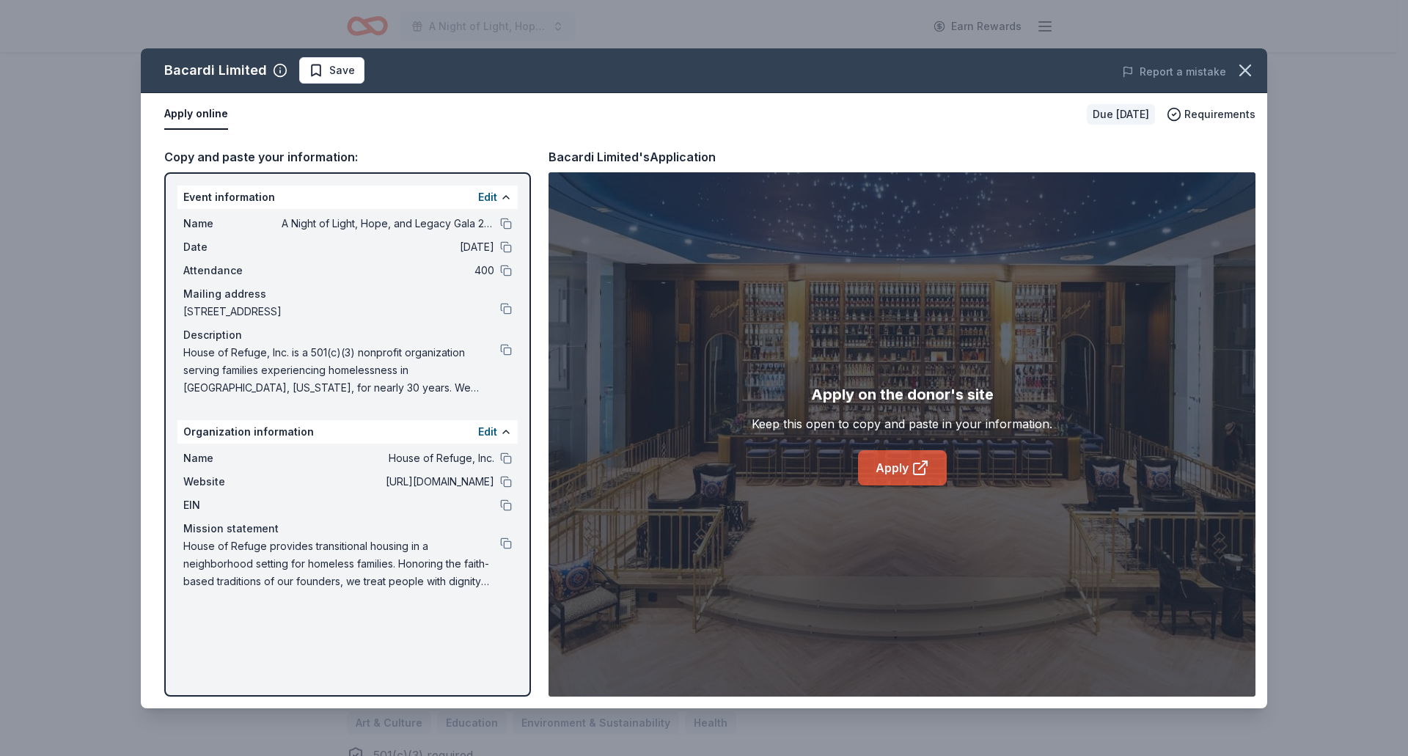
click at [878, 472] on link "Apply" at bounding box center [902, 467] width 89 height 35
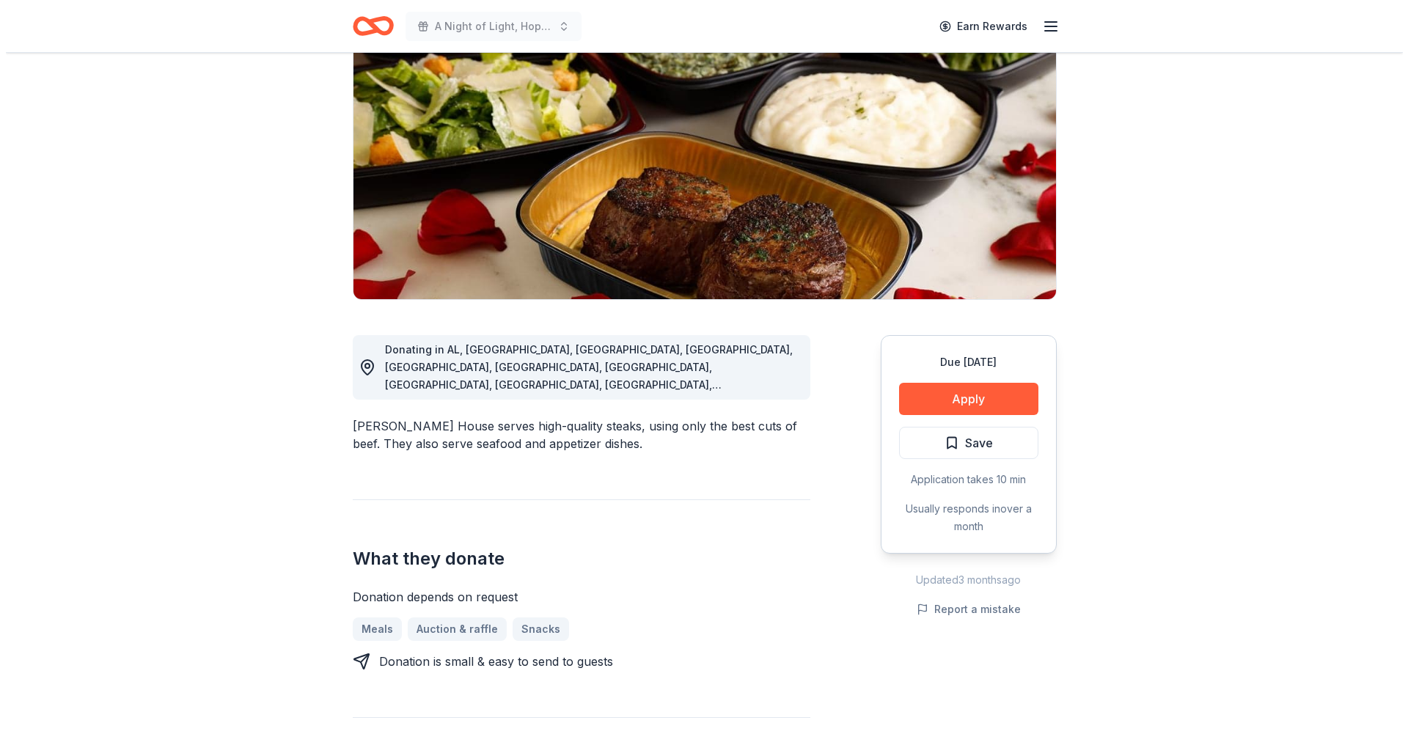
scroll to position [147, 0]
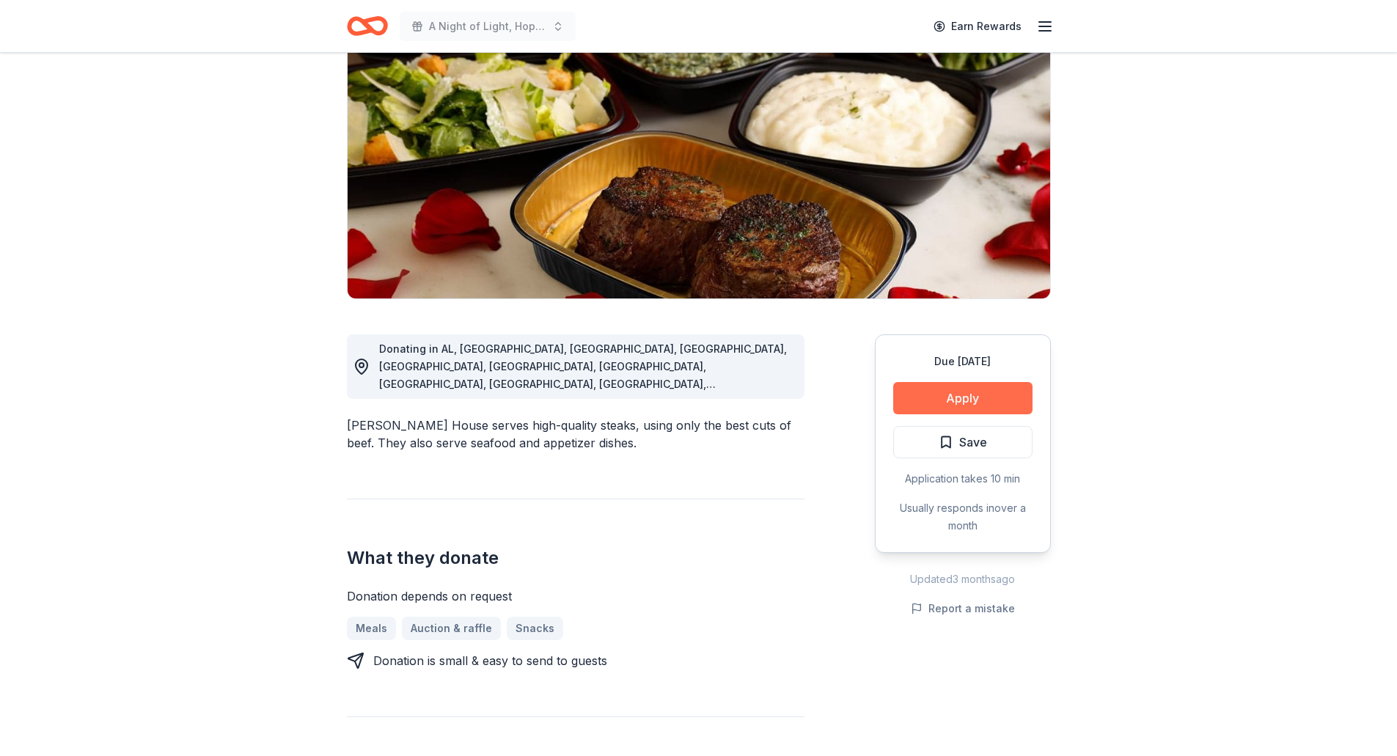
click at [998, 407] on button "Apply" at bounding box center [962, 398] width 139 height 32
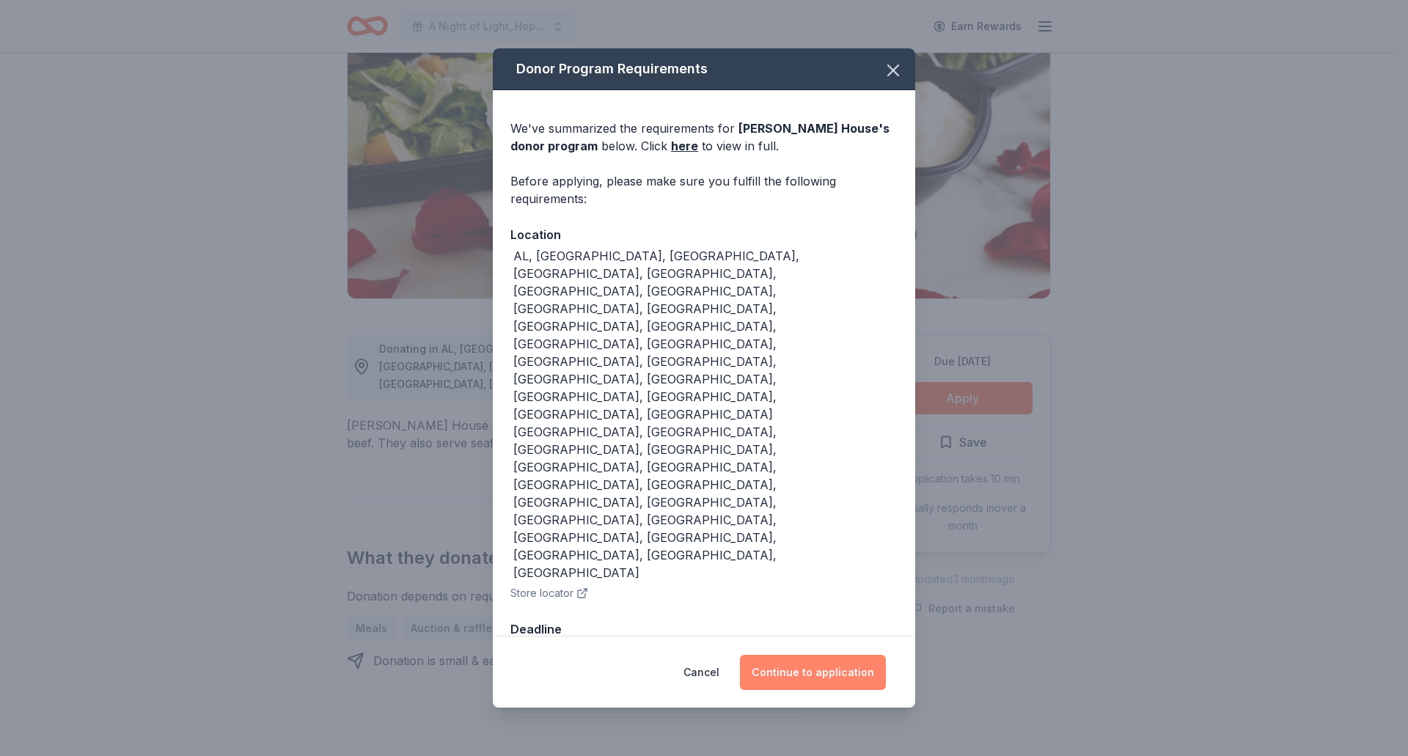
click at [843, 655] on button "Continue to application" at bounding box center [813, 672] width 146 height 35
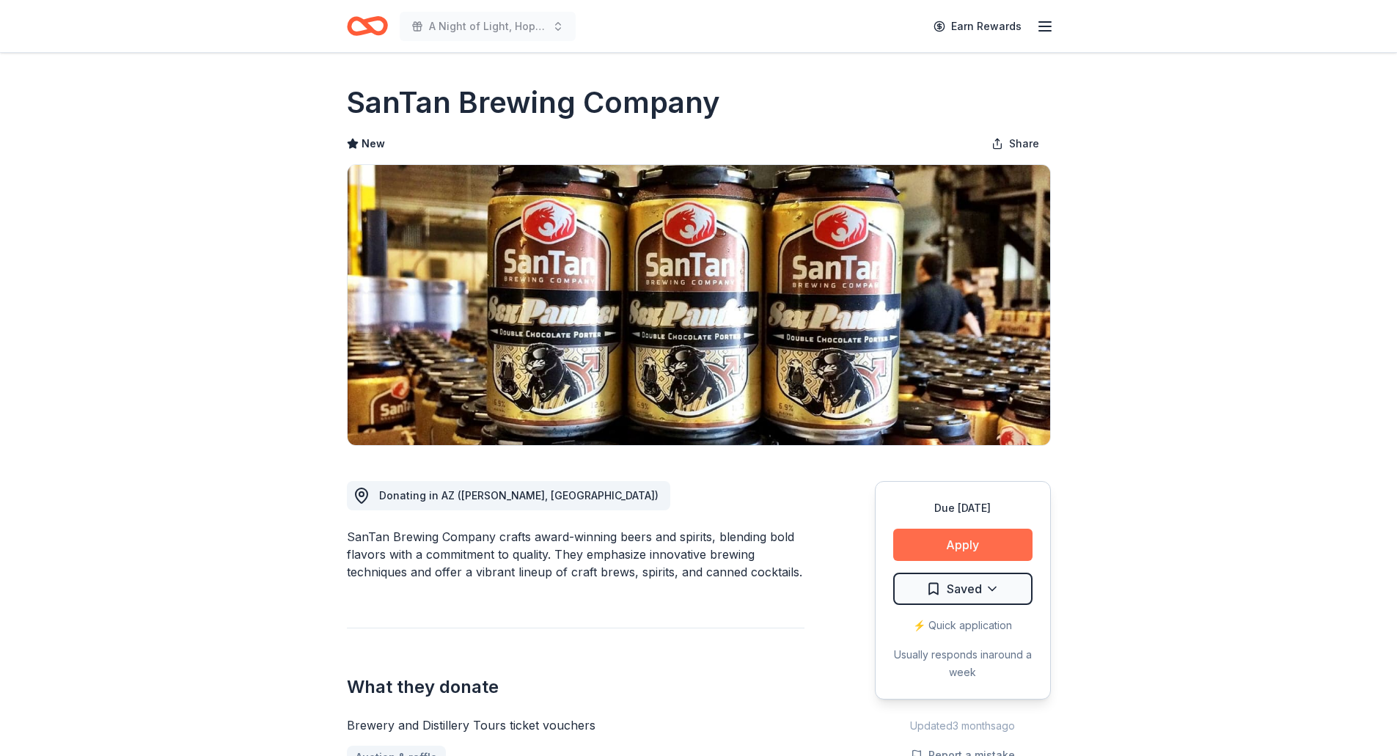
click at [979, 551] on button "Apply" at bounding box center [962, 545] width 139 height 32
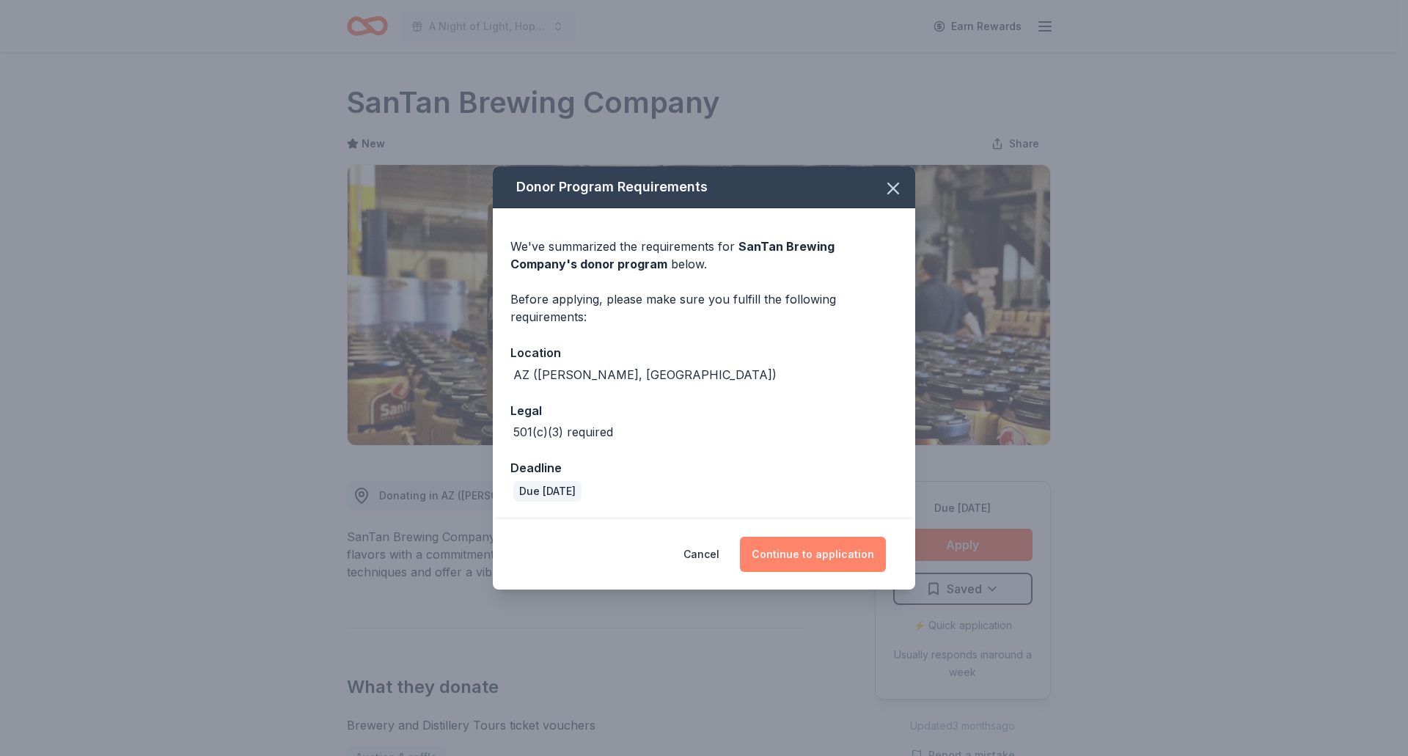
click at [803, 546] on button "Continue to application" at bounding box center [813, 554] width 146 height 35
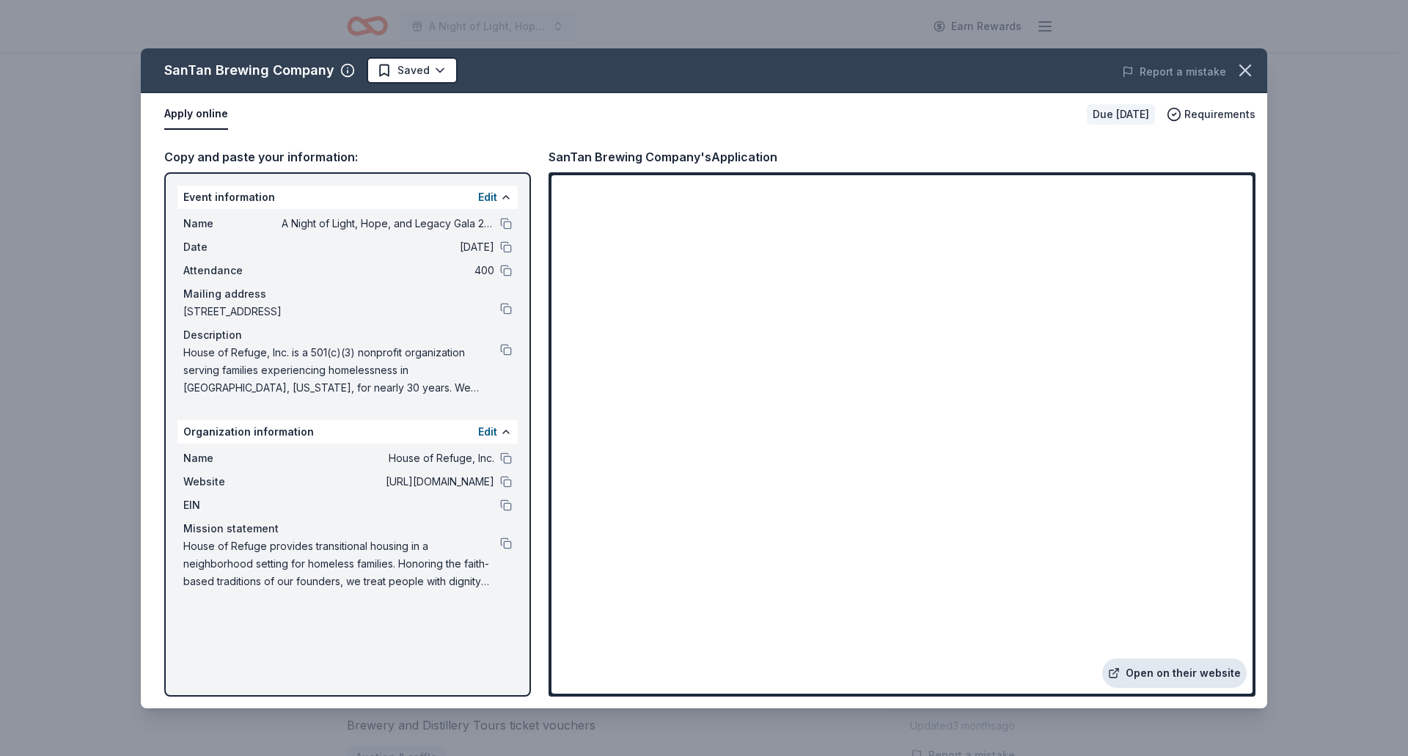
click at [1168, 670] on link "Open on their website" at bounding box center [1174, 672] width 144 height 29
click at [1241, 79] on icon "button" at bounding box center [1245, 70] width 21 height 21
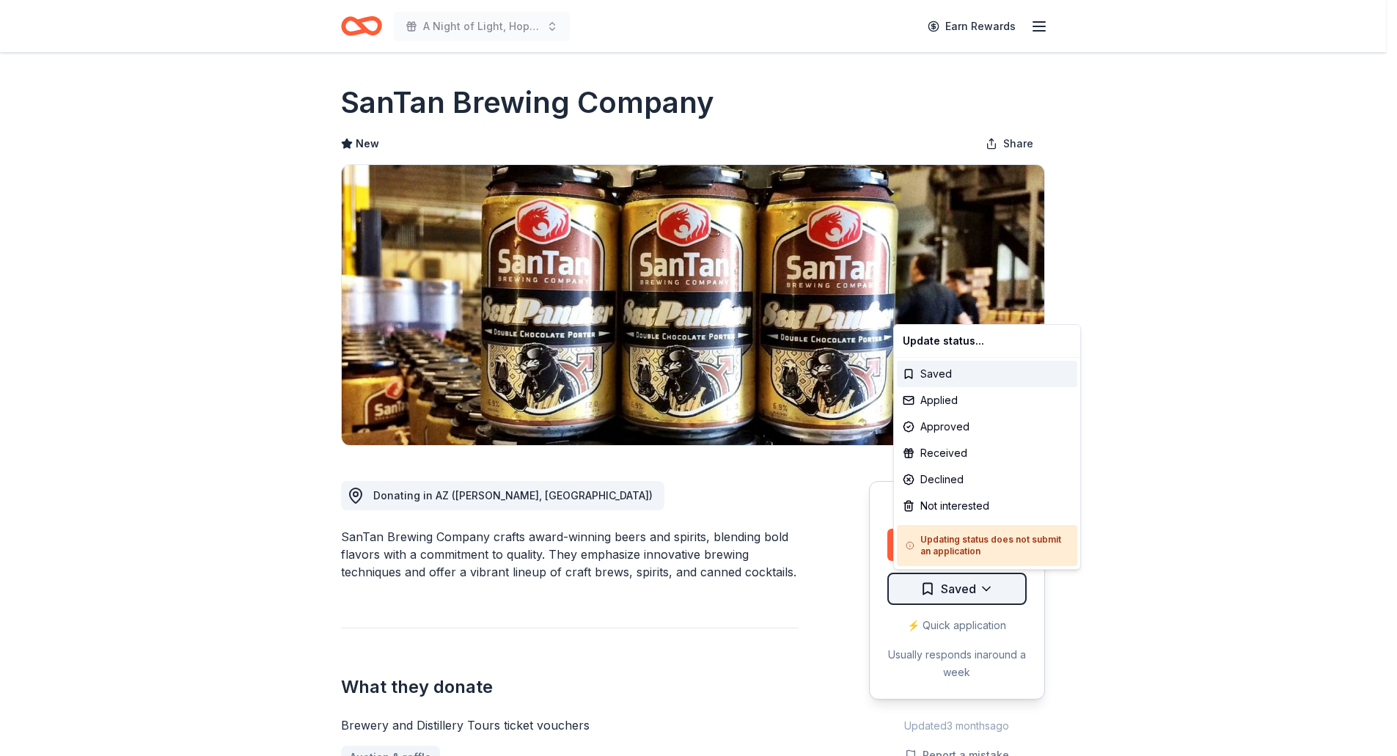
click at [980, 595] on html "A Night of Light, Hope, and Legacy Gala 2026 Earn Rewards Due [DATE] Share SanT…" at bounding box center [698, 378] width 1397 height 756
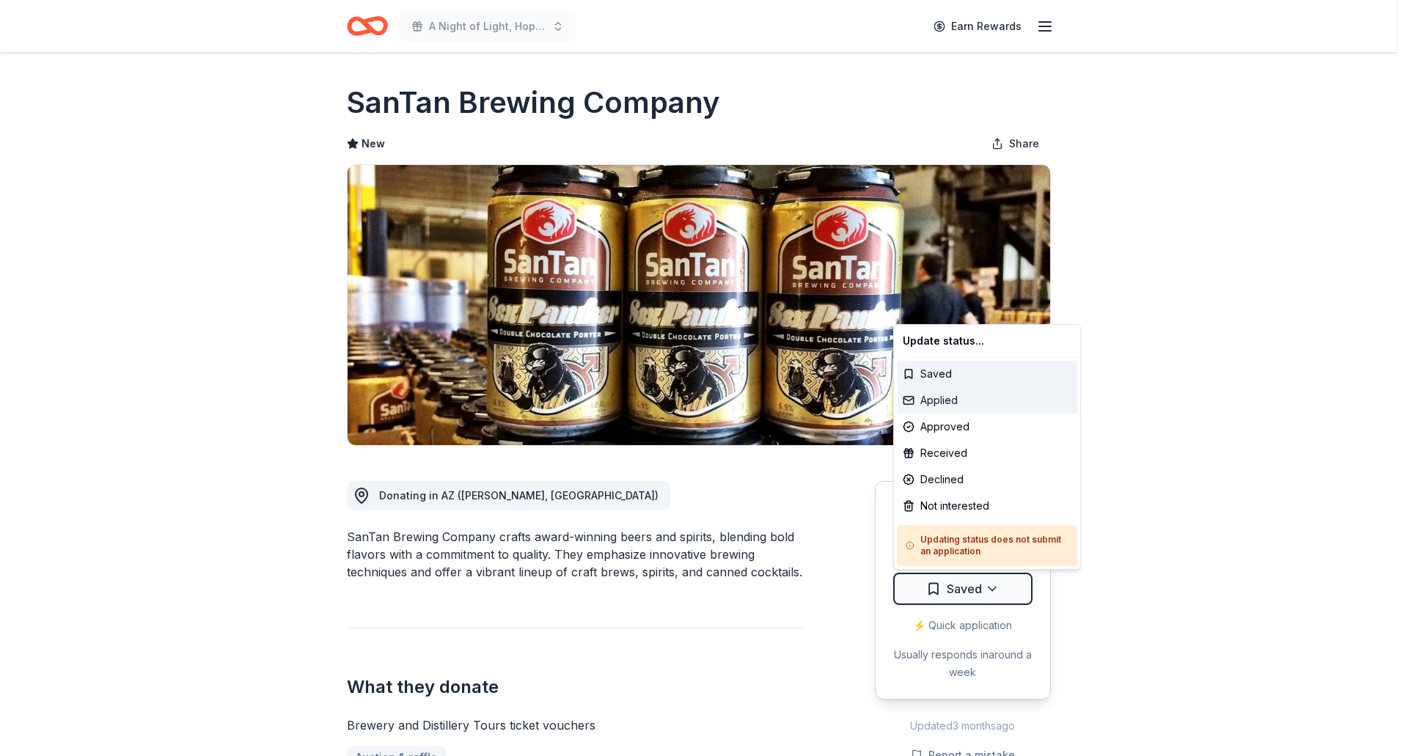
click at [966, 407] on div "Applied" at bounding box center [987, 400] width 180 height 26
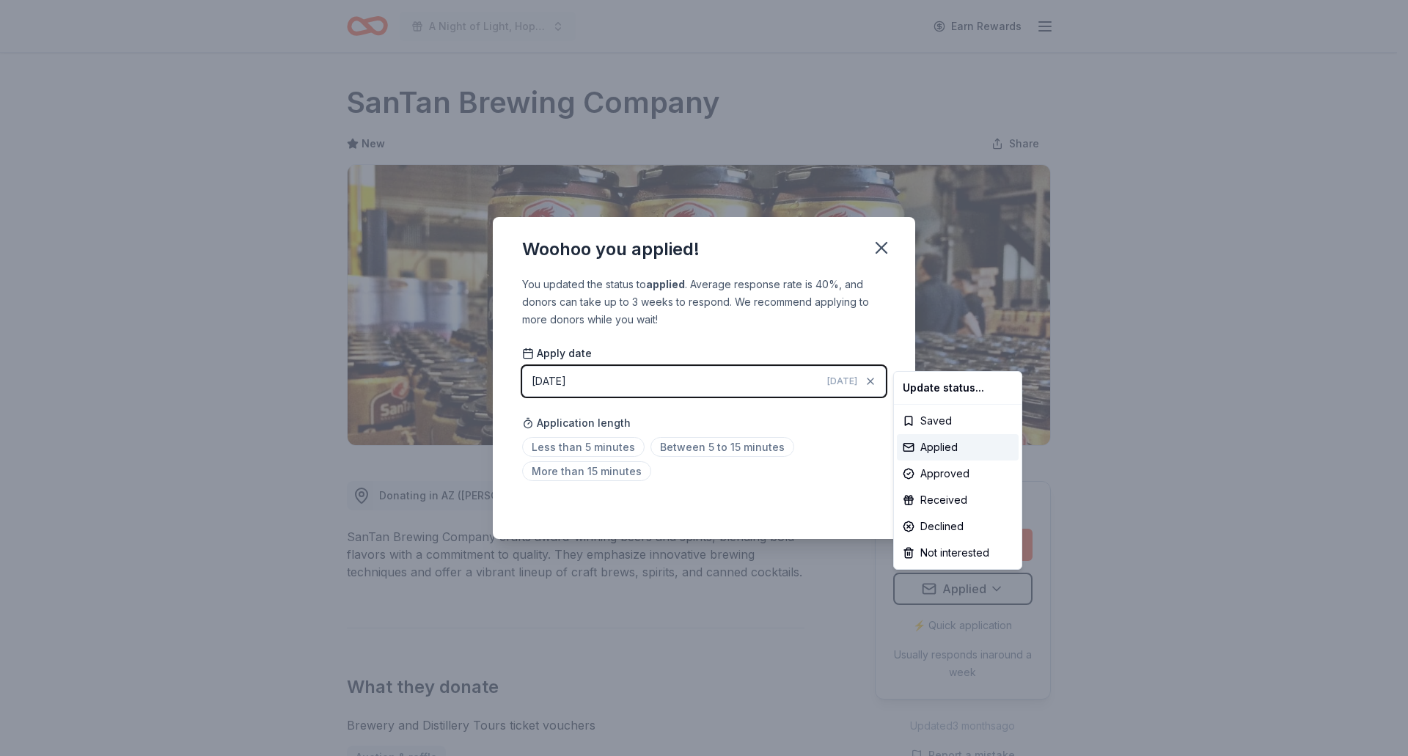
click at [872, 249] on html "A Night of Light, Hope, and Legacy Gala 2026 Earn Rewards Due in 167 days Share…" at bounding box center [704, 378] width 1408 height 756
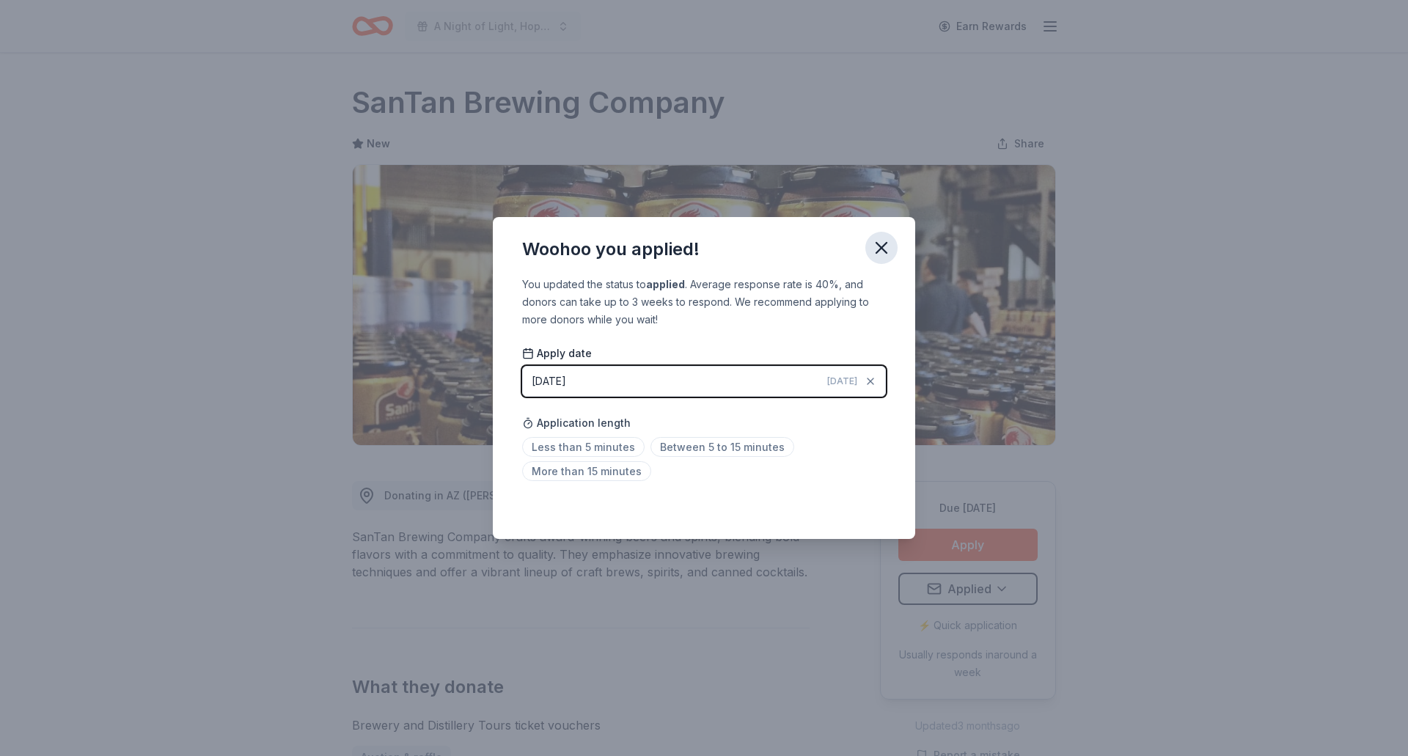
click at [870, 249] on button "button" at bounding box center [881, 248] width 32 height 32
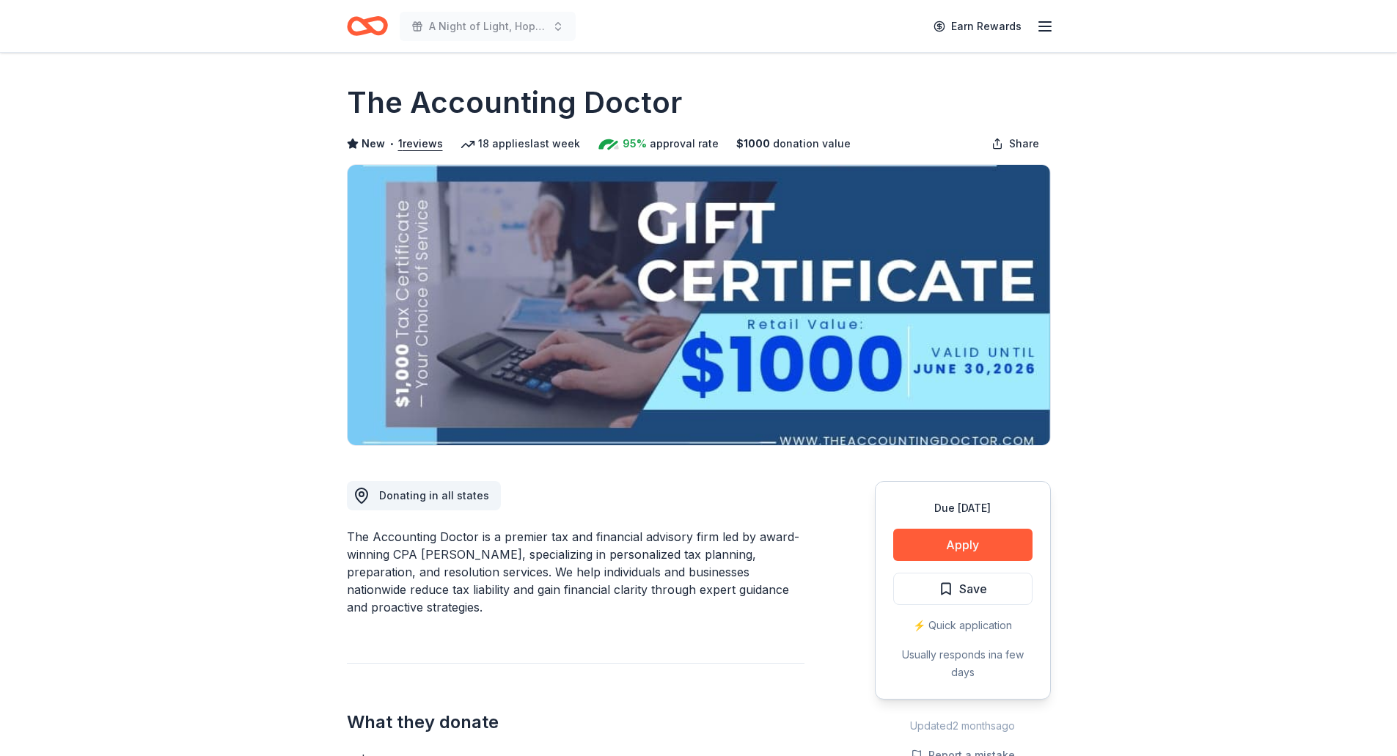
click at [1034, 540] on div "Due [DATE] Apply Save ⚡️ Quick application Usually responds in a few days" at bounding box center [963, 590] width 176 height 219
click at [1014, 546] on button "Apply" at bounding box center [962, 545] width 139 height 32
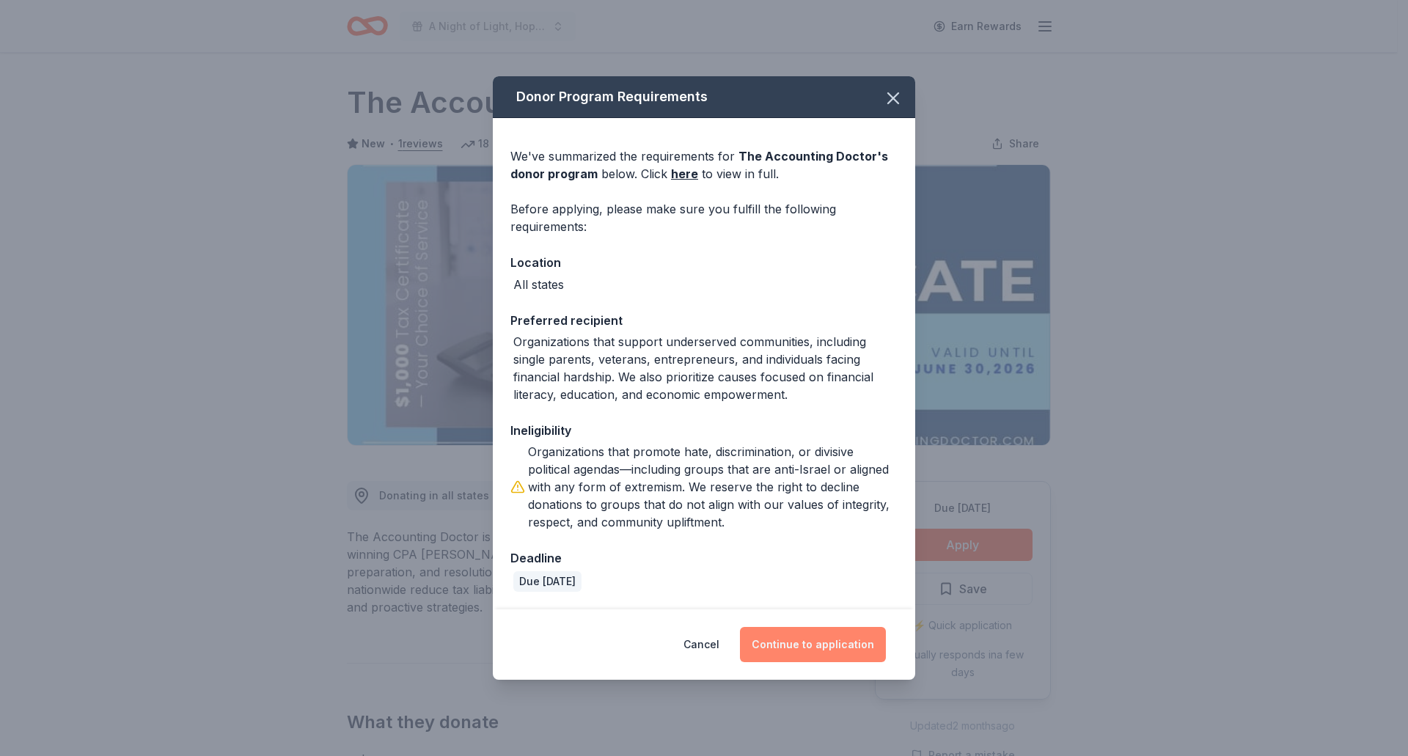
click at [775, 640] on button "Continue to application" at bounding box center [813, 644] width 146 height 35
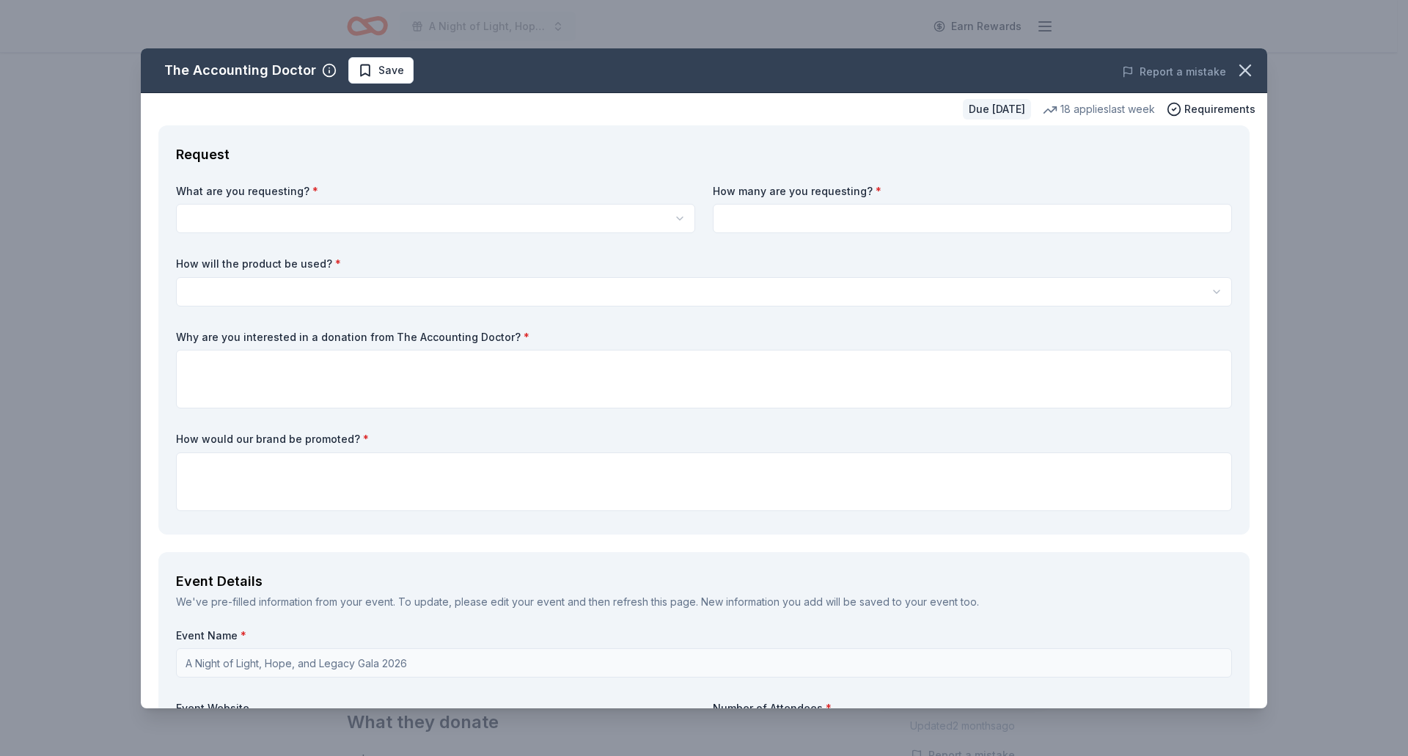
click at [362, 235] on div "What are you requesting? * A $1,000 Gift Certificate redeemable for expert tax …" at bounding box center [704, 350] width 1056 height 333
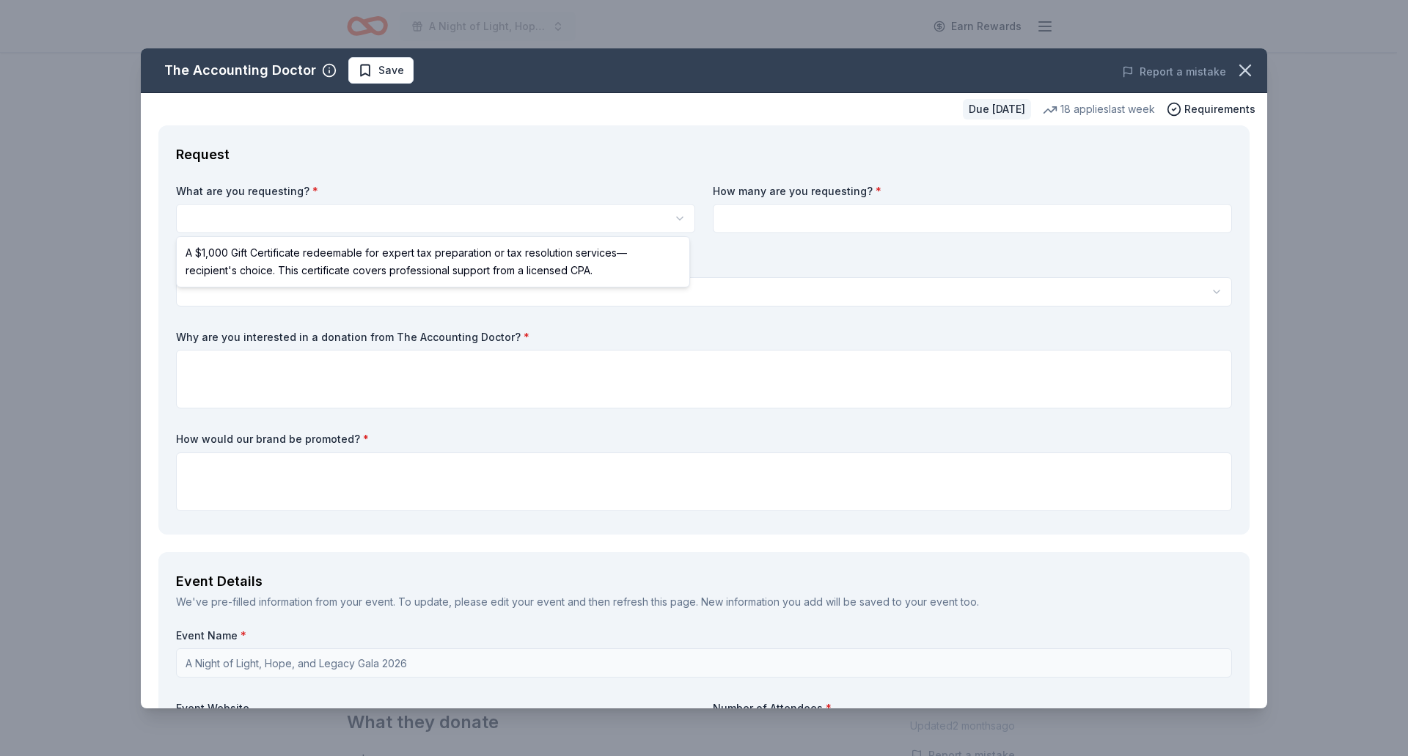
click at [363, 220] on html "A Night of Light, Hope, and Legacy Gala 2026 Earn Rewards Due [DATE] Share The …" at bounding box center [704, 378] width 1408 height 756
select select "A $1,000 Gift Certificate redeemable for expert tax preparation or tax resoluti…"
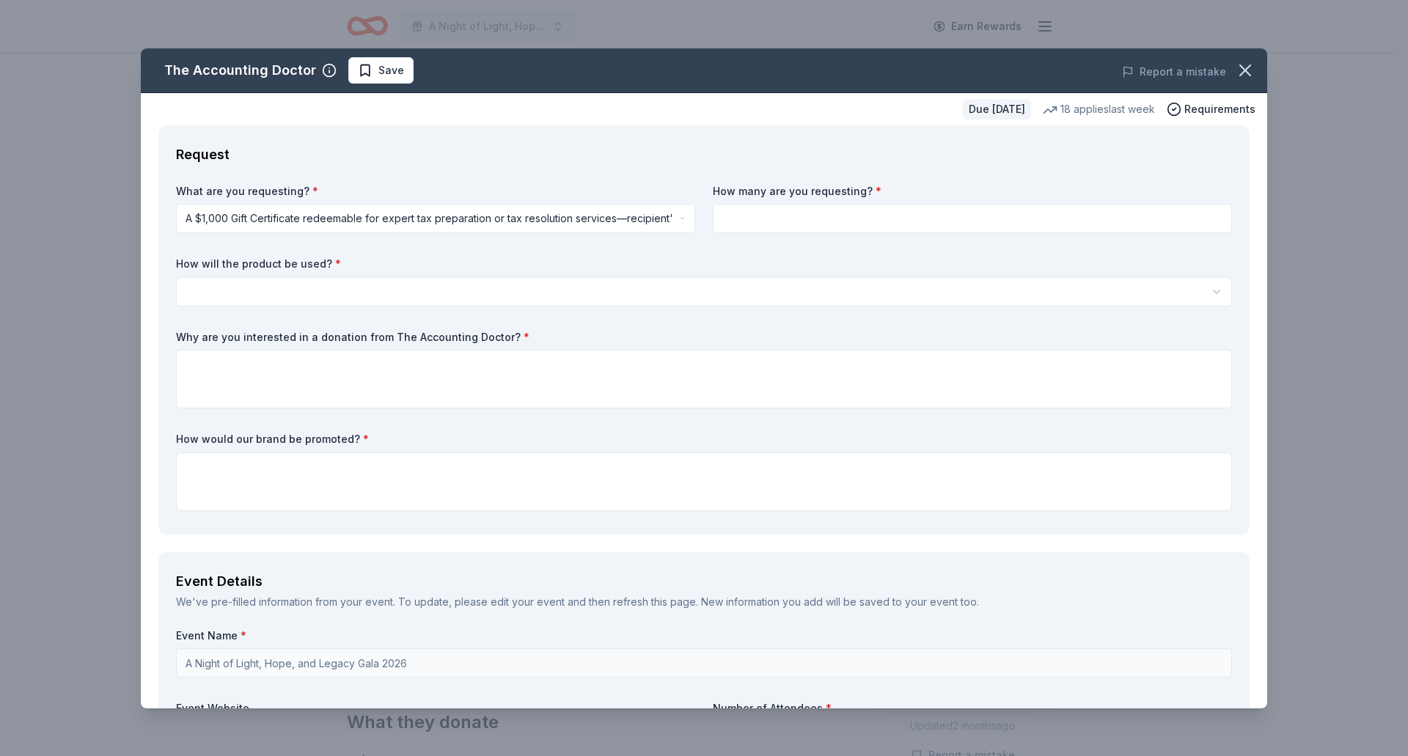
click at [791, 230] on input at bounding box center [972, 218] width 519 height 29
type input "1"
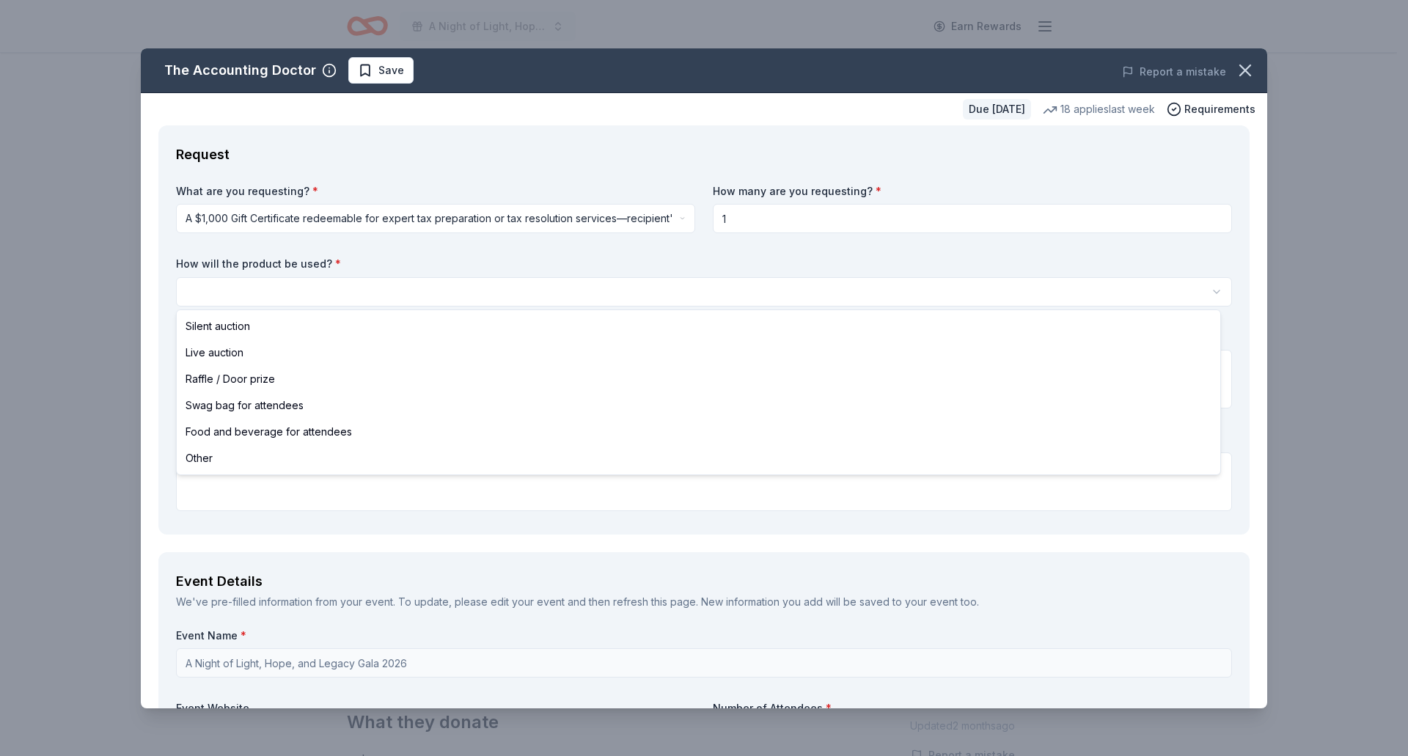
click at [265, 293] on html "A Night of Light, Hope, and Legacy Gala 2026 Earn Rewards Due in 205 days Share…" at bounding box center [704, 378] width 1408 height 756
select select "silentAuction"
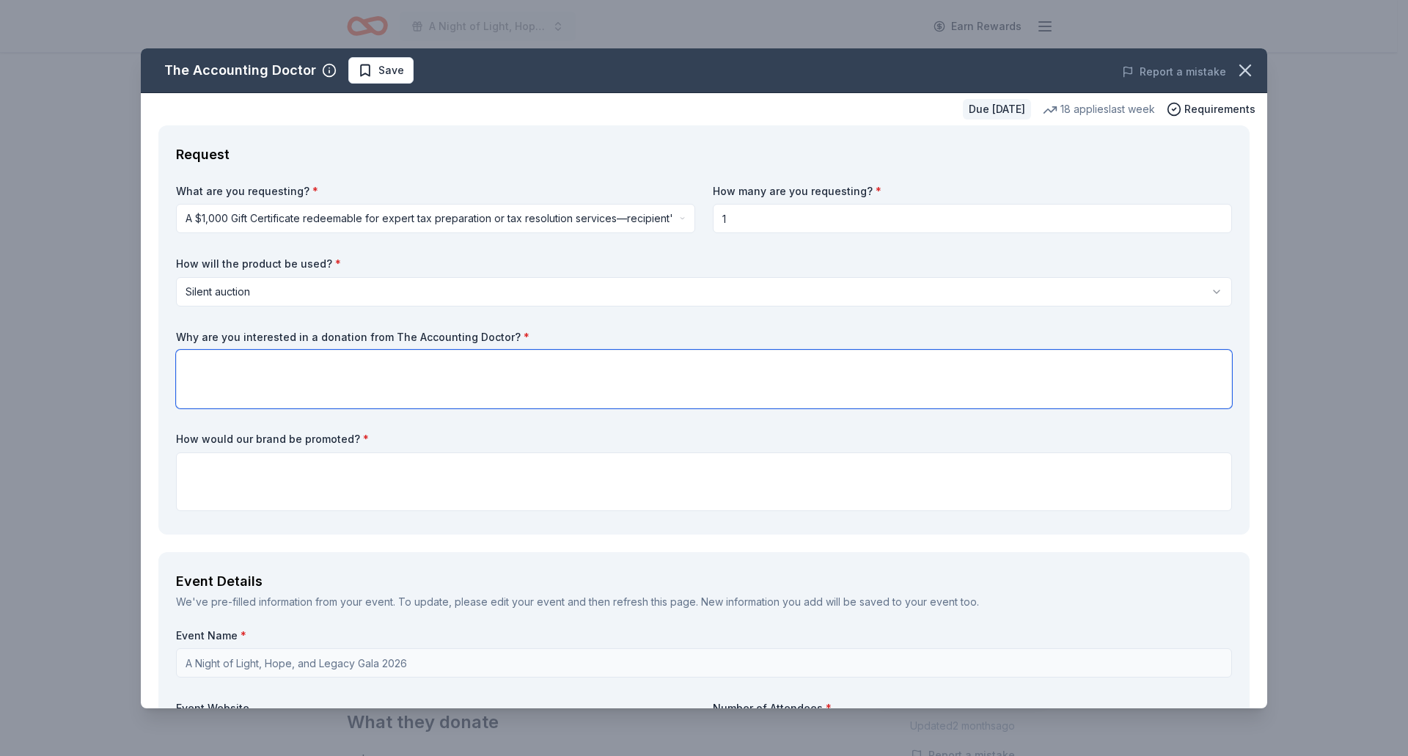
click at [288, 384] on textarea at bounding box center [704, 379] width 1056 height 59
drag, startPoint x: 502, startPoint y: 337, endPoint x: 238, endPoint y: 335, distance: 264.0
click at [238, 335] on label "Why are you interested in a donation from The Accounting Doctor? *" at bounding box center [704, 337] width 1056 height 15
click at [334, 367] on textarea at bounding box center [704, 379] width 1056 height 59
paste textarea "House of Refuge is interested in a donation from The Accounting Doctor because …"
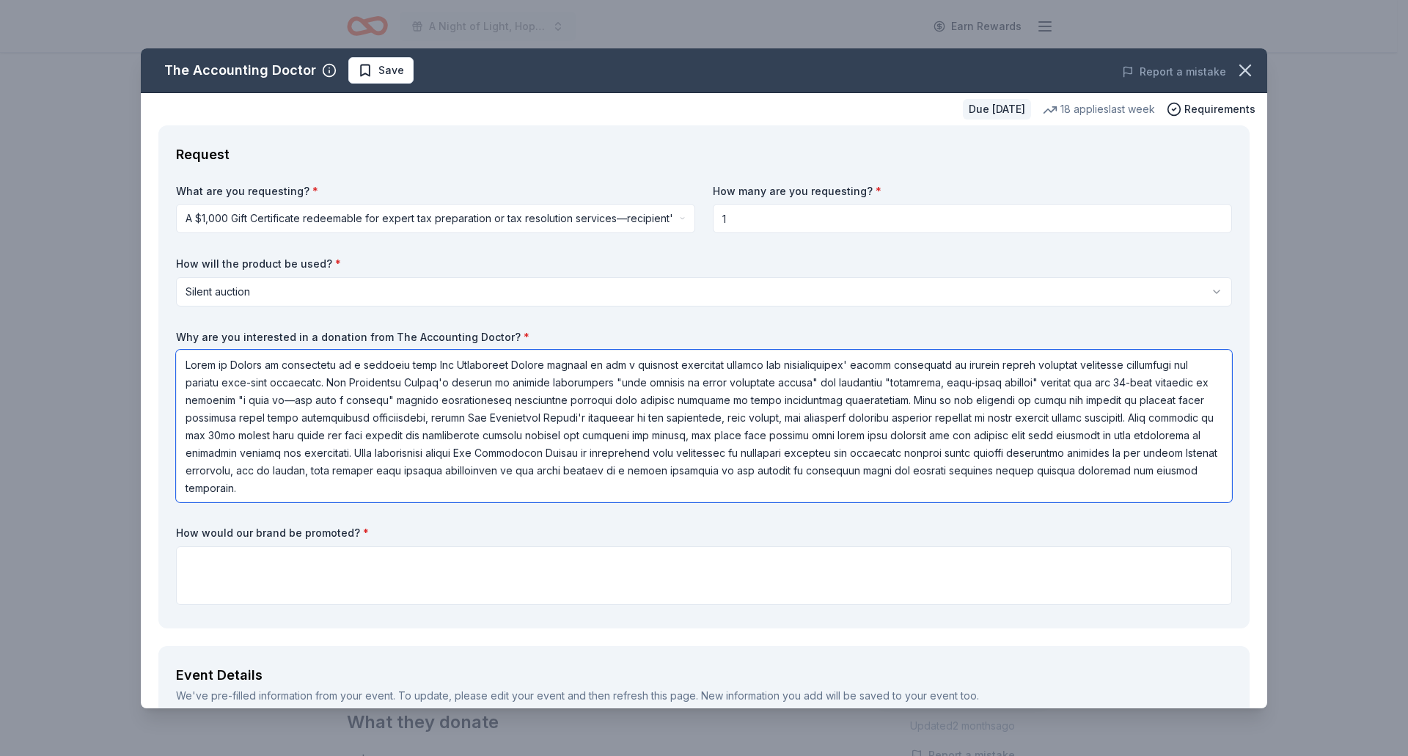
type textarea "House of Refuge is interested in a donation from The Accounting Doctor because …"
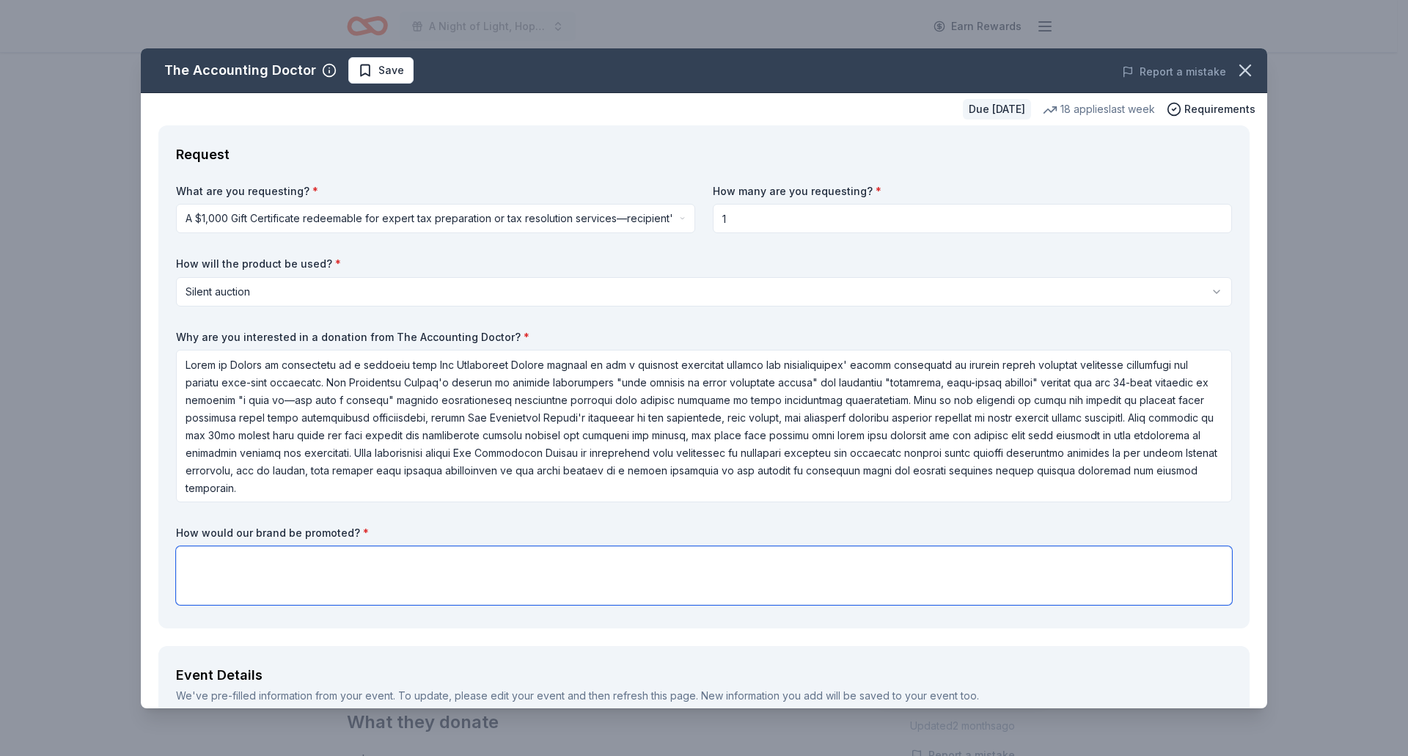
click at [258, 570] on textarea at bounding box center [704, 575] width 1056 height 59
click at [367, 571] on textarea at bounding box center [704, 575] width 1056 height 59
paste textarea ". Your generous contribution will help us raise vital funds and, in return, you…"
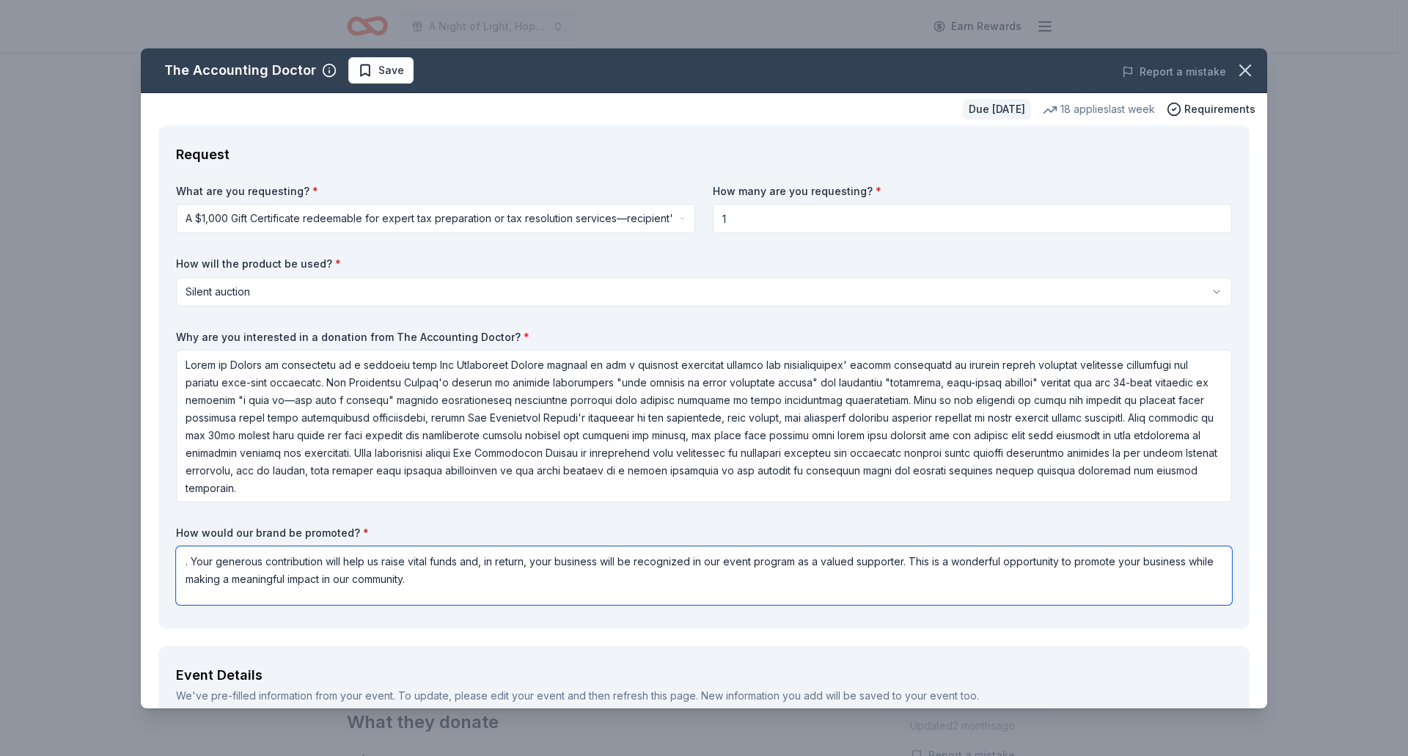
click at [195, 560] on textarea ". Your generous contribution will help us raise vital funds and, in return, you…" at bounding box center [704, 575] width 1056 height 59
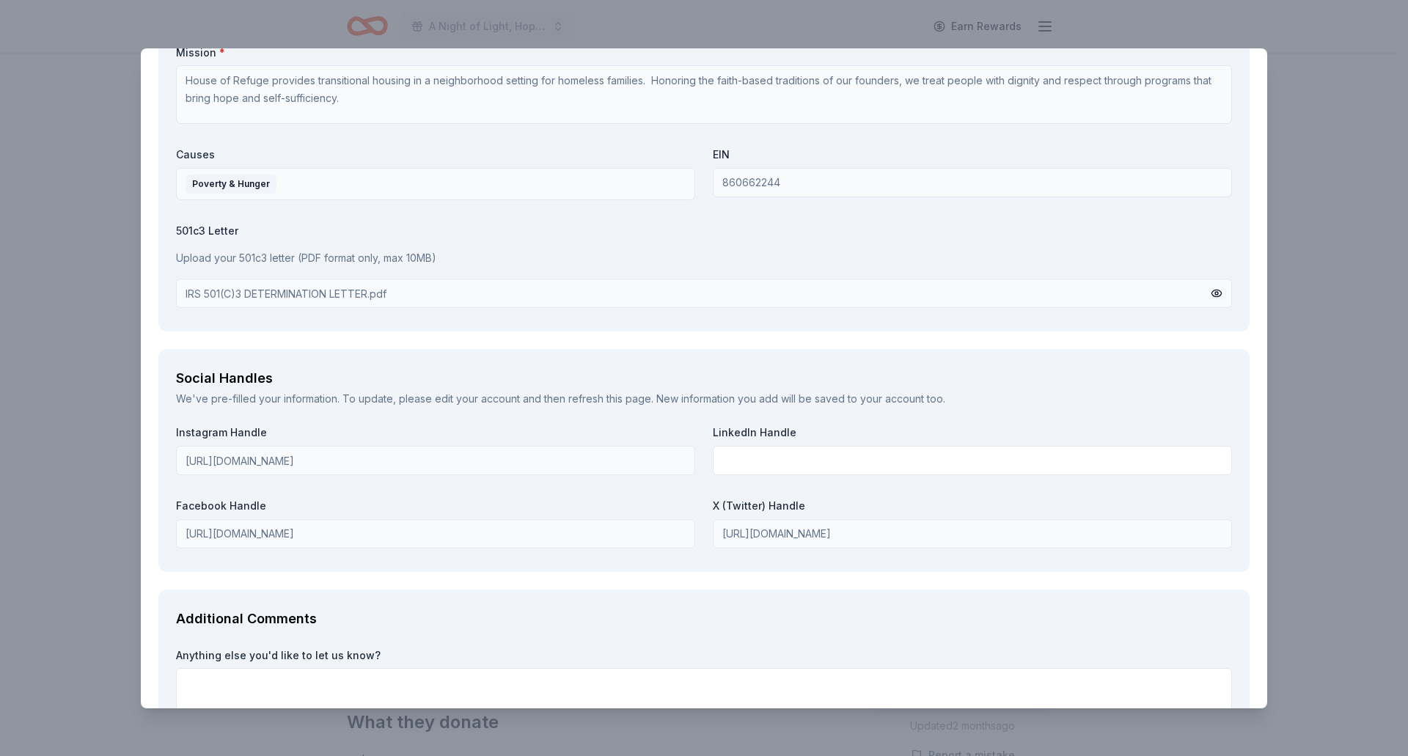
scroll to position [1658, 0]
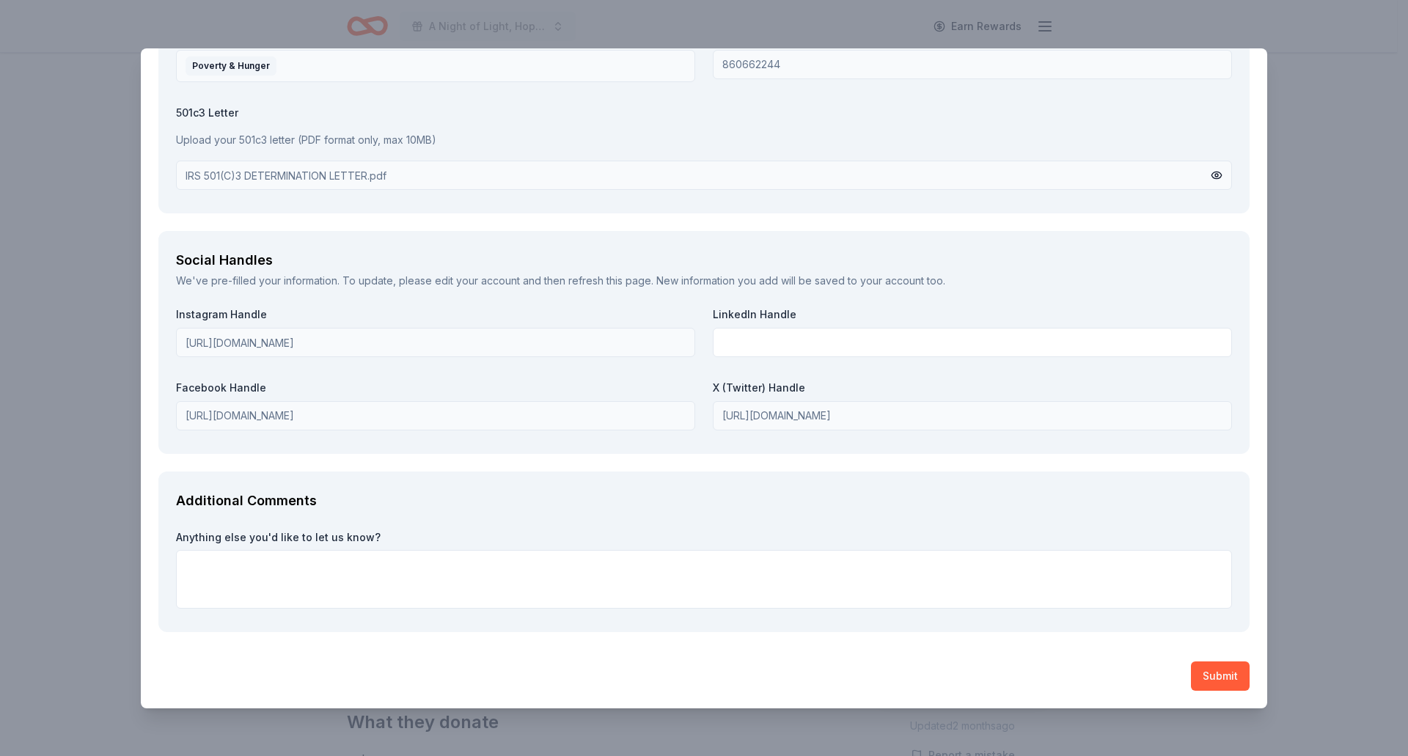
type textarea "Your generous contribution will help us raise vital funds and, in return, your …"
click at [198, 558] on textarea at bounding box center [704, 579] width 1056 height 59
type textarea "t"
type textarea "Thank you so much!"
click at [1191, 678] on button "Submit" at bounding box center [1220, 675] width 59 height 29
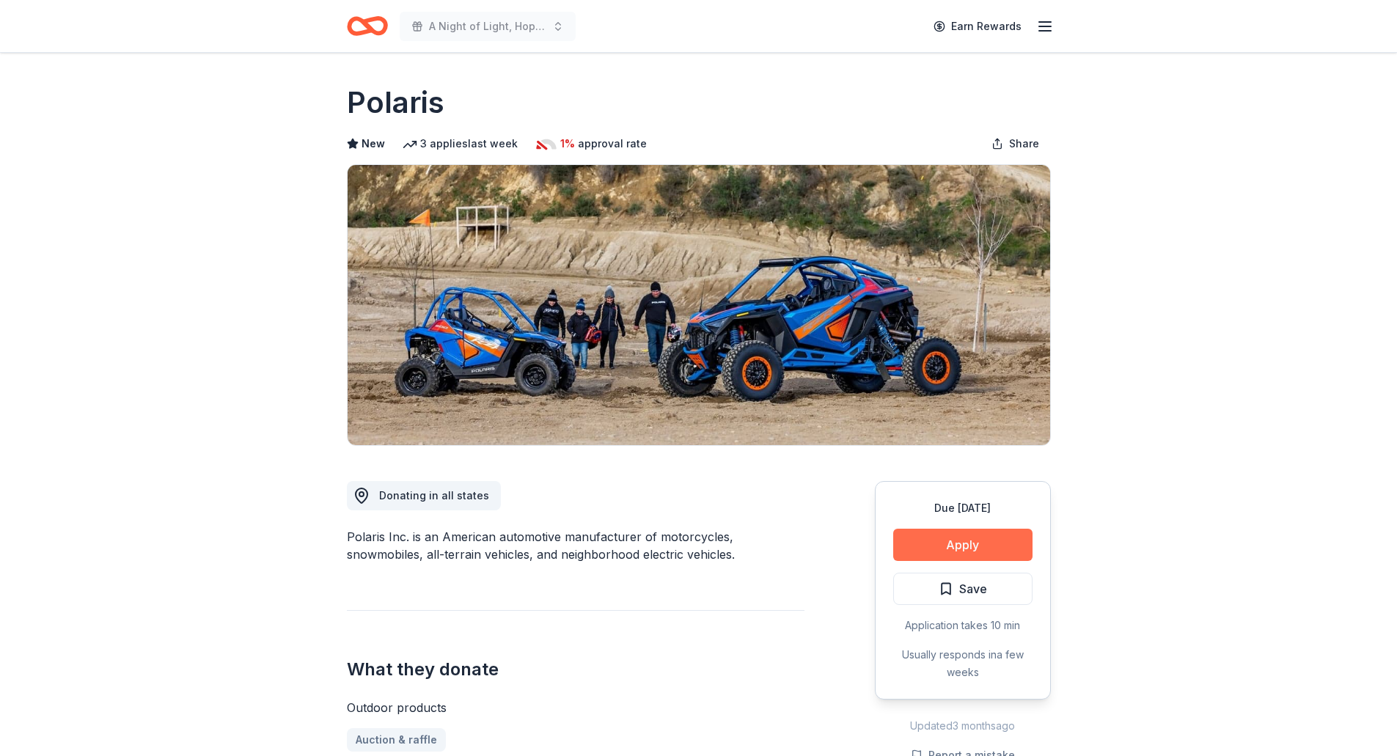
click at [1008, 544] on button "Apply" at bounding box center [962, 545] width 139 height 32
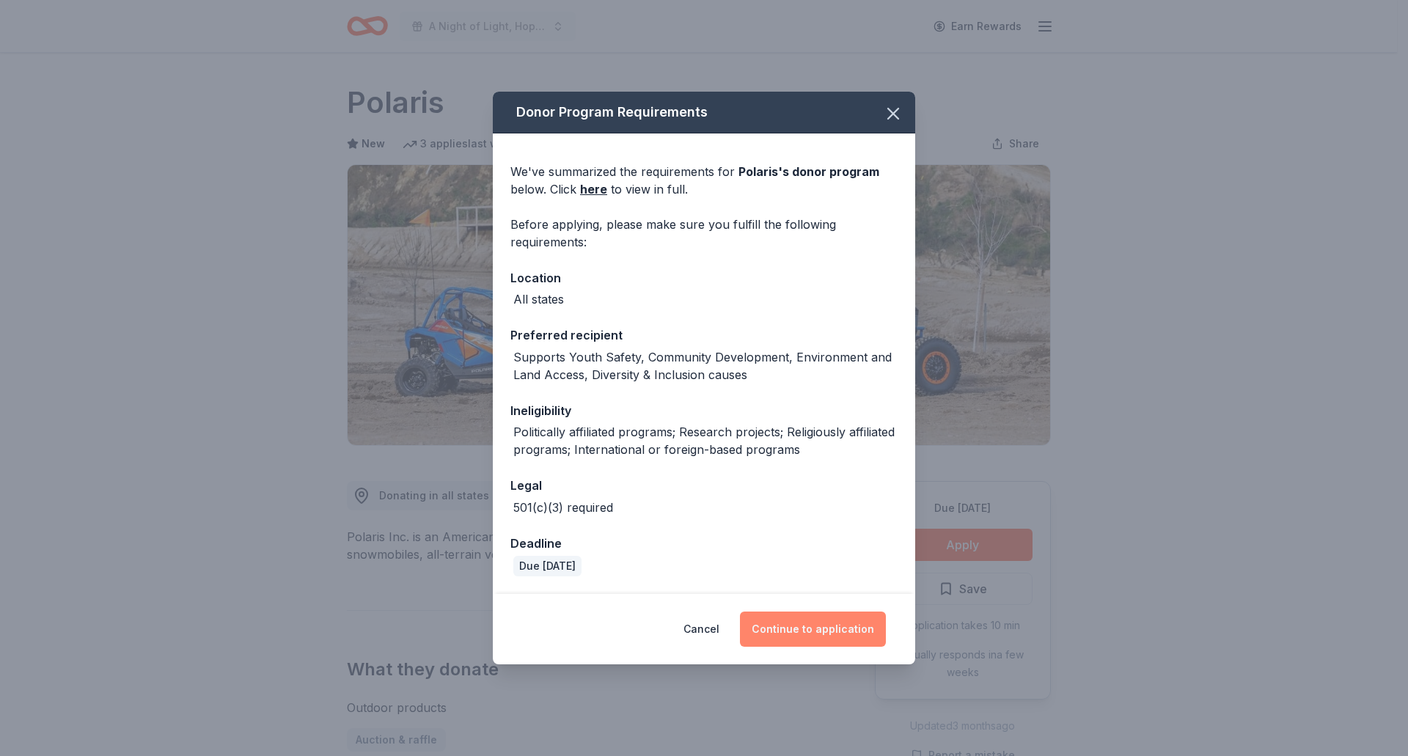
click at [853, 624] on button "Continue to application" at bounding box center [813, 629] width 146 height 35
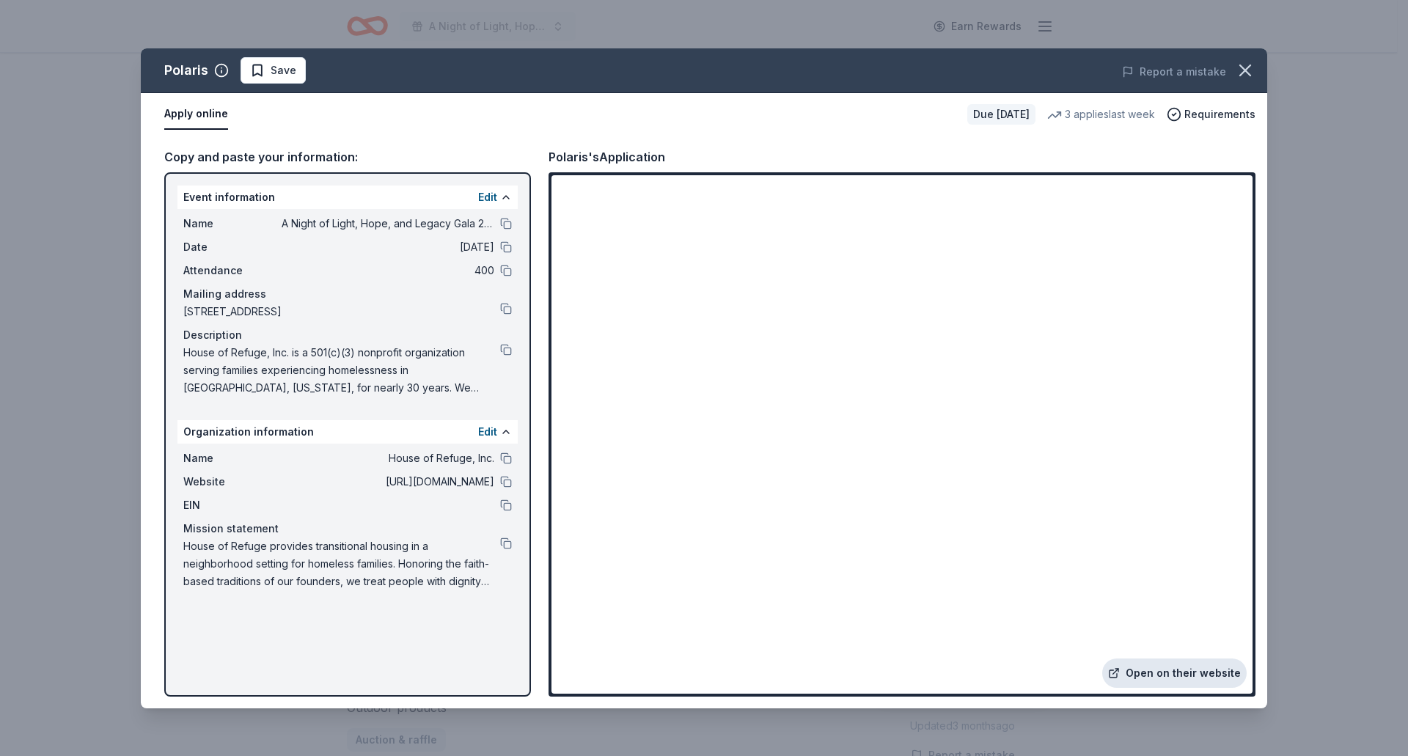
click at [1211, 662] on link "Open on their website" at bounding box center [1174, 672] width 144 height 29
click at [1239, 60] on icon "button" at bounding box center [1245, 70] width 21 height 21
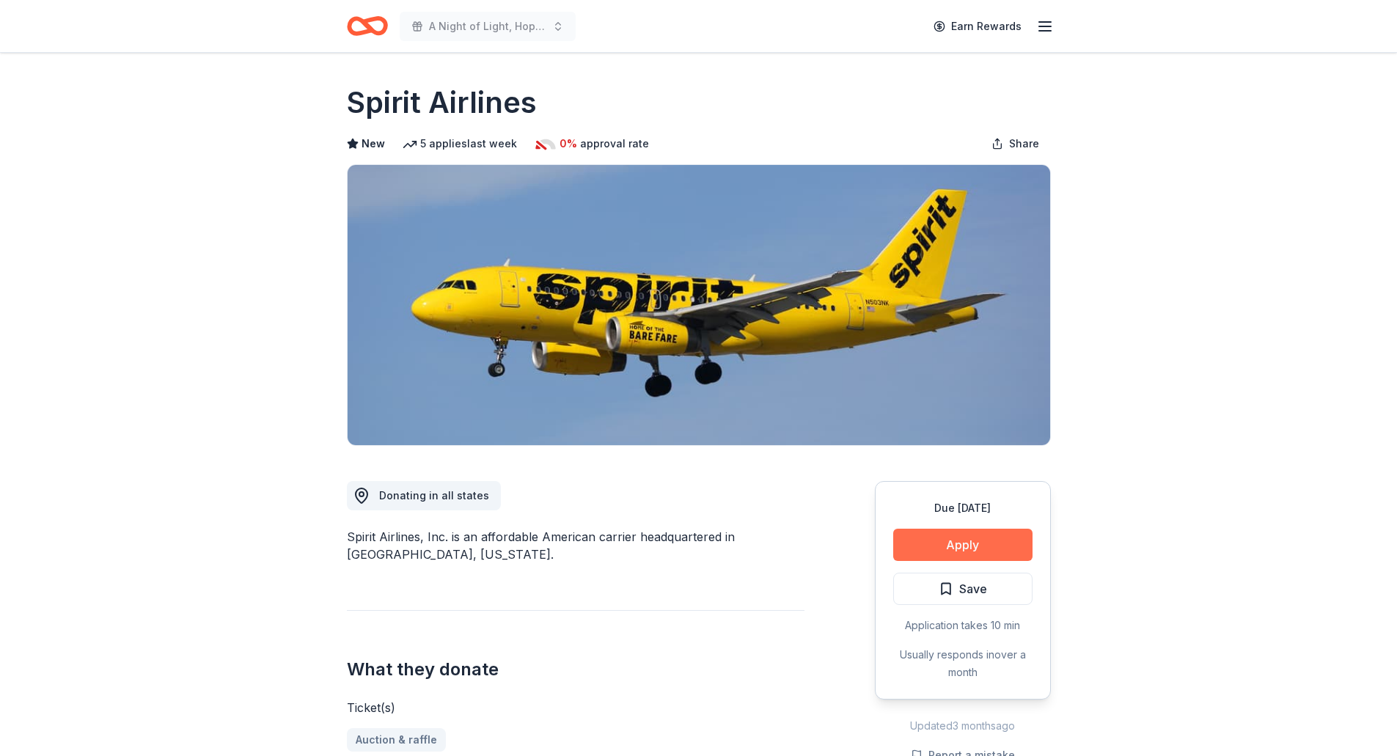
click at [971, 549] on button "Apply" at bounding box center [962, 545] width 139 height 32
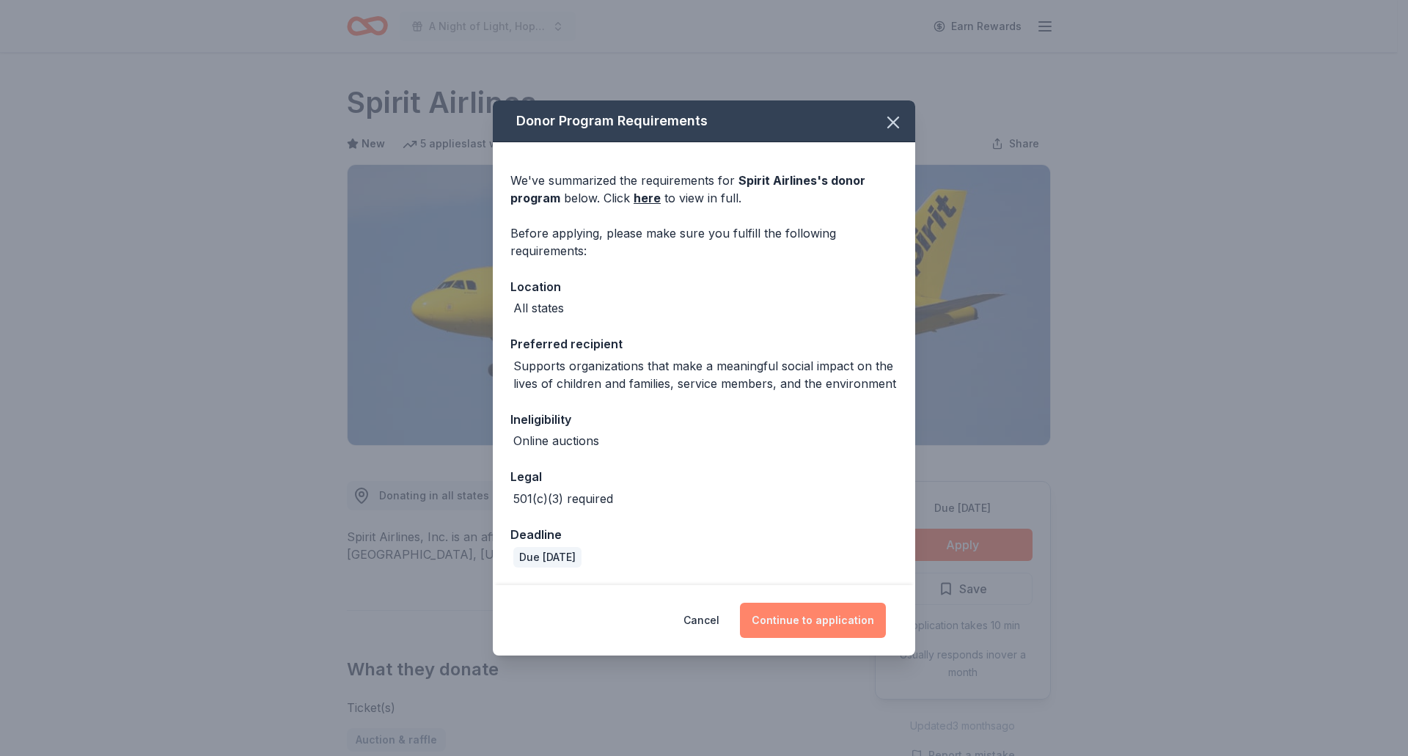
click at [850, 626] on button "Continue to application" at bounding box center [813, 620] width 146 height 35
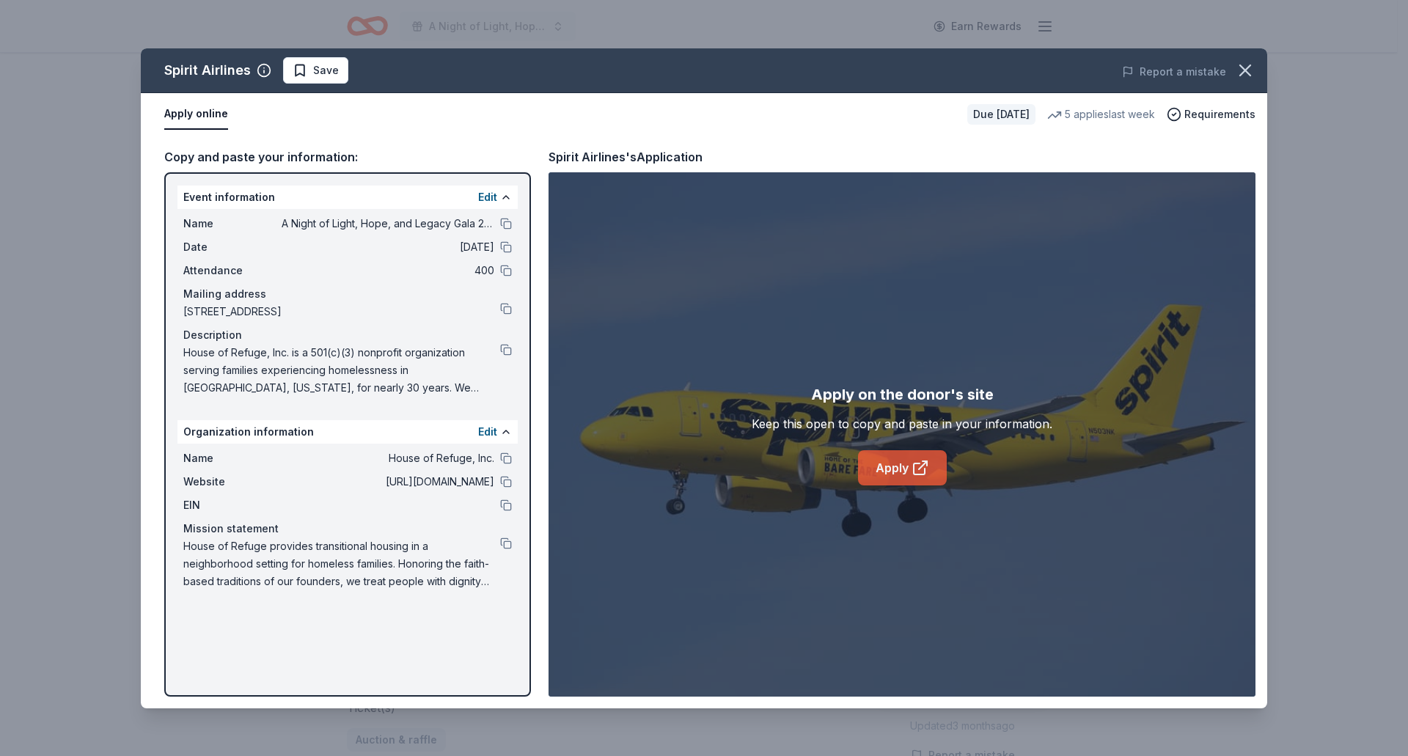
click at [893, 460] on link "Apply" at bounding box center [902, 467] width 89 height 35
click at [1240, 76] on icon "button" at bounding box center [1245, 70] width 10 height 10
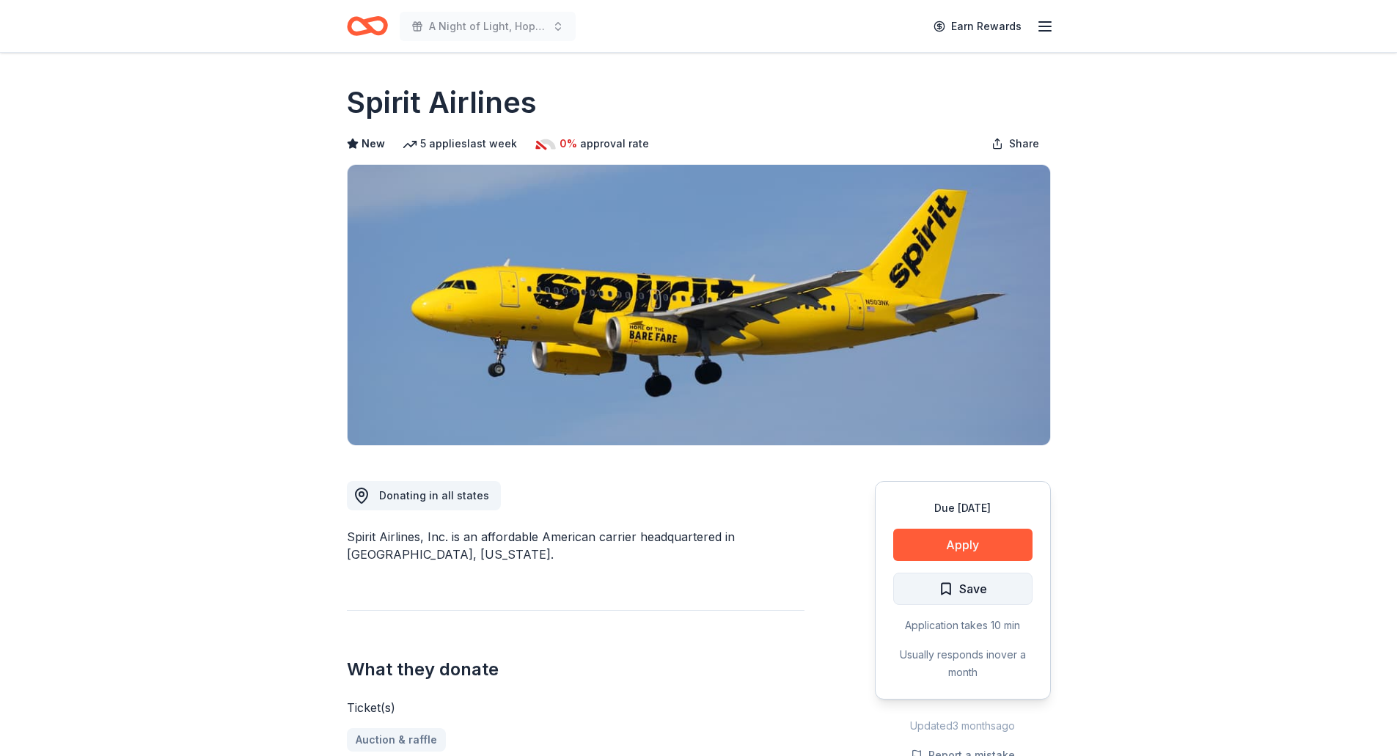
click at [1008, 585] on button "Save" at bounding box center [962, 589] width 139 height 32
click at [968, 592] on html "A Night of Light, Hope, and Legacy Gala 2026 Earn Rewards Due in 182 days Share…" at bounding box center [698, 378] width 1397 height 756
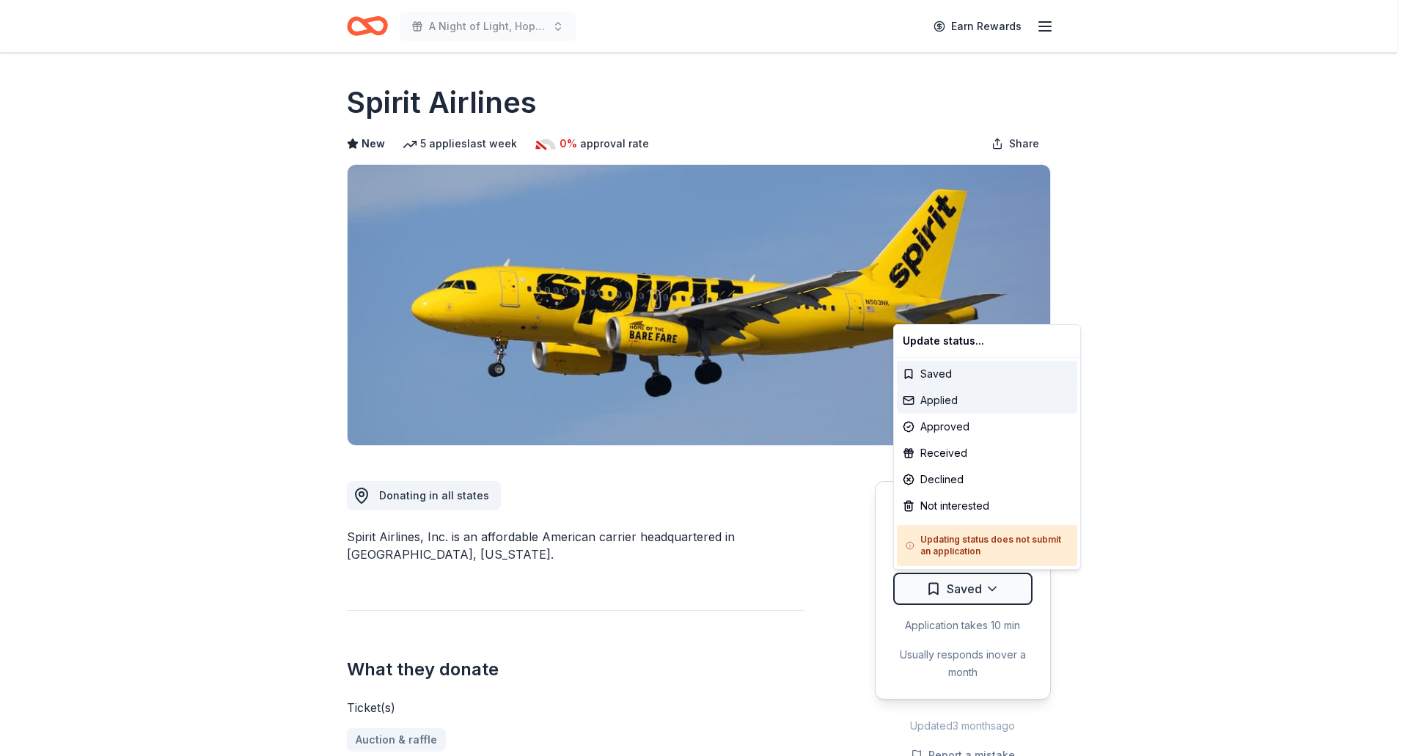
click at [950, 395] on div "Applied" at bounding box center [987, 400] width 180 height 26
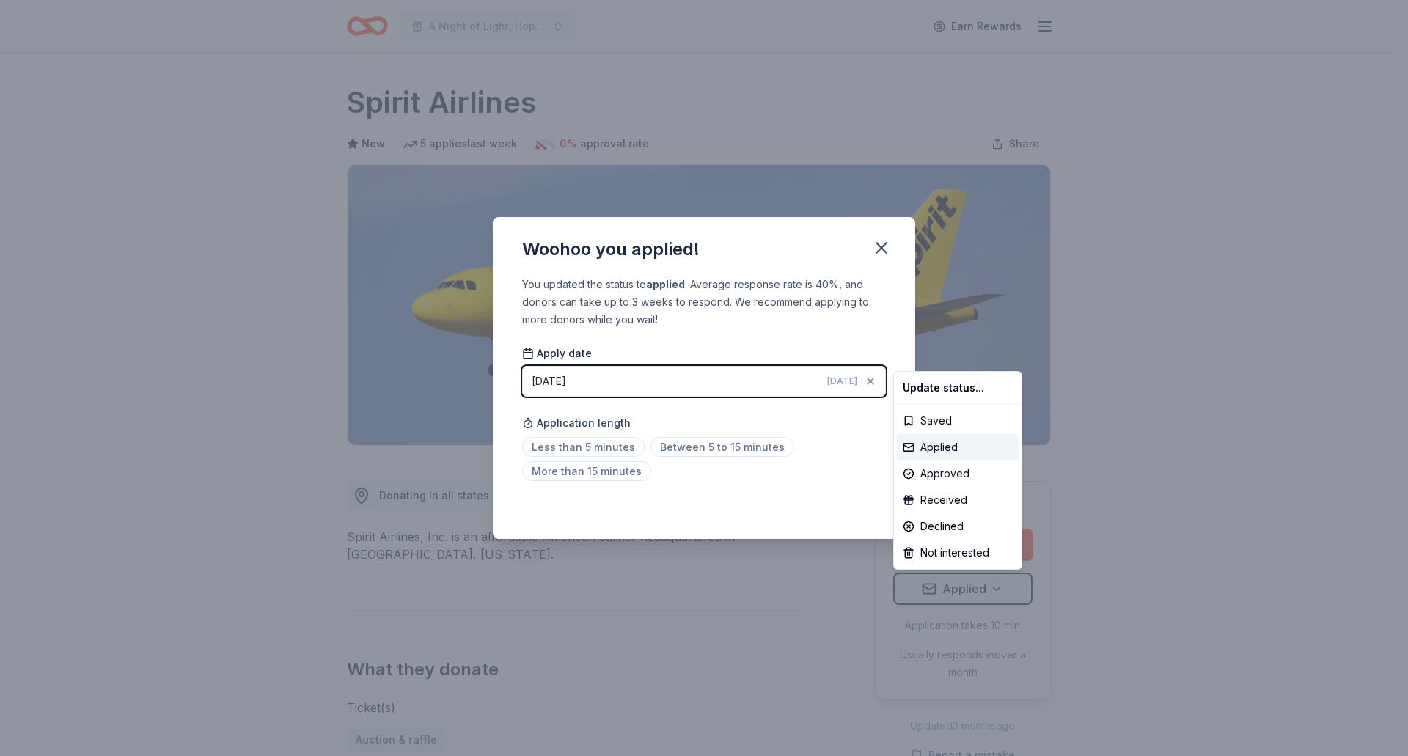
click at [883, 249] on html "A Night of Light, Hope, and Legacy Gala 2026 Earn Rewards Due in 182 days Share…" at bounding box center [704, 378] width 1408 height 756
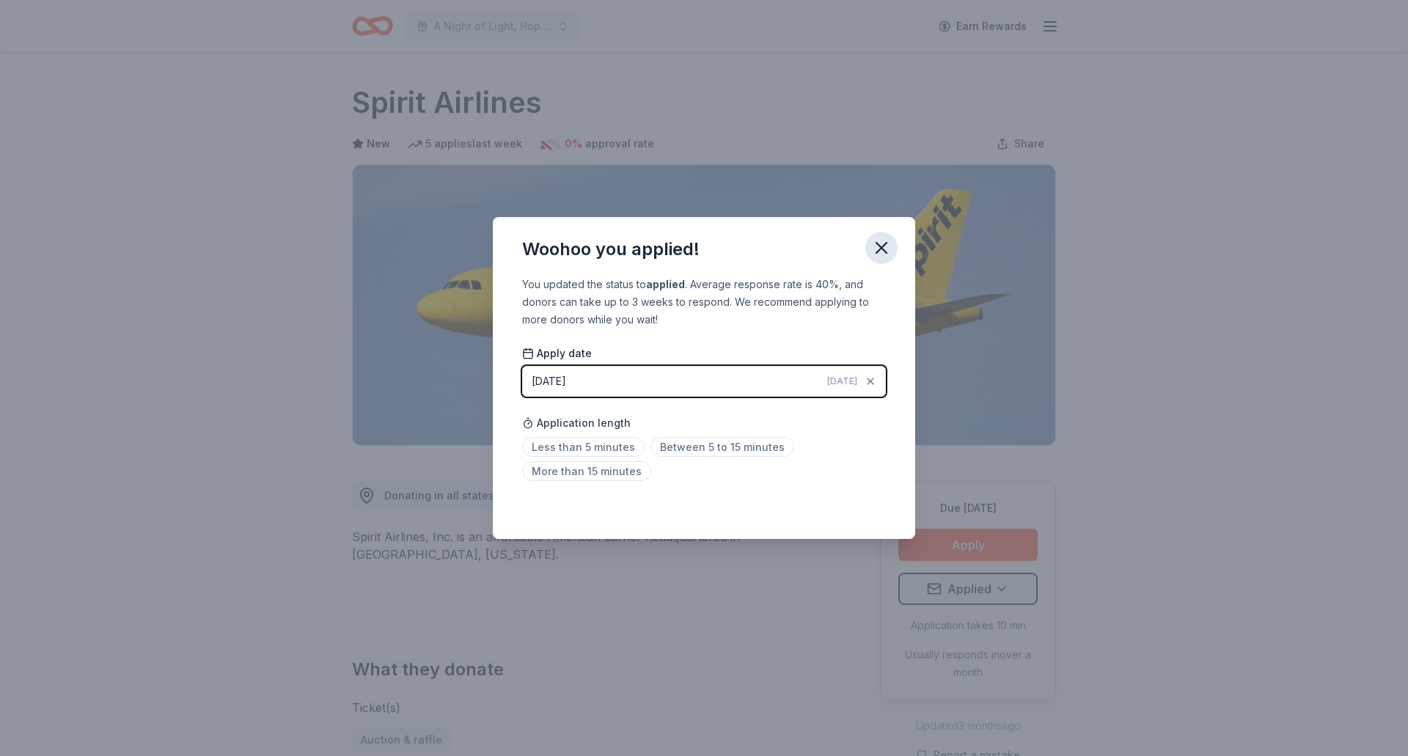
click at [883, 241] on icon "button" at bounding box center [881, 248] width 21 height 21
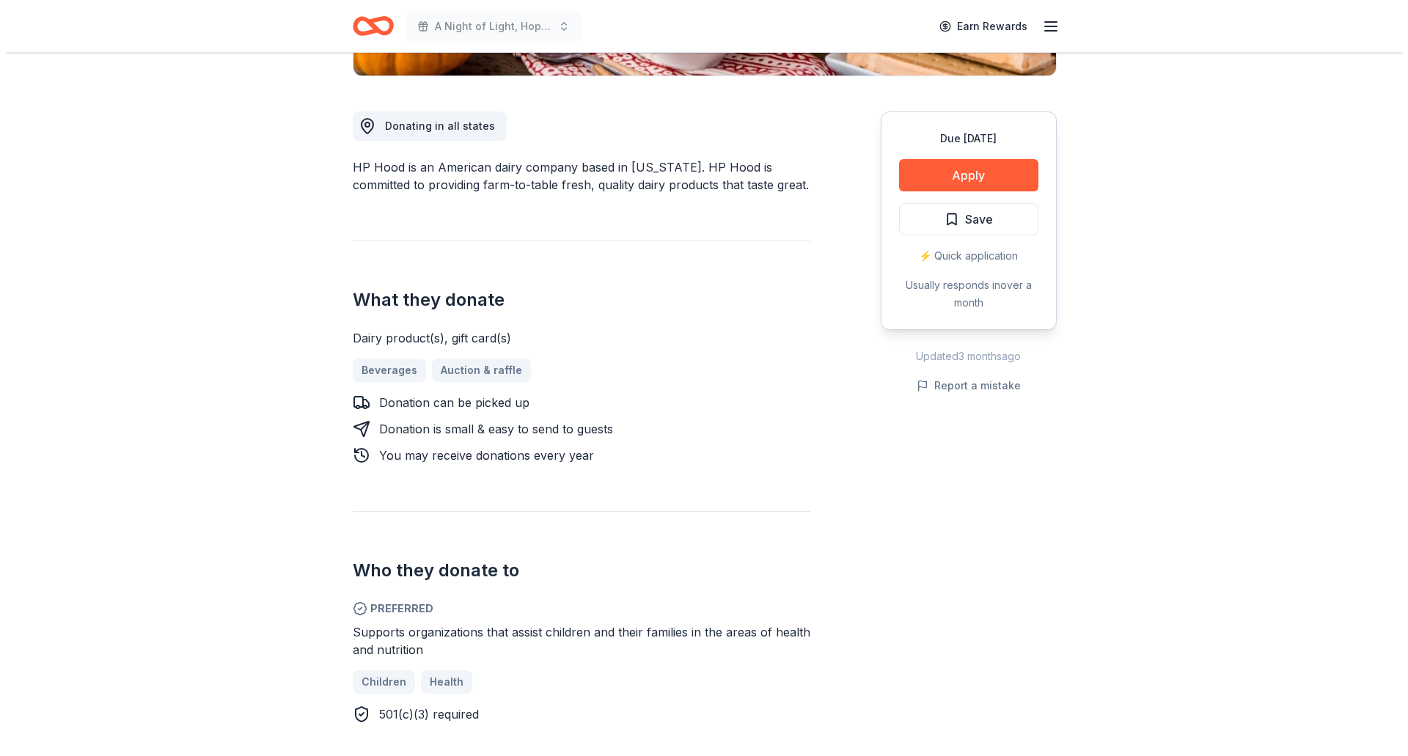
scroll to position [367, 0]
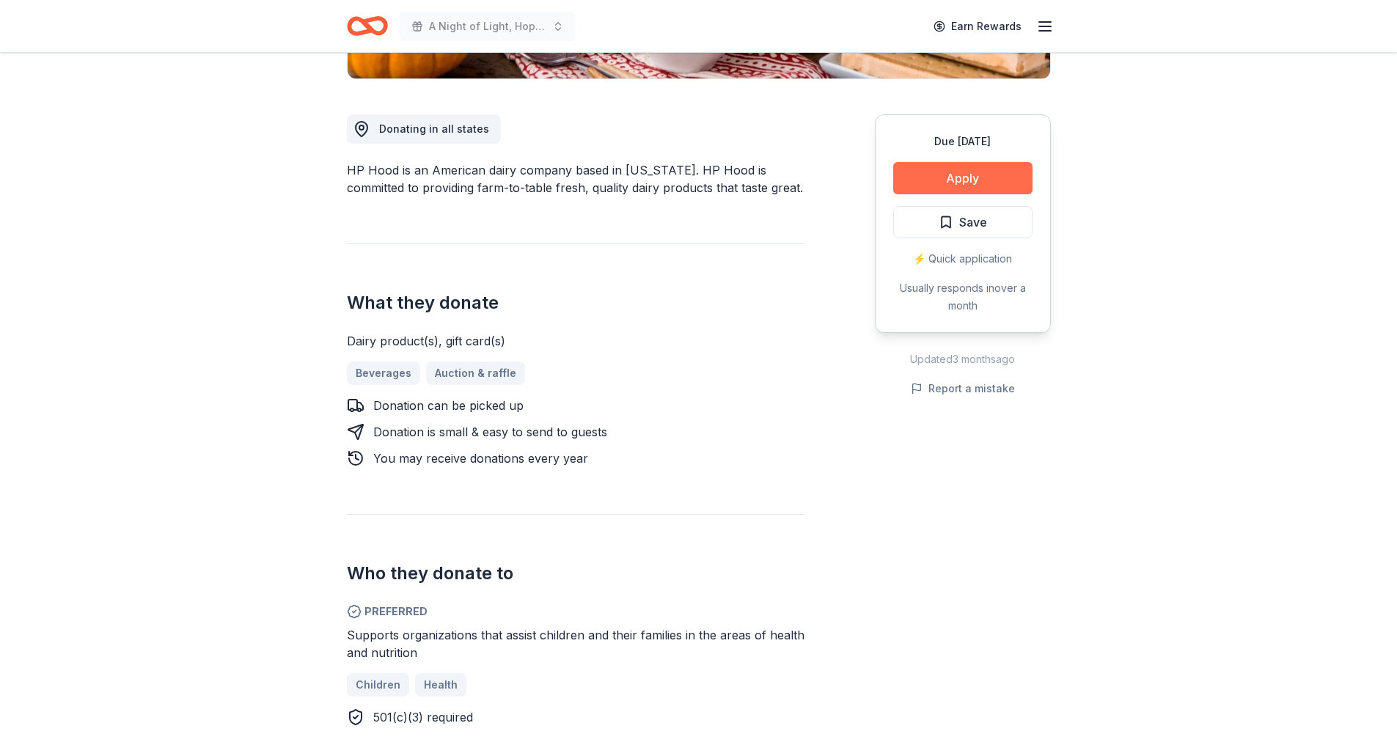
click at [944, 187] on button "Apply" at bounding box center [962, 178] width 139 height 32
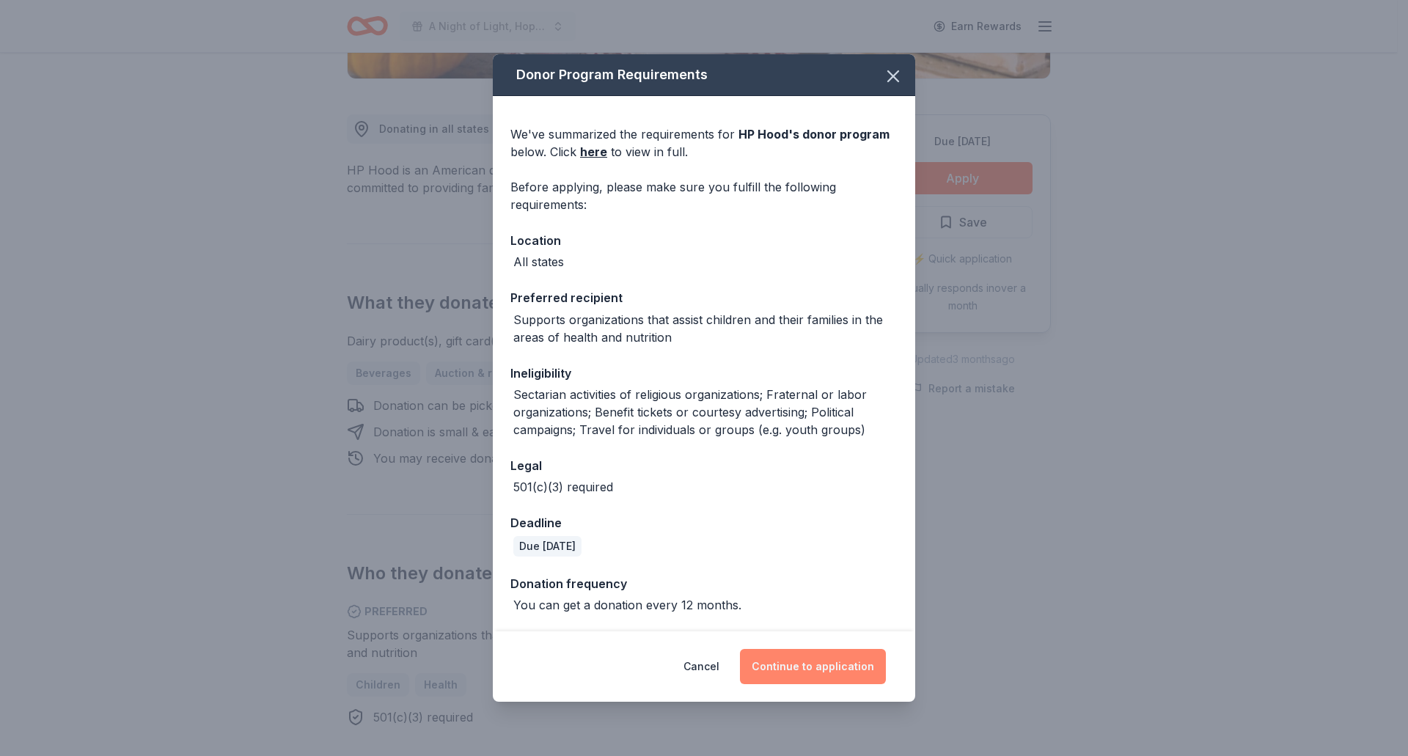
click at [815, 663] on button "Continue to application" at bounding box center [813, 666] width 146 height 35
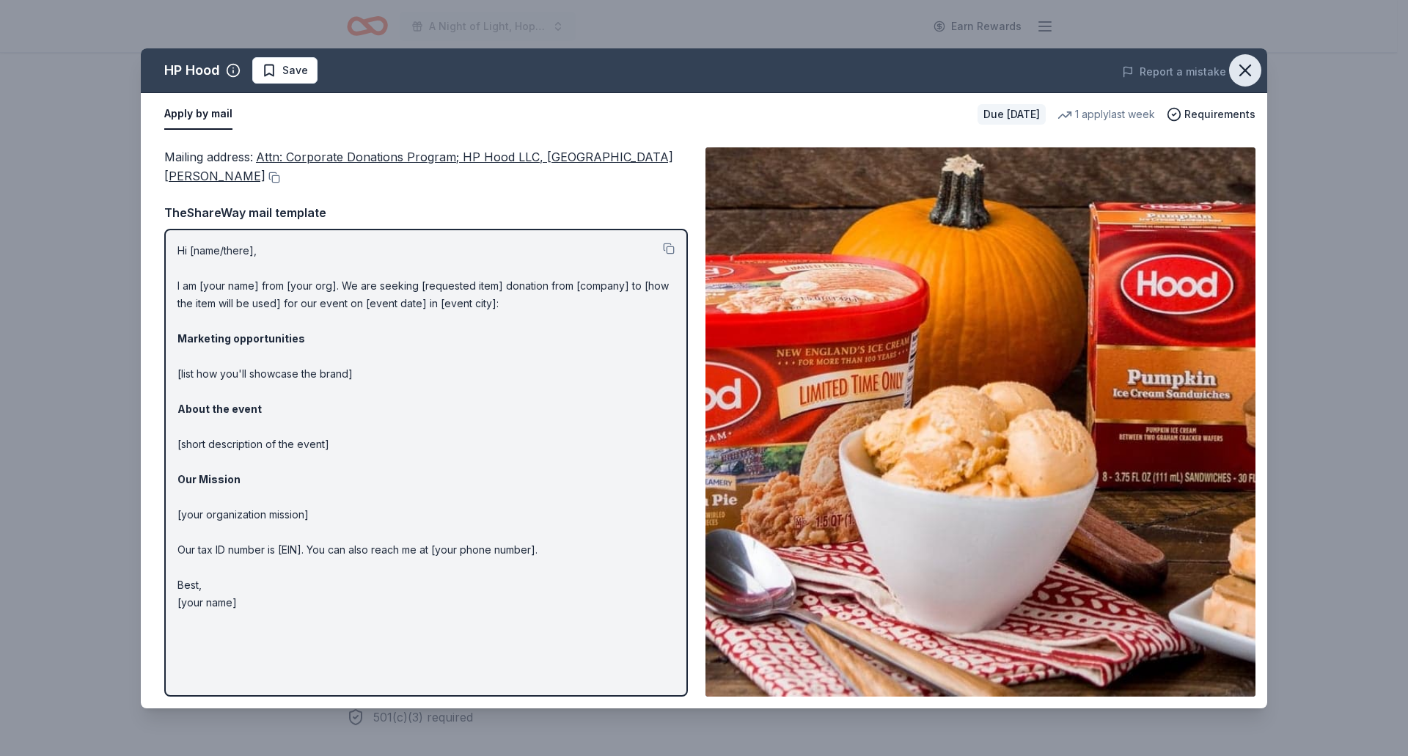
click at [1241, 73] on icon "button" at bounding box center [1245, 70] width 10 height 10
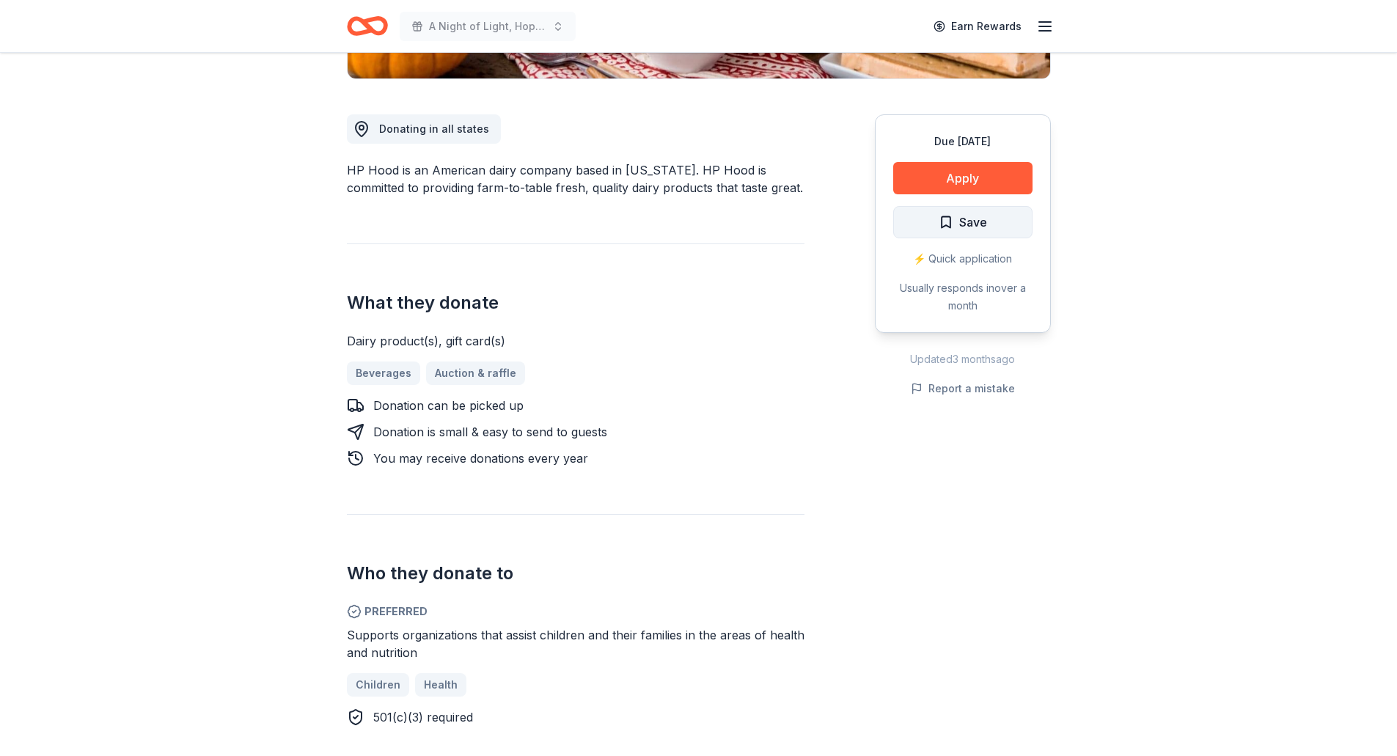
click at [978, 227] on span "Save" at bounding box center [973, 222] width 28 height 19
click at [978, 227] on html "A Night of Light, Hope, and Legacy Gala 2026 Earn Rewards Due in 184 days Share…" at bounding box center [698, 11] width 1397 height 756
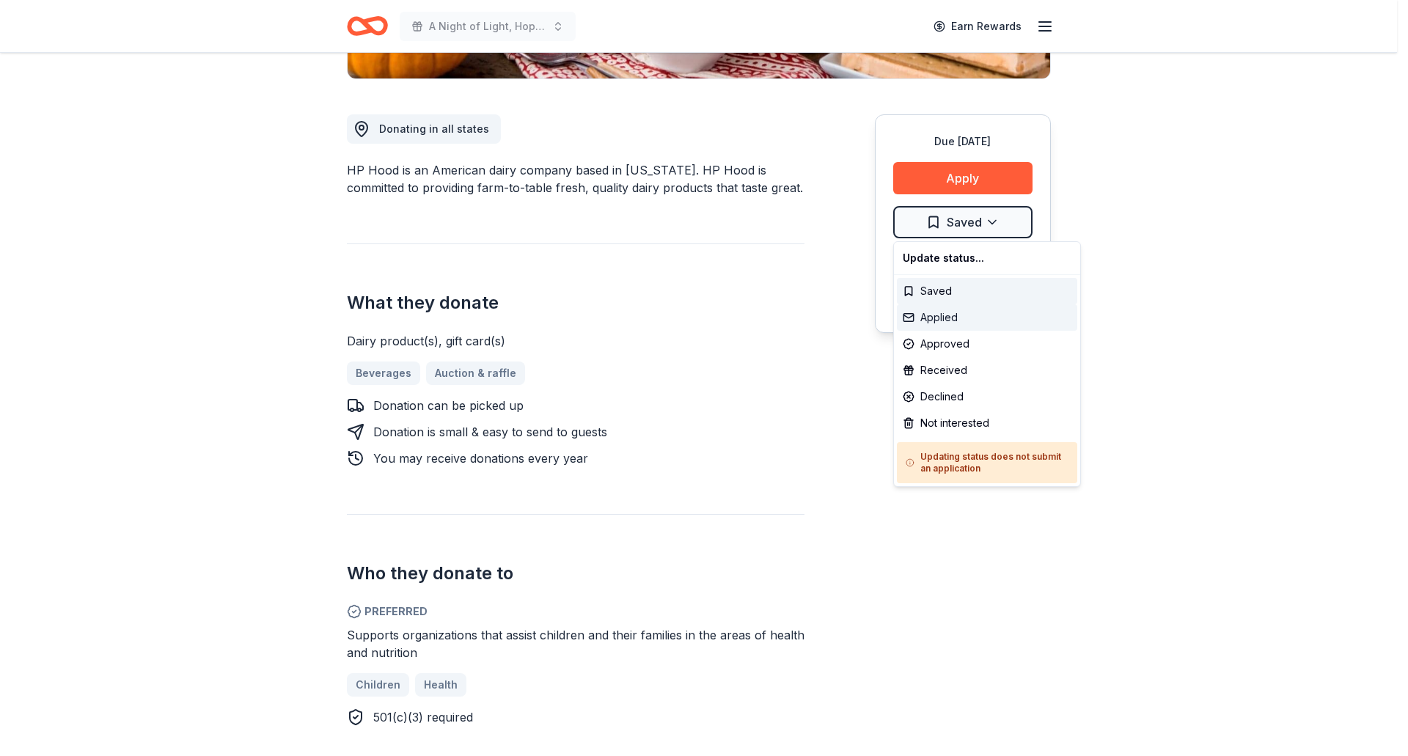
click at [942, 322] on div "Applied" at bounding box center [987, 317] width 180 height 26
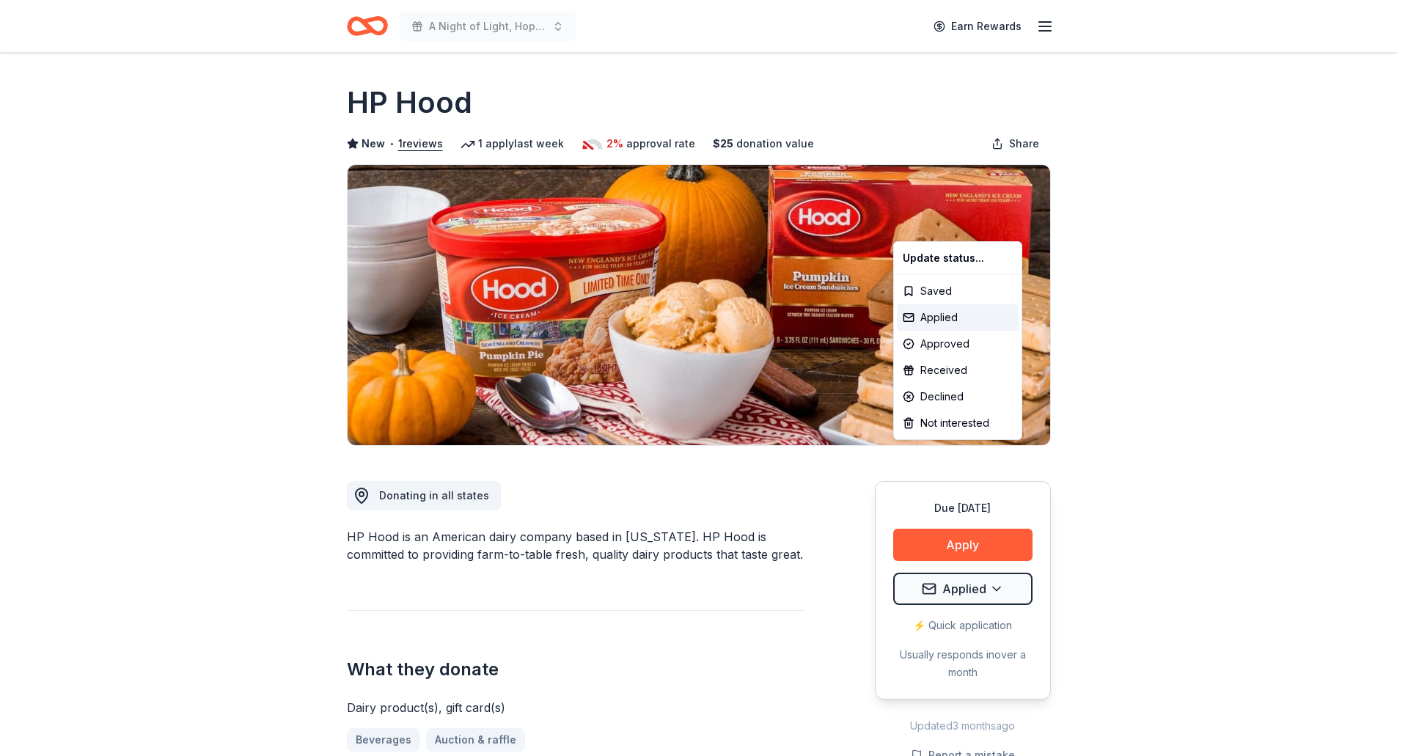
scroll to position [0, 0]
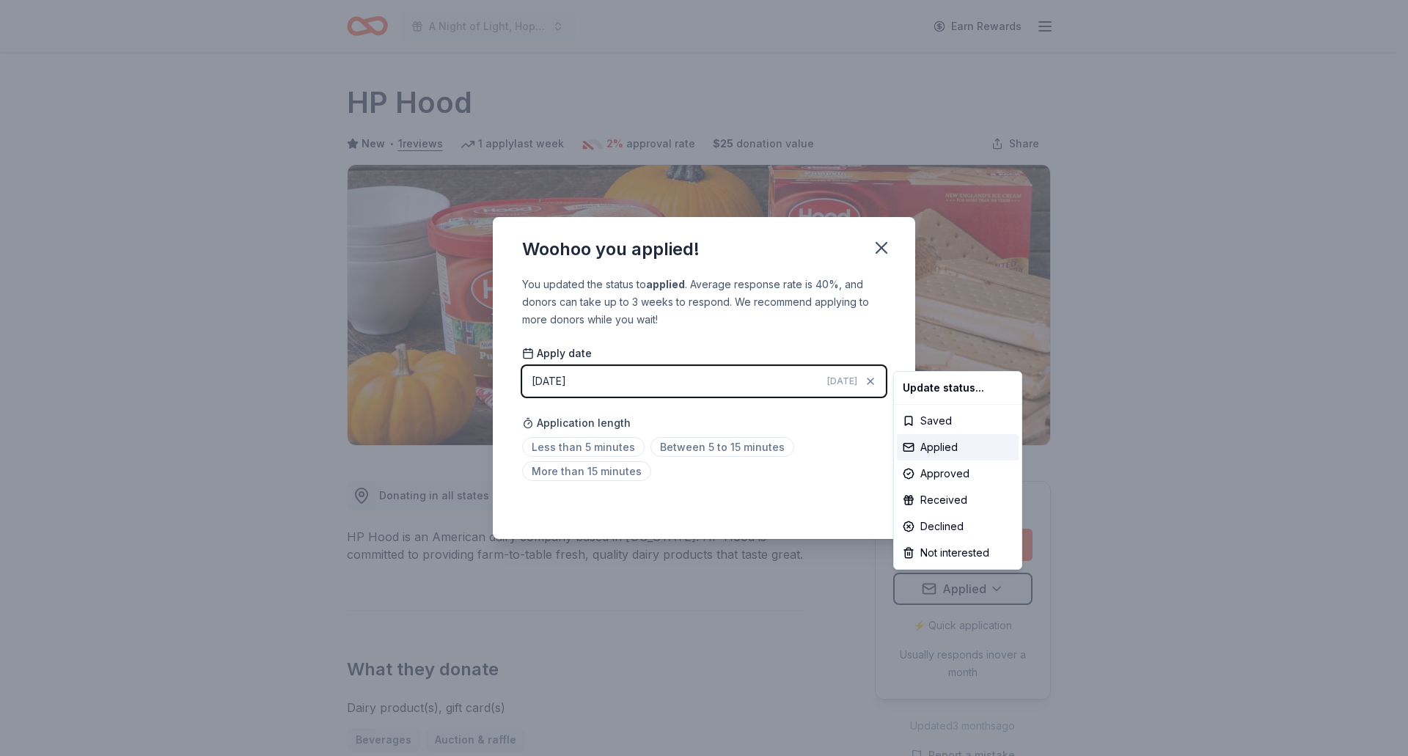
click at [883, 249] on html "A Night of Light, Hope, and Legacy Gala 2026 Earn Rewards Due in 184 days Share…" at bounding box center [704, 378] width 1408 height 756
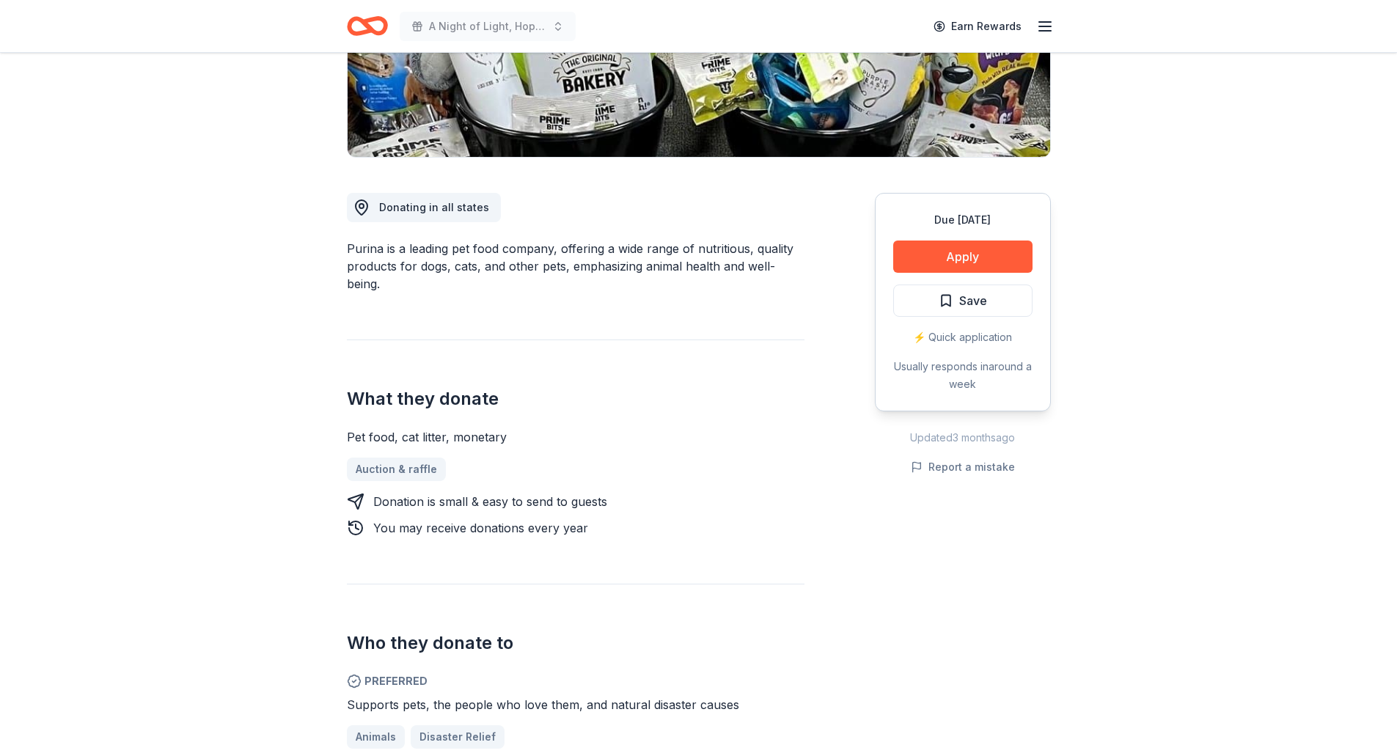
scroll to position [293, 0]
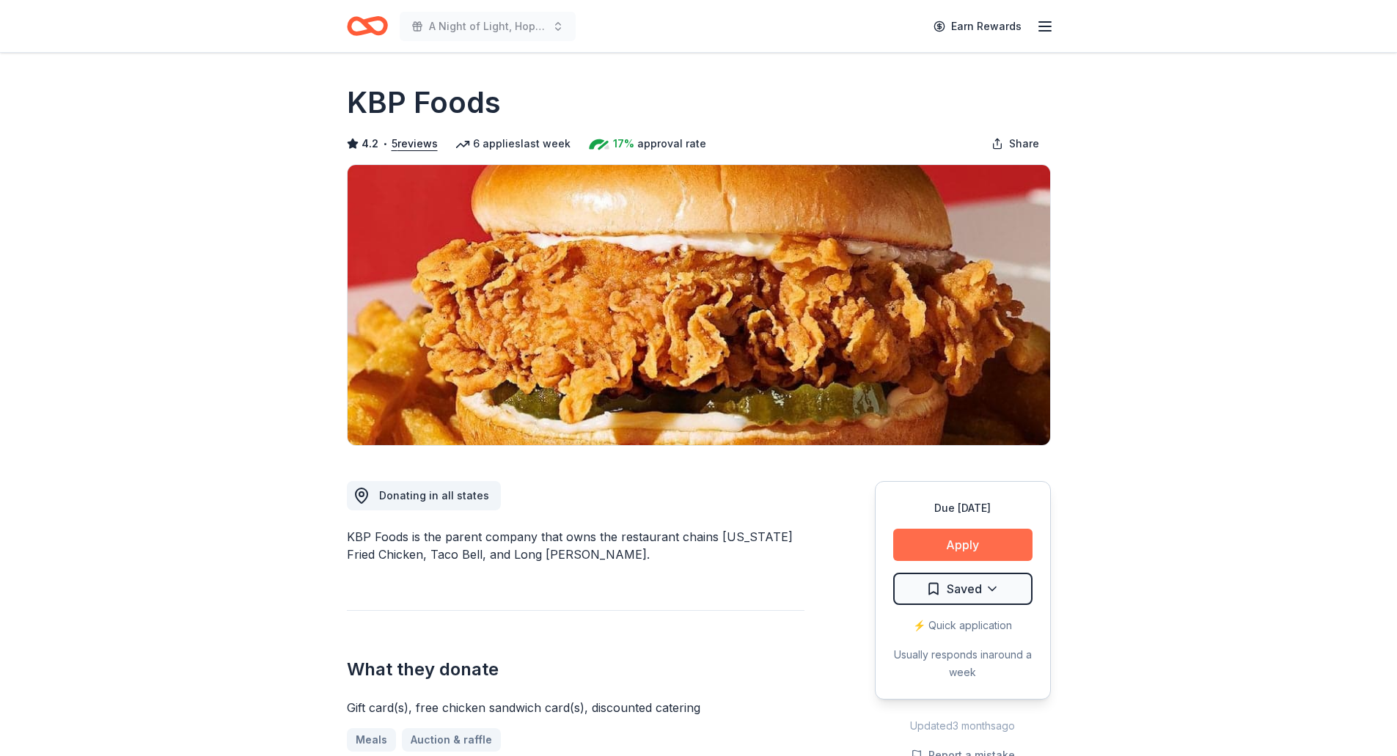
click at [931, 543] on button "Apply" at bounding box center [962, 545] width 139 height 32
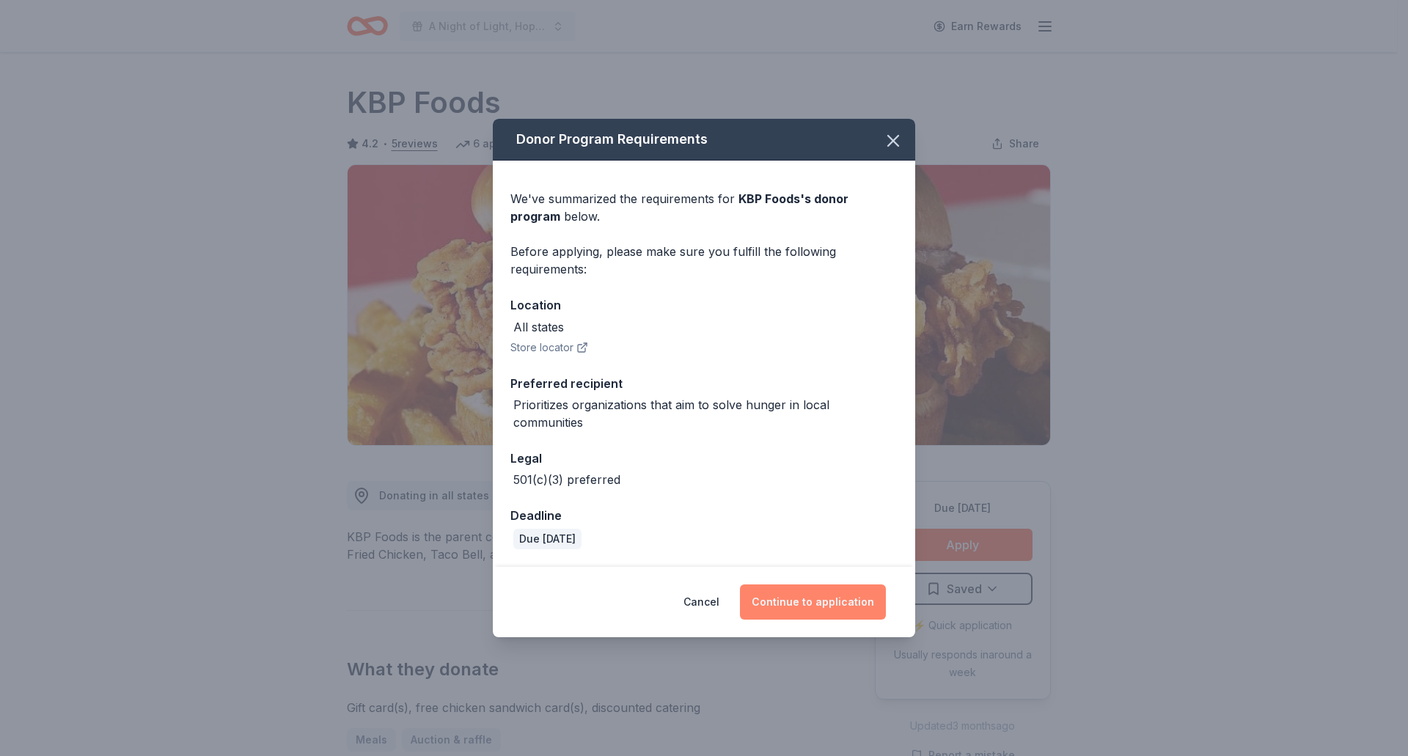
click at [792, 601] on button "Continue to application" at bounding box center [813, 601] width 146 height 35
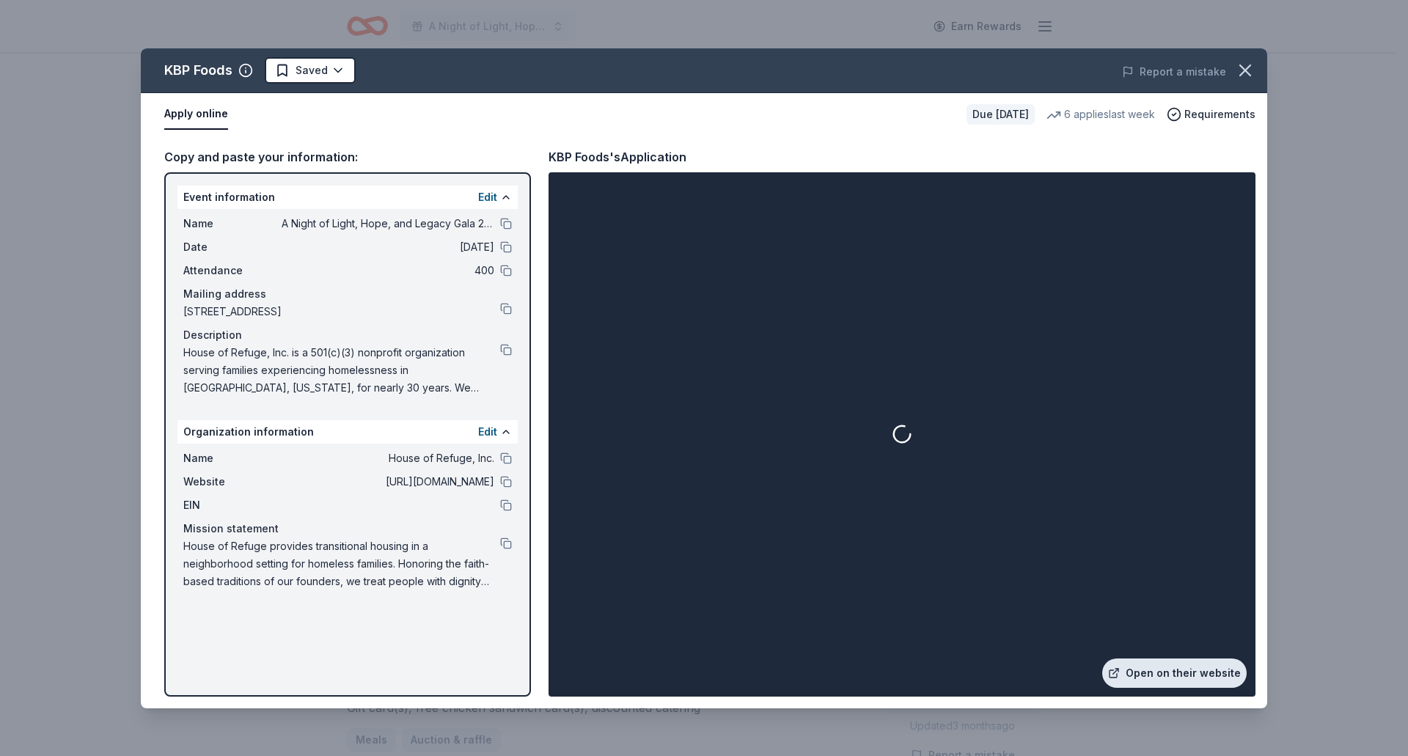
click at [1192, 671] on link "Open on their website" at bounding box center [1174, 672] width 144 height 29
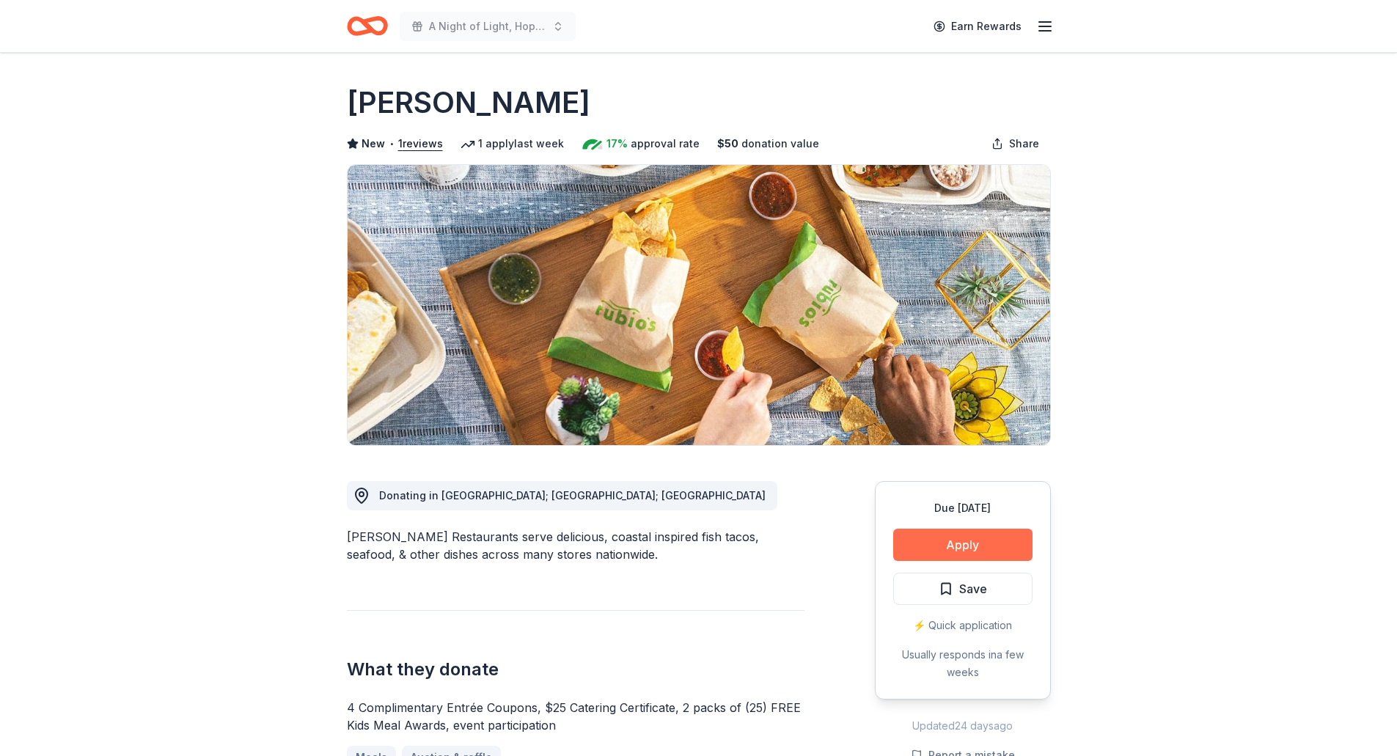
click at [947, 548] on button "Apply" at bounding box center [962, 545] width 139 height 32
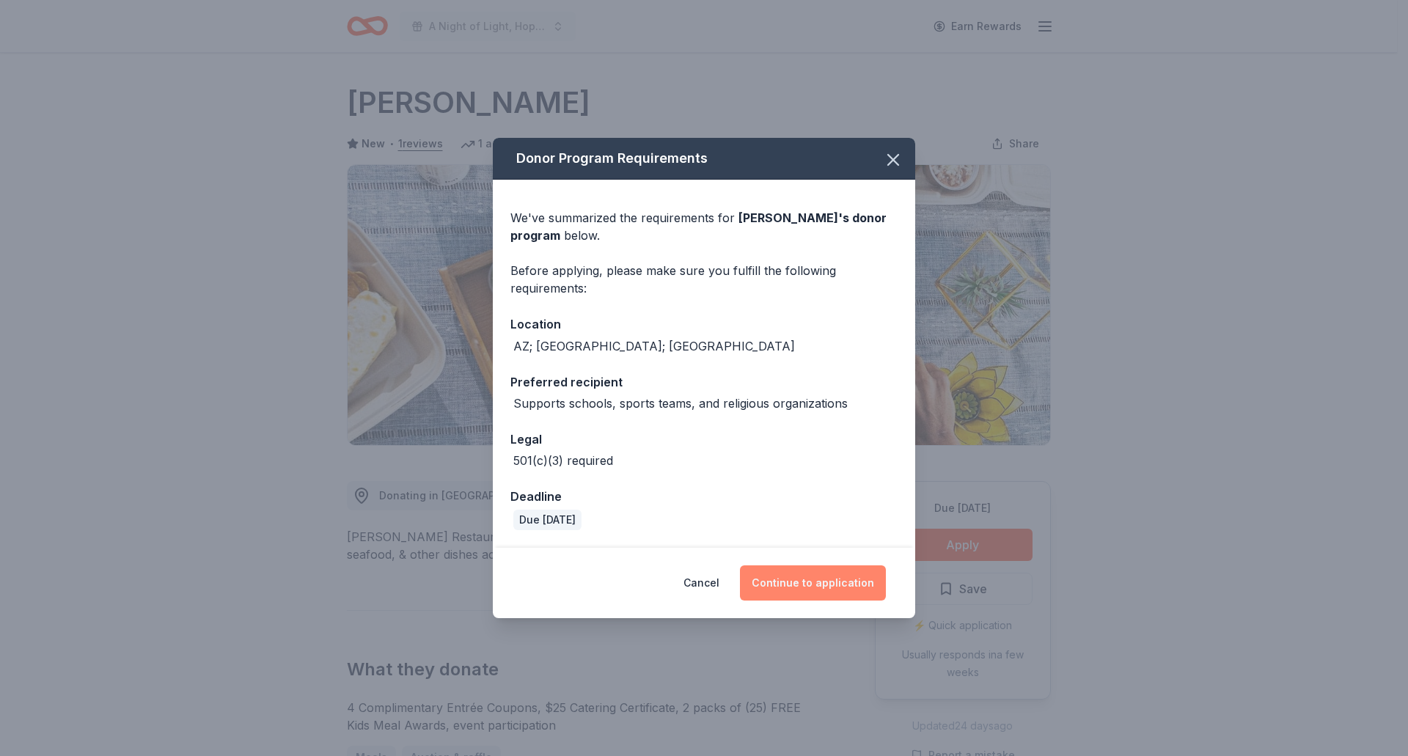
click at [766, 578] on button "Continue to application" at bounding box center [813, 582] width 146 height 35
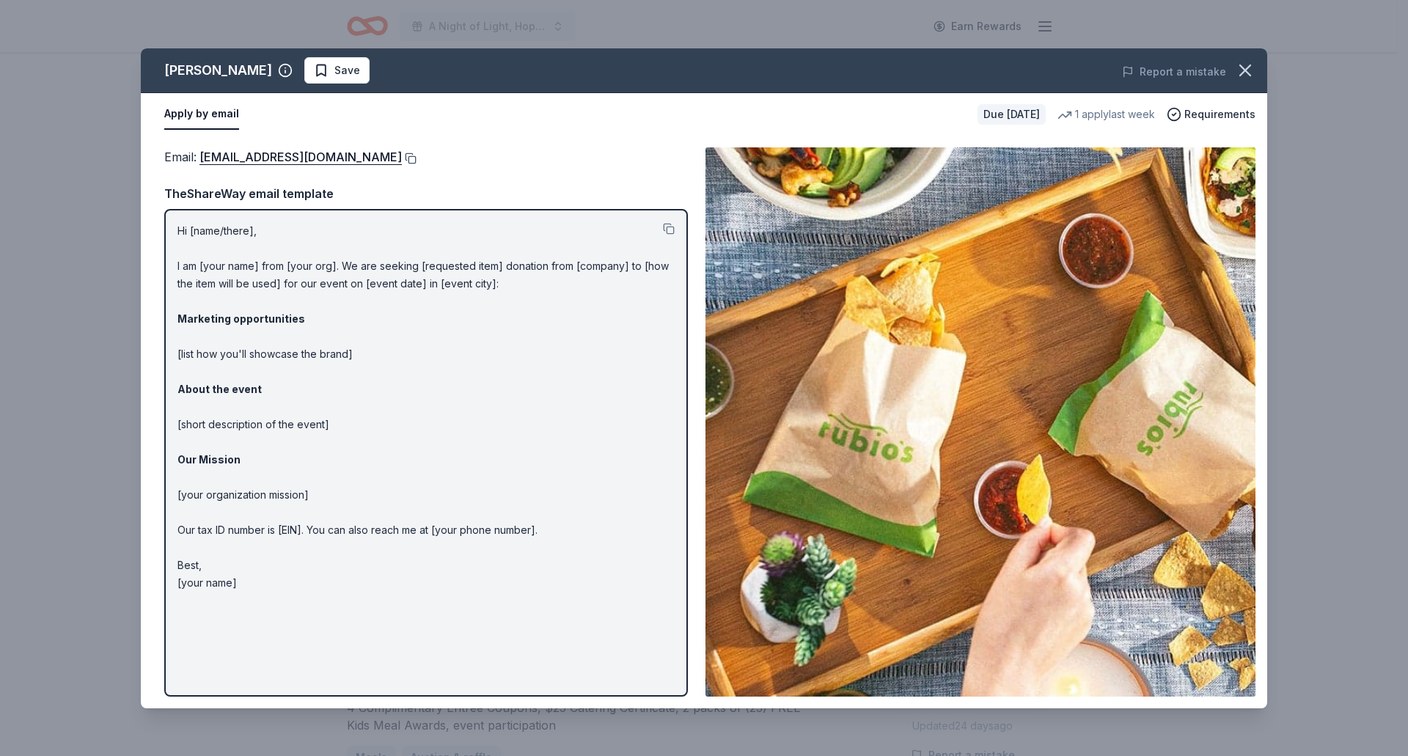
click at [402, 155] on button at bounding box center [409, 159] width 15 height 12
drag, startPoint x: 1245, startPoint y: 67, endPoint x: 1186, endPoint y: 132, distance: 88.2
click at [1244, 67] on icon "button" at bounding box center [1245, 70] width 21 height 21
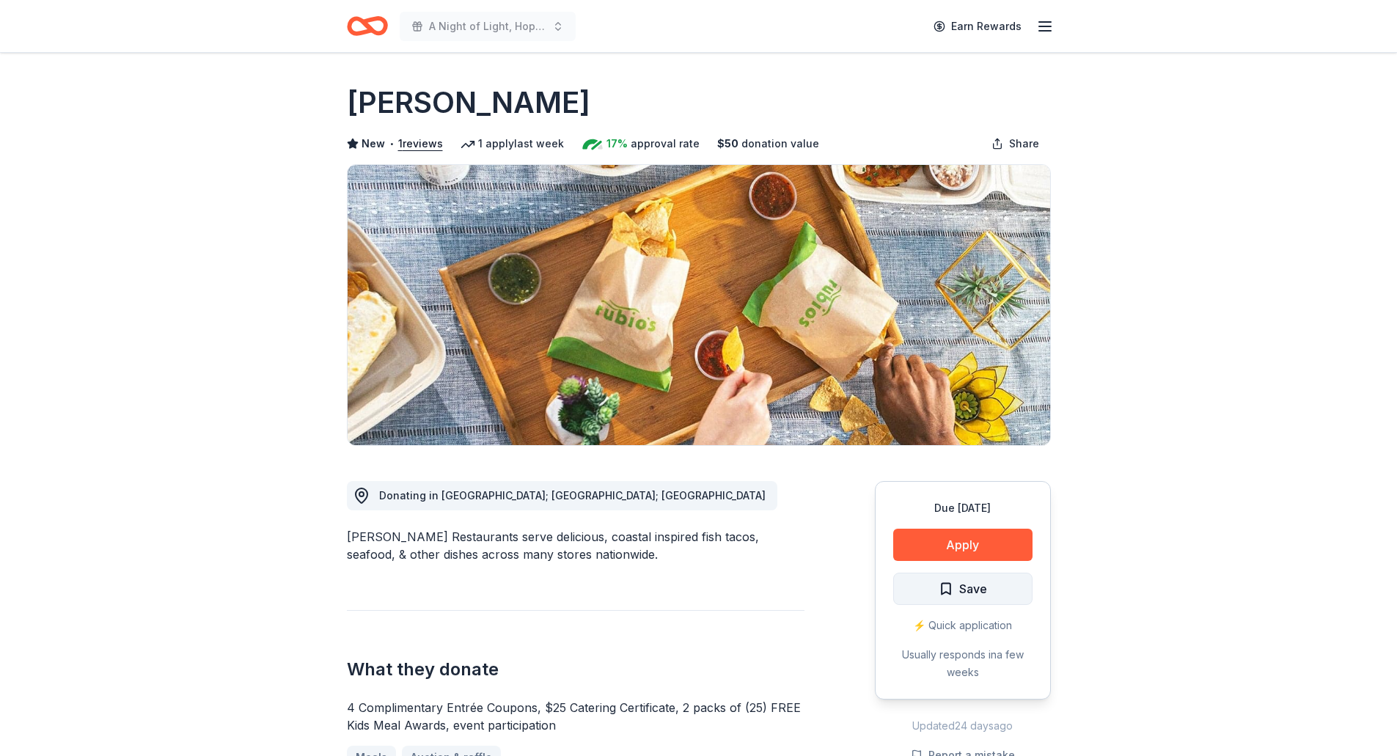
click at [980, 583] on span "Save" at bounding box center [973, 588] width 28 height 19
click at [980, 595] on html "A Night of Light, Hope, and Legacy Gala 2026 Earn Rewards Due [DATE] Share [PER…" at bounding box center [698, 378] width 1397 height 756
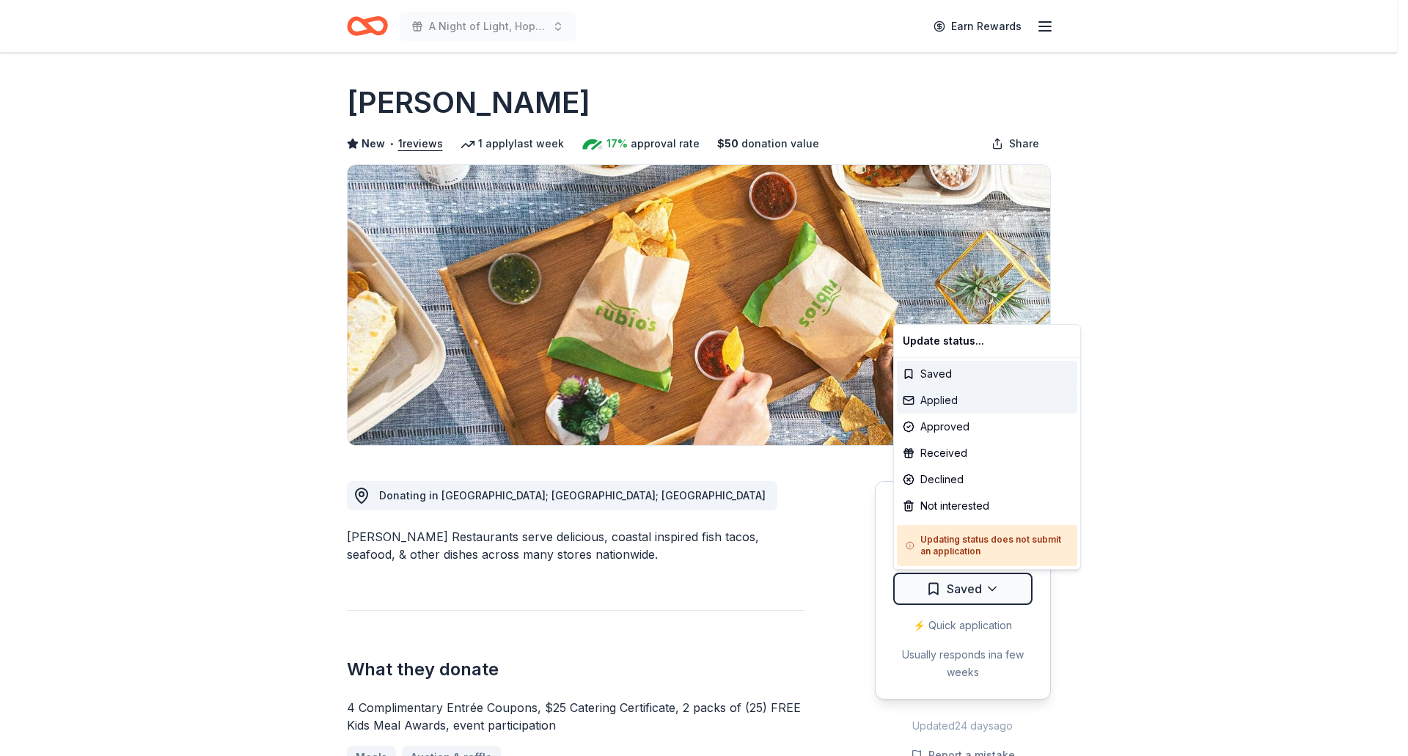
click at [948, 400] on div "Applied" at bounding box center [987, 400] width 180 height 26
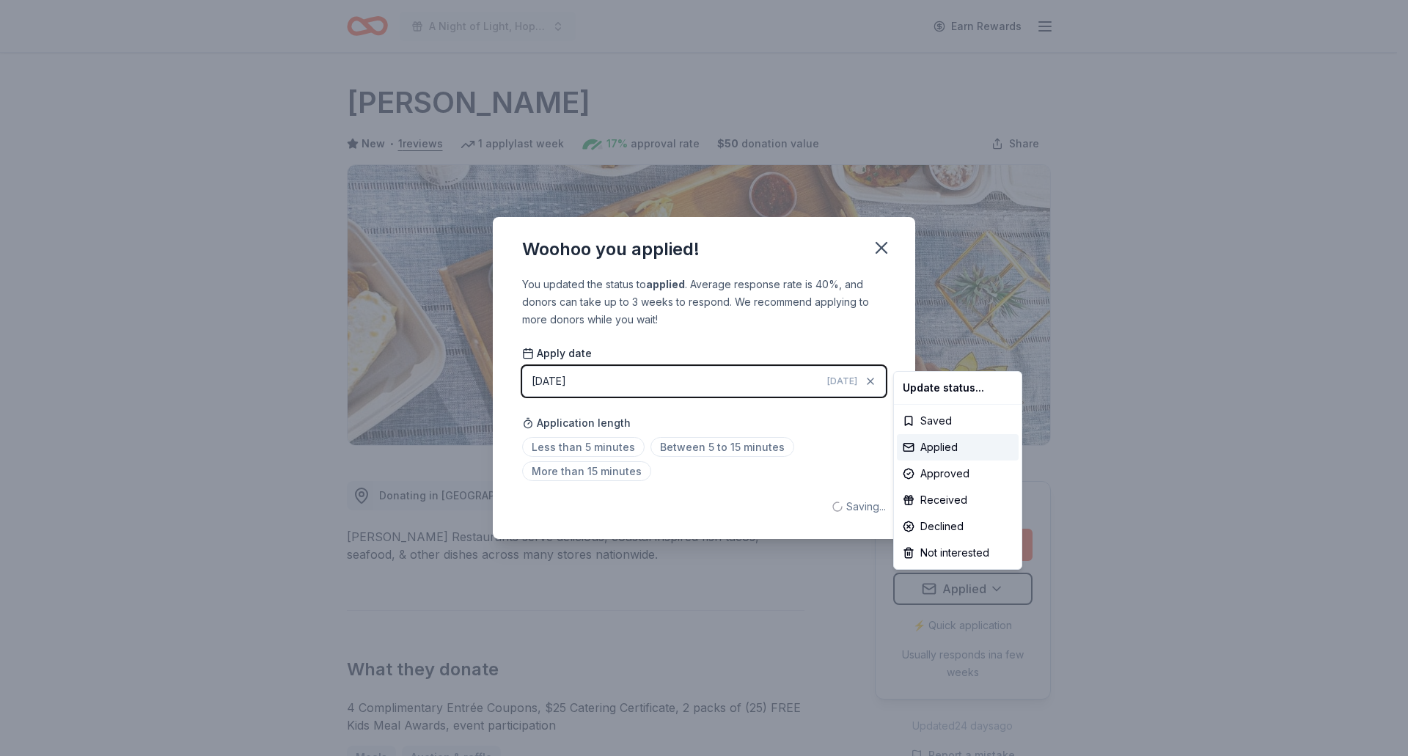
click at [878, 243] on html "A Night of Light, Hope, and Legacy Gala 2026 Earn Rewards Due [DATE] Share [PER…" at bounding box center [704, 378] width 1408 height 756
